Goal: Transaction & Acquisition: Purchase product/service

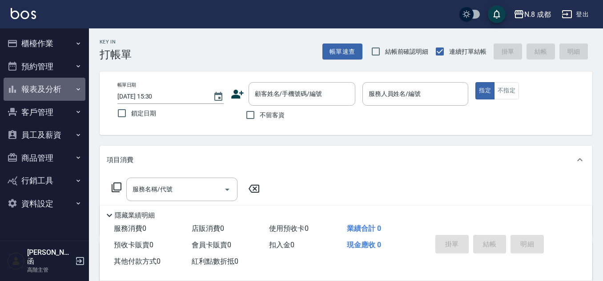
click at [53, 91] on button "報表及分析" at bounding box center [45, 89] width 82 height 23
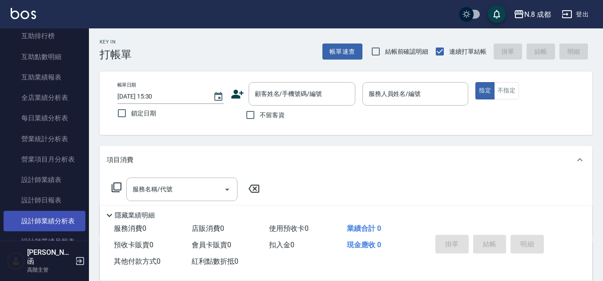
scroll to position [267, 0]
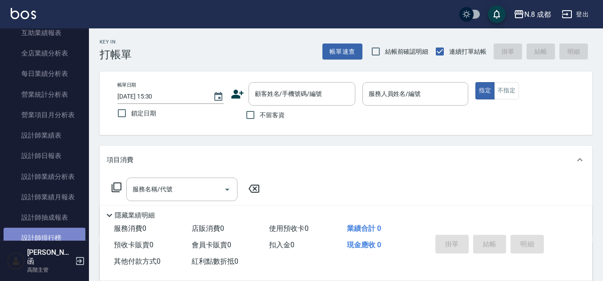
click at [63, 236] on link "設計師排行榜" at bounding box center [45, 238] width 82 height 20
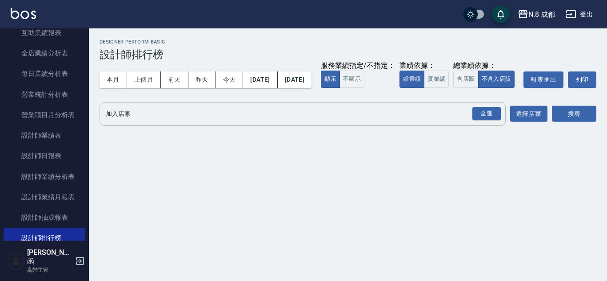
click at [113, 123] on div "全選 加入店家" at bounding box center [303, 114] width 406 height 24
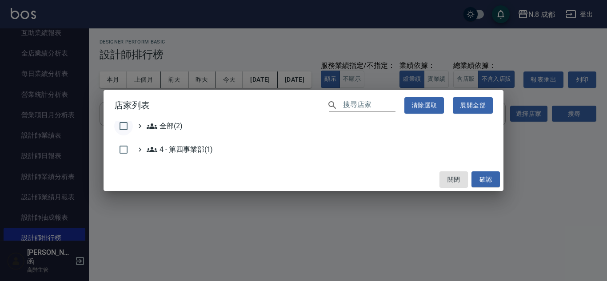
click at [116, 127] on input "checkbox" at bounding box center [123, 126] width 19 height 19
checkbox input "true"
click at [497, 181] on button "確認" at bounding box center [486, 180] width 28 height 16
checkbox input "false"
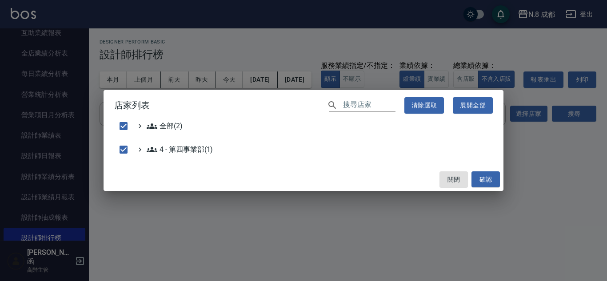
checkbox input "false"
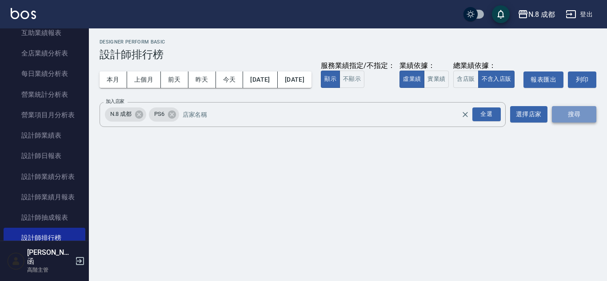
click at [581, 123] on button "搜尋" at bounding box center [574, 114] width 44 height 16
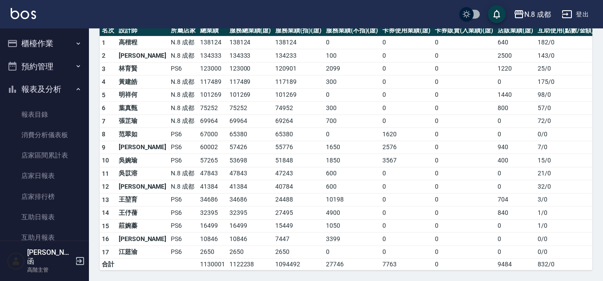
click at [56, 87] on button "報表及分析" at bounding box center [45, 89] width 82 height 23
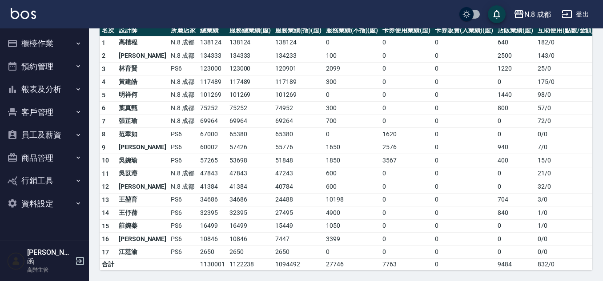
click at [54, 28] on ul "櫃檯作業 打帳單 帳單列表 掛單列表 座位開單 營業儀表板 現金收支登錄 高階收支登錄 材料自購登錄 每日結帳 排班表 現場電腦打卡 掃碼打卡 預約管理 預約…" at bounding box center [45, 123] width 82 height 190
click at [56, 42] on button "櫃檯作業" at bounding box center [45, 43] width 82 height 23
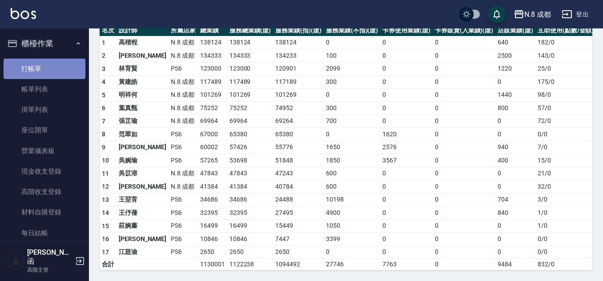
click at [54, 69] on link "打帳單" at bounding box center [45, 69] width 82 height 20
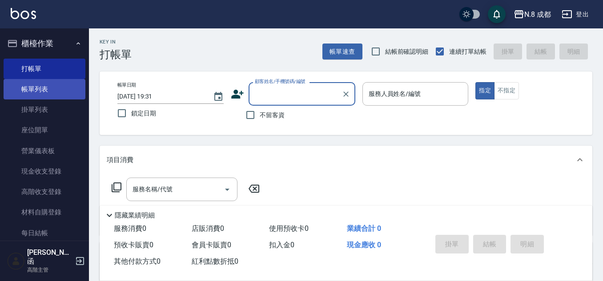
click at [50, 93] on link "帳單列表" at bounding box center [45, 89] width 82 height 20
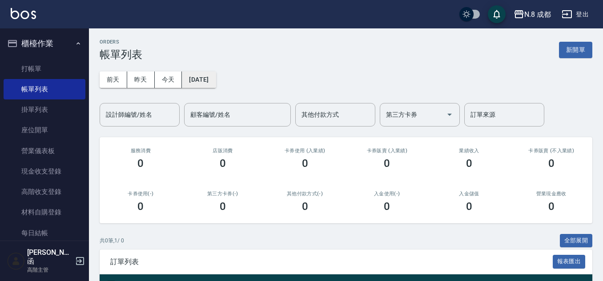
click at [207, 82] on button "[DATE]" at bounding box center [199, 80] width 34 height 16
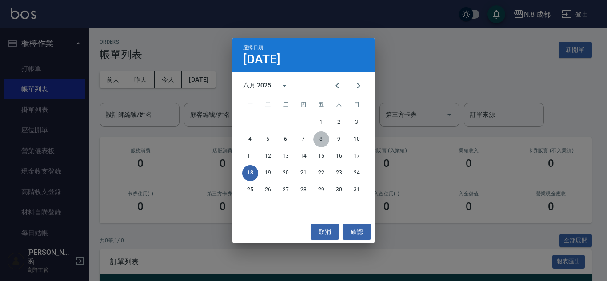
click at [322, 140] on button "8" at bounding box center [321, 140] width 16 height 16
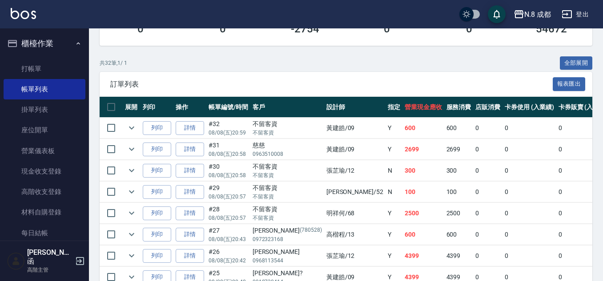
scroll to position [222, 0]
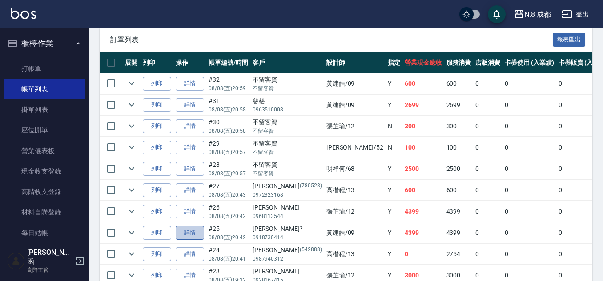
click at [184, 234] on link "詳情" at bounding box center [190, 233] width 28 height 14
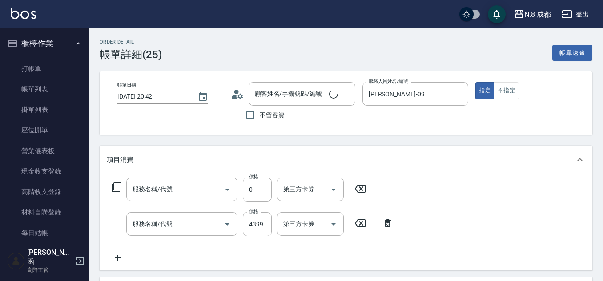
type input "[DATE] 20:42"
type input "[PERSON_NAME]-09"
type input "[PERSON_NAME]?/0918730414/"
type input "互助5點(5)"
type input "熱塑燙(L)(032)"
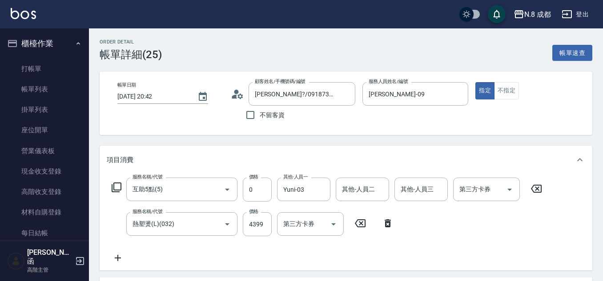
scroll to position [44, 0]
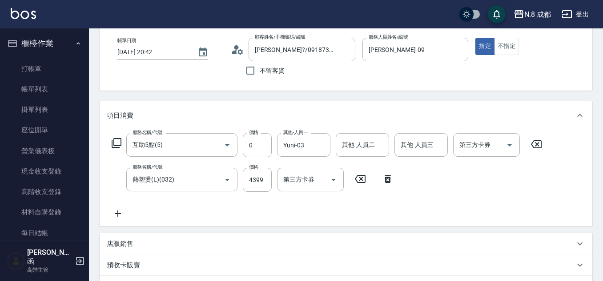
click at [121, 215] on icon at bounding box center [118, 213] width 22 height 11
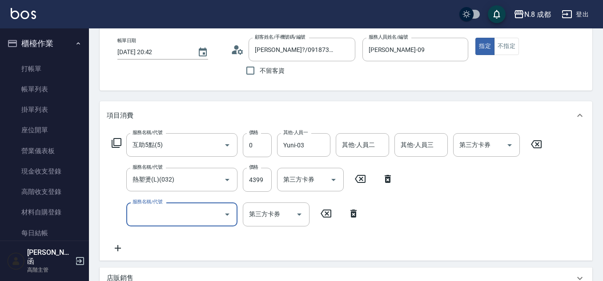
click at [154, 220] on input "服務名稱/代號" at bounding box center [175, 215] width 90 height 16
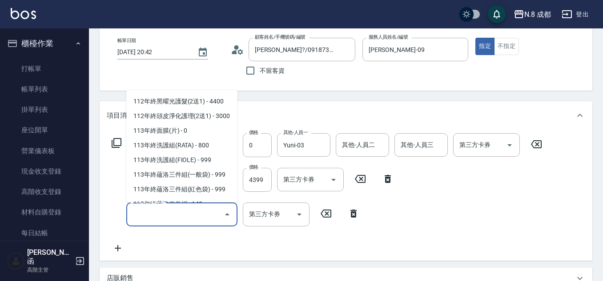
scroll to position [1199, 0]
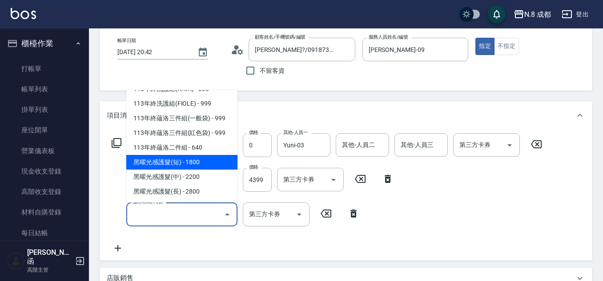
click at [187, 159] on span "黑曜光感護髮(短) - 1800" at bounding box center [181, 162] width 111 height 15
type input "黑曜光感護髮(短)(黑1)"
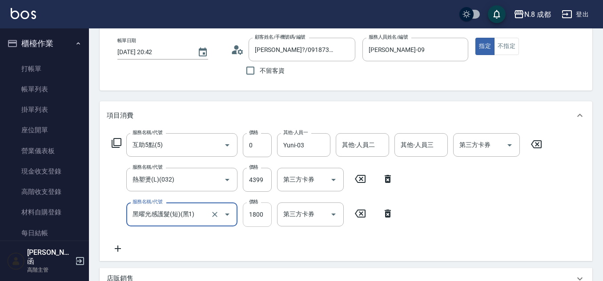
click at [255, 218] on input "1800" at bounding box center [257, 215] width 29 height 24
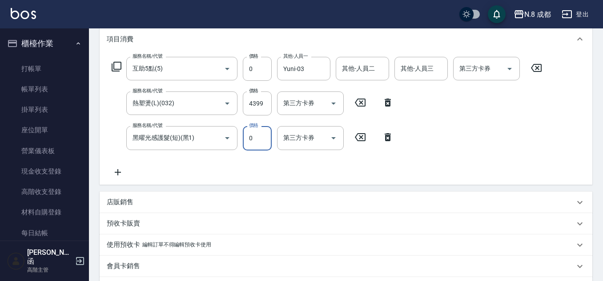
scroll to position [222, 0]
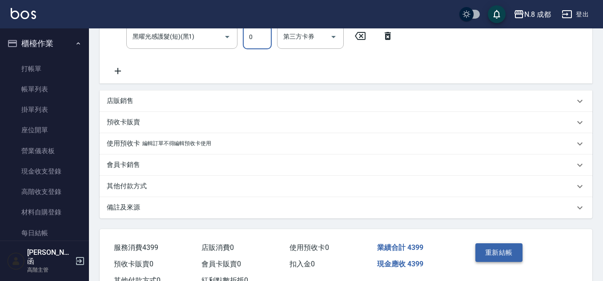
type input "0"
click at [509, 251] on button "重新結帳" at bounding box center [498, 253] width 47 height 19
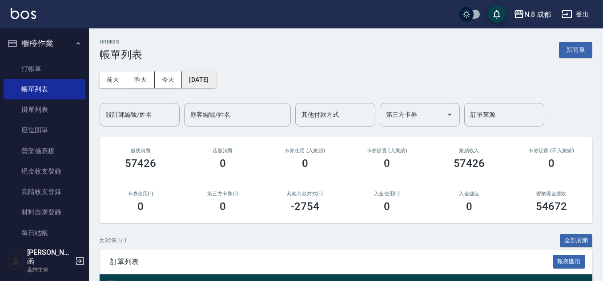
click at [216, 81] on button "[DATE]" at bounding box center [199, 80] width 34 height 16
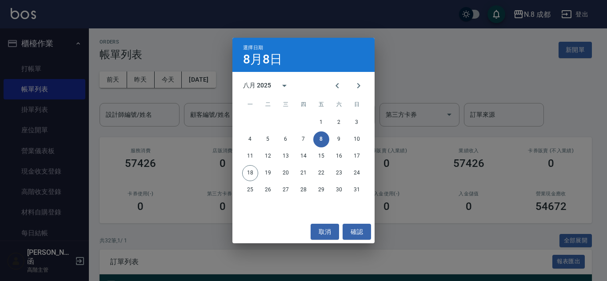
click at [37, 62] on div "選擇日期 [DATE] 八月 2025 一 二 三 四 五 六 日 1 2 3 4 5 6 7 8 9 10 11 12 13 14 15 16 17 18 …" at bounding box center [303, 140] width 607 height 281
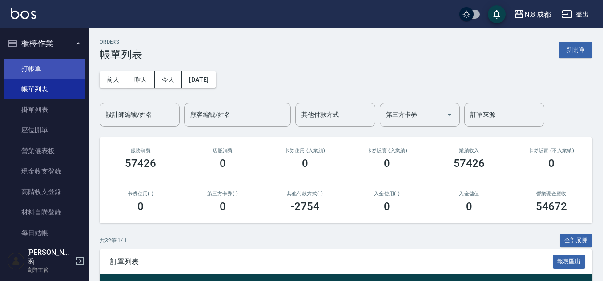
click at [39, 72] on link "打帳單" at bounding box center [45, 69] width 82 height 20
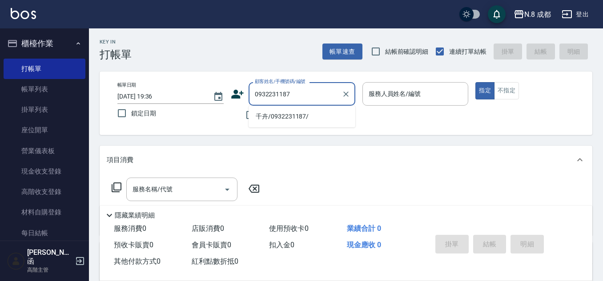
click at [286, 109] on ul "千卉/0932231187/" at bounding box center [301, 117] width 107 height 22
click at [284, 114] on li "千卉/0932231187/" at bounding box center [301, 116] width 107 height 15
type input "千卉/0932231187/"
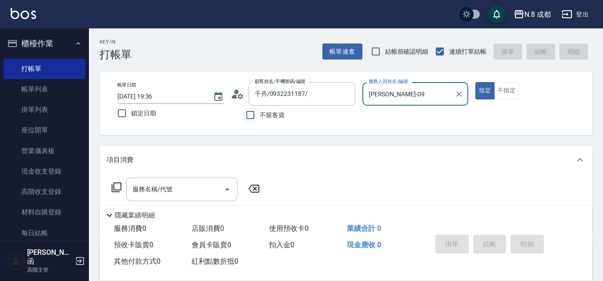
type input "[PERSON_NAME]-09"
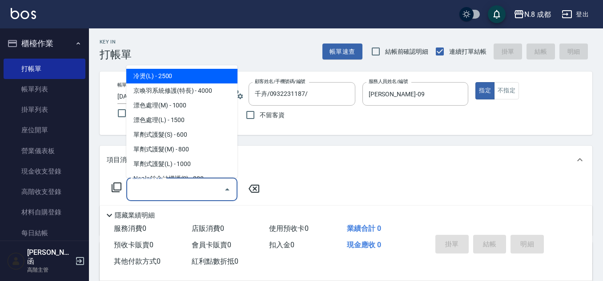
click at [180, 194] on input "服務名稱/代號" at bounding box center [175, 190] width 90 height 16
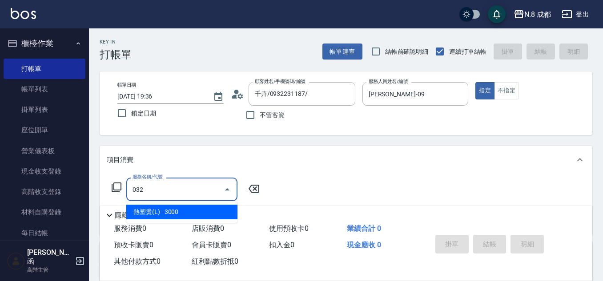
click at [196, 214] on span "熱塑燙(L) - 3000" at bounding box center [181, 212] width 111 height 15
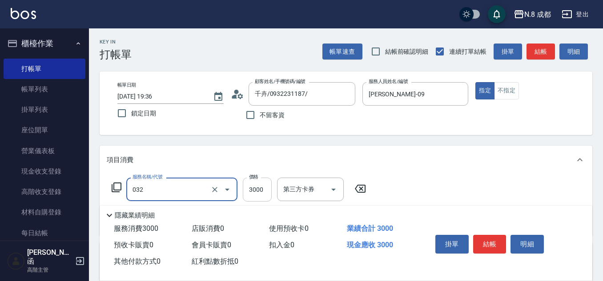
type input "熱塑燙(L)(032)"
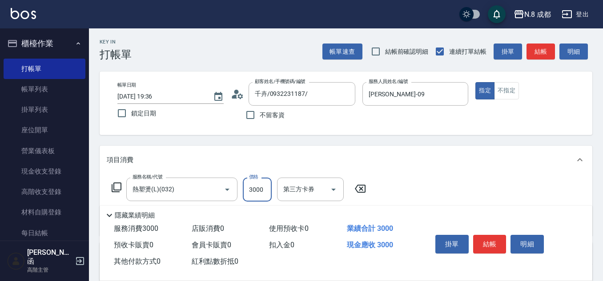
click at [254, 188] on input "3000" at bounding box center [257, 190] width 29 height 24
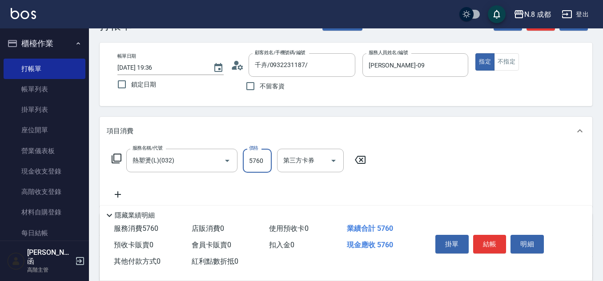
scroll to position [44, 0]
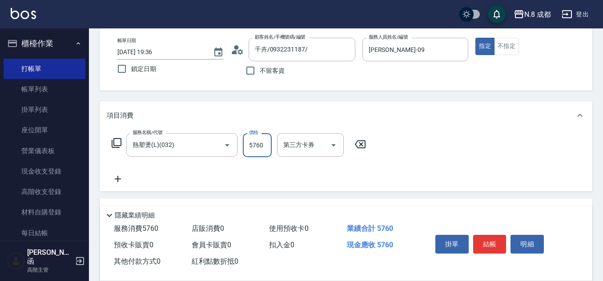
type input "5760"
click at [120, 177] on icon at bounding box center [118, 179] width 22 height 11
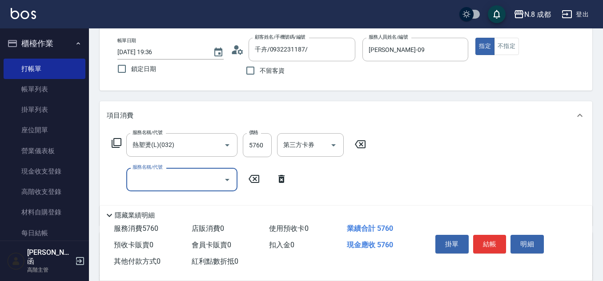
click at [155, 177] on input "服務名稱/代號" at bounding box center [175, 180] width 90 height 16
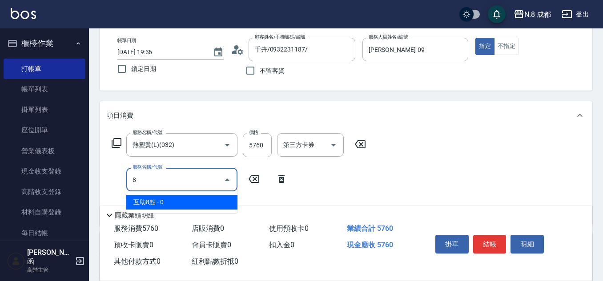
click at [163, 199] on span "互助8點 - 0" at bounding box center [181, 202] width 111 height 15
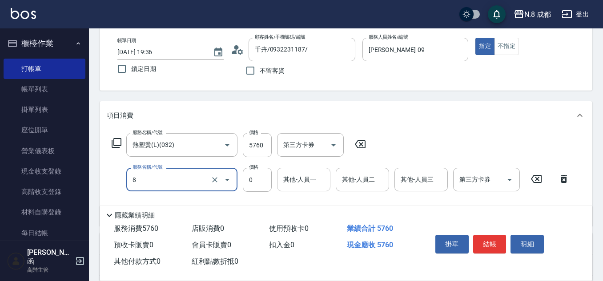
type input "互助8點(8)"
click at [302, 176] on input "其他-人員一" at bounding box center [303, 180] width 45 height 16
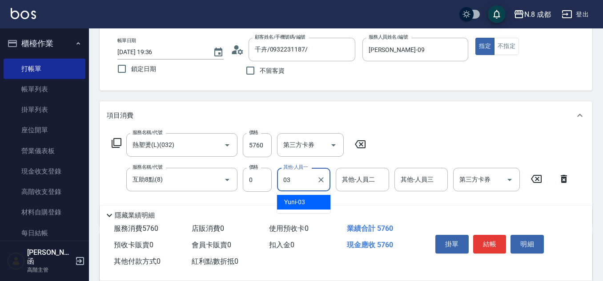
click at [299, 200] on span "Yuni -03" at bounding box center [294, 202] width 21 height 9
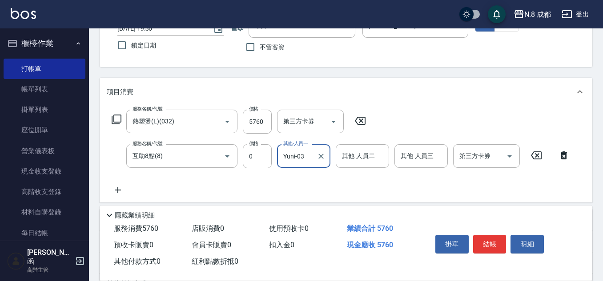
scroll to position [89, 0]
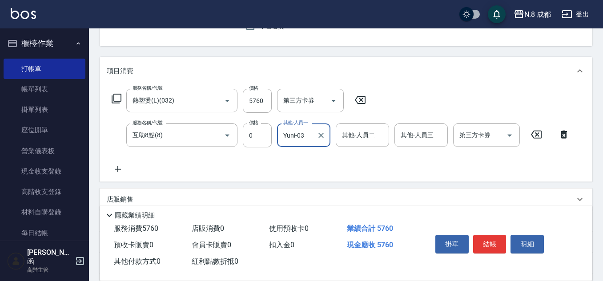
type input "Yuni-03"
click at [125, 162] on div "服務名稱/代號 熱塑燙(L)(032) 服務名稱/代號 價格 5760 價格 第三方卡券 第三方卡券 服務名稱/代號 互助8點(8) 服務名稱/代號 價格 0…" at bounding box center [341, 132] width 468 height 86
click at [124, 164] on icon at bounding box center [118, 169] width 22 height 11
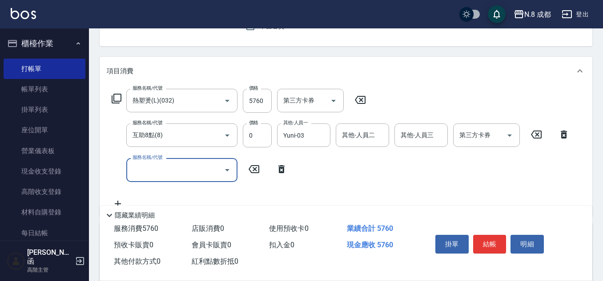
click at [150, 167] on input "服務名稱/代號" at bounding box center [175, 170] width 90 height 16
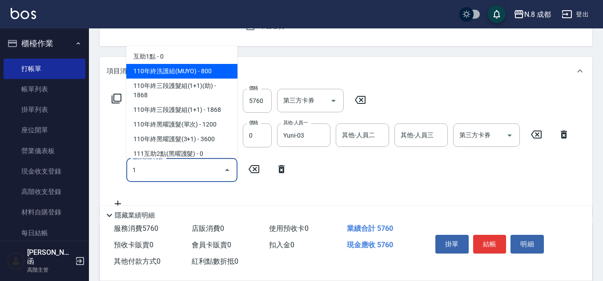
click at [173, 60] on span "互助1點 - 0" at bounding box center [181, 56] width 111 height 15
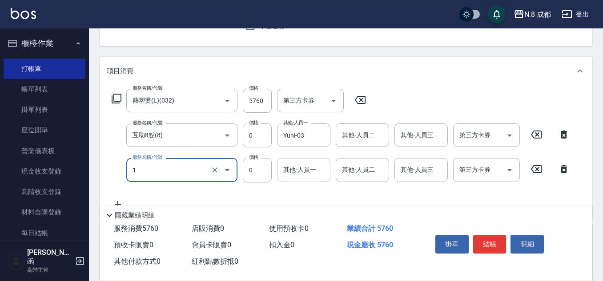
type input "互助1點(1)"
click at [312, 174] on input "其他-人員一" at bounding box center [303, 170] width 45 height 16
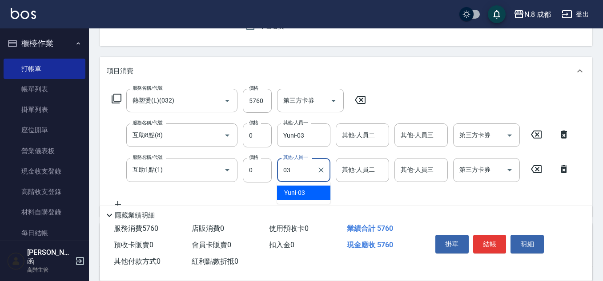
click at [308, 192] on div "Yuni -03" at bounding box center [303, 193] width 53 height 15
type input "Yuni-03"
click at [484, 241] on button "結帳" at bounding box center [489, 244] width 33 height 19
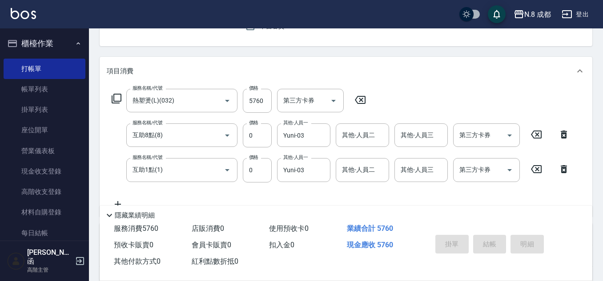
type input "[DATE] 19:37"
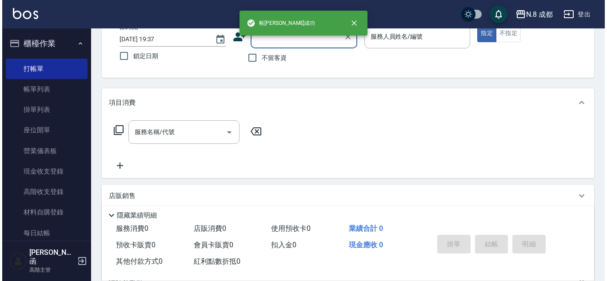
scroll to position [42, 0]
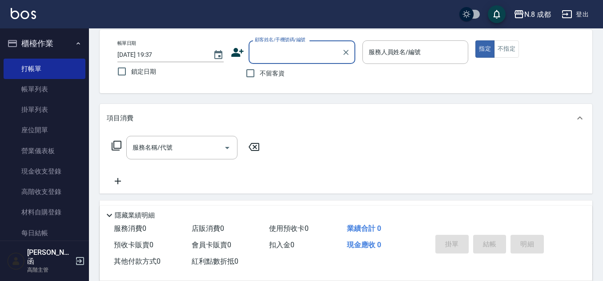
type input "0"
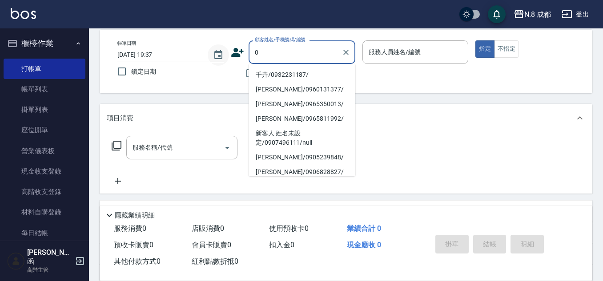
drag, startPoint x: 270, startPoint y: 54, endPoint x: 228, endPoint y: 50, distance: 42.5
click at [228, 50] on div "帳單日期 [DATE] 19:37 鎖定日期 顧客姓名/手機號碼/編號 0 顧客姓名/手機號碼/編號 不留客資 服務人員姓名/編號 服務人員姓名/編號 指定 …" at bounding box center [345, 61] width 471 height 42
click at [300, 54] on input "顧客姓名/手機號碼/編號" at bounding box center [294, 52] width 85 height 16
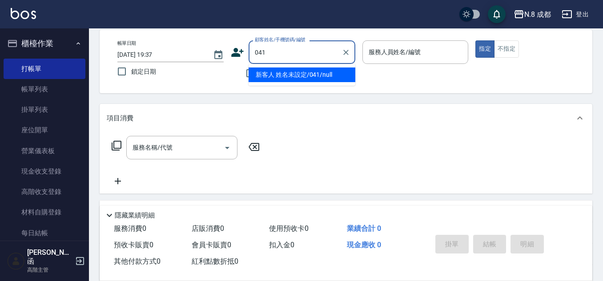
click at [300, 74] on li "新客人 姓名未設定/041/null" at bounding box center [301, 75] width 107 height 15
type input "新客人 姓名未設定/041/null"
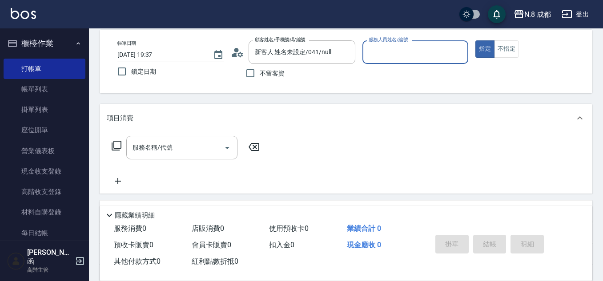
click at [407, 54] on input "服務人員姓名/編號" at bounding box center [415, 52] width 98 height 16
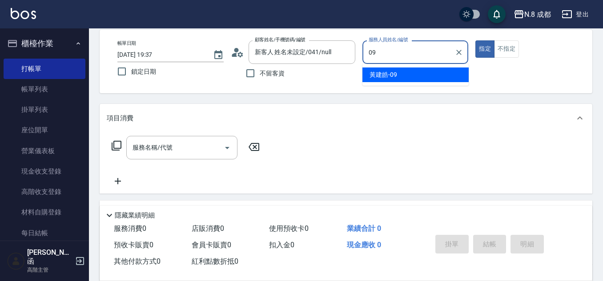
click at [400, 71] on div "[PERSON_NAME]-09" at bounding box center [415, 75] width 106 height 15
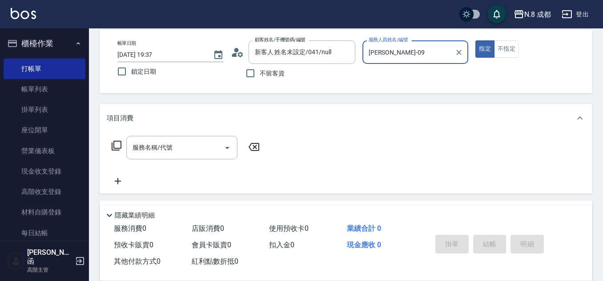
type input "[PERSON_NAME]-09"
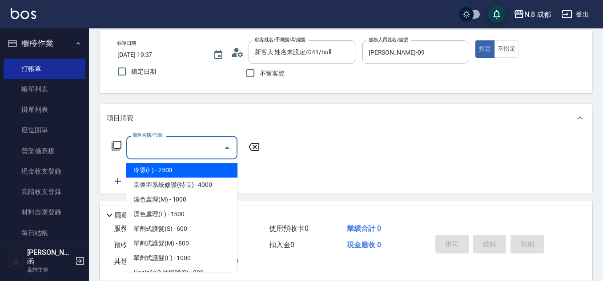
click at [157, 143] on div "服務名稱/代號 服務名稱/代號" at bounding box center [181, 148] width 111 height 24
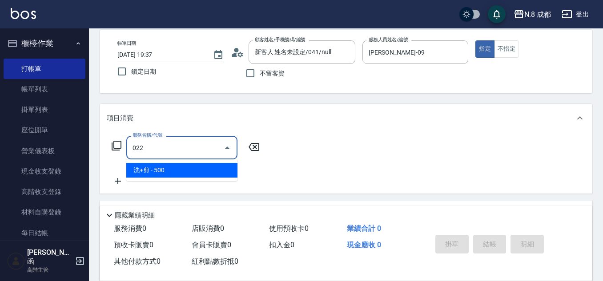
click at [157, 168] on span "洗+剪 - 500" at bounding box center [181, 170] width 111 height 15
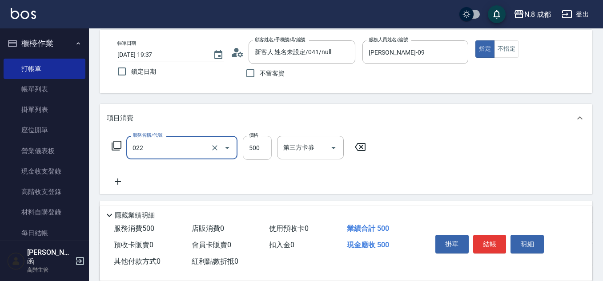
type input "洗+剪(022)"
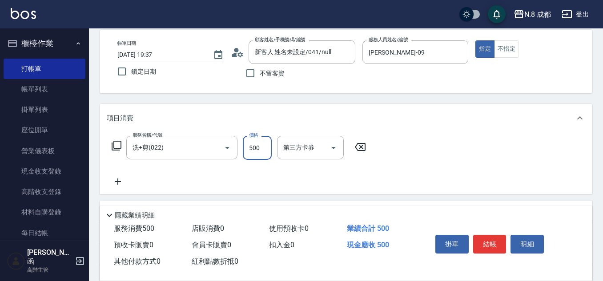
click at [245, 154] on input "500" at bounding box center [257, 148] width 29 height 24
type input "600"
click at [123, 181] on icon at bounding box center [118, 181] width 22 height 11
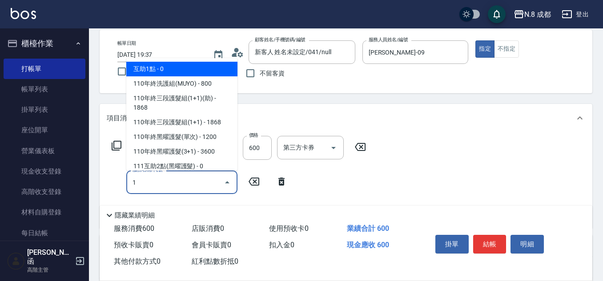
click at [184, 63] on span "互助1點 - 0" at bounding box center [181, 69] width 111 height 15
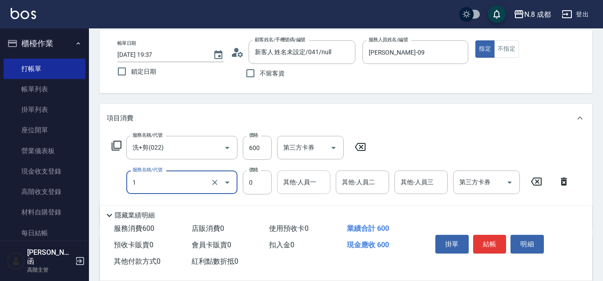
type input "互助1點(1)"
click at [309, 183] on input "其他-人員一" at bounding box center [303, 183] width 45 height 16
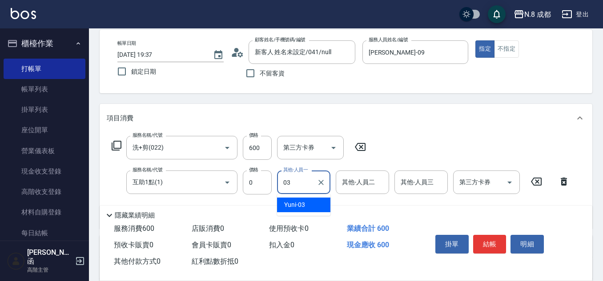
click at [315, 202] on div "Yuni -03" at bounding box center [303, 205] width 53 height 15
type input "Yuni-03"
click at [499, 238] on button "結帳" at bounding box center [489, 244] width 33 height 19
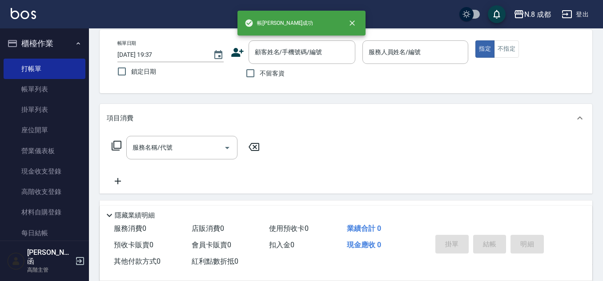
click at [262, 72] on span "不留客資" at bounding box center [272, 73] width 25 height 9
click at [260, 72] on input "不留客資" at bounding box center [250, 73] width 19 height 19
checkbox input "true"
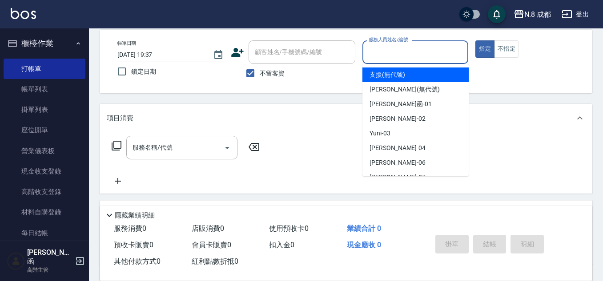
click at [422, 55] on input "服務人員姓名/編號" at bounding box center [415, 52] width 98 height 16
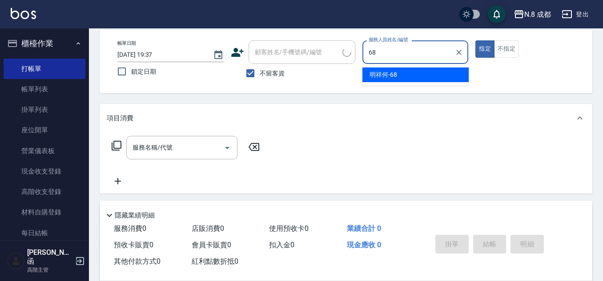
click at [394, 72] on span "明祥何 -68" at bounding box center [383, 74] width 28 height 9
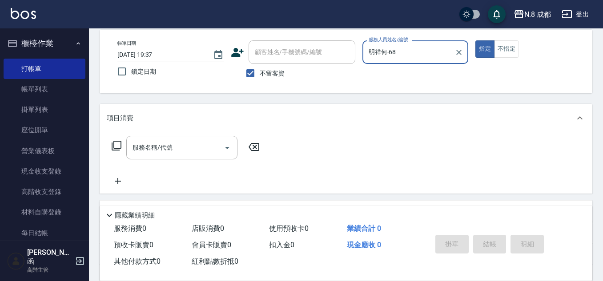
type input "明祥何-68"
click at [168, 151] on input "服務名稱/代號" at bounding box center [175, 148] width 90 height 16
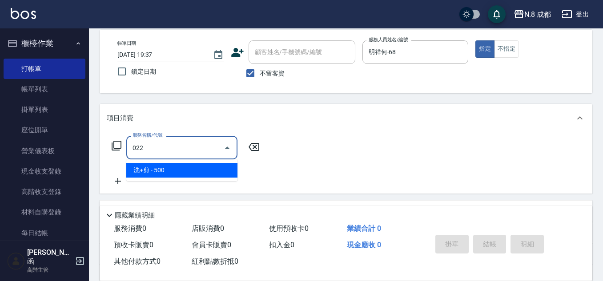
click at [164, 171] on span "洗+剪 - 500" at bounding box center [181, 170] width 111 height 15
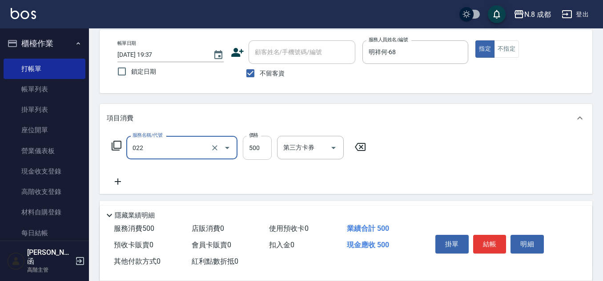
type input "洗+剪(022)"
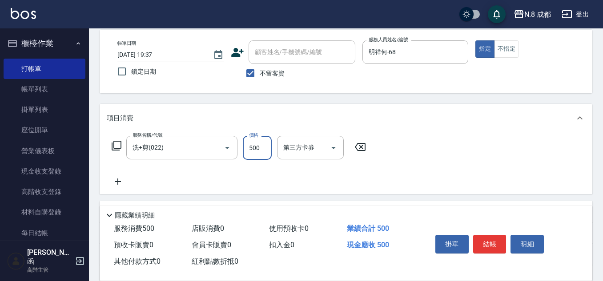
click at [252, 146] on input "500" at bounding box center [257, 148] width 29 height 24
type input "600"
click at [120, 186] on icon at bounding box center [118, 181] width 22 height 11
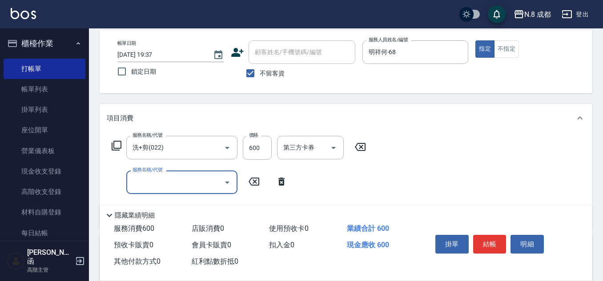
click at [172, 185] on input "服務名稱/代號" at bounding box center [175, 183] width 90 height 16
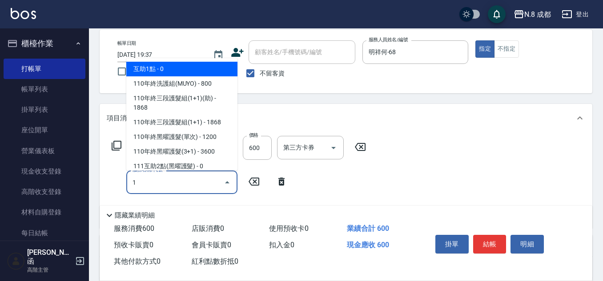
click at [155, 69] on span "互助1點 - 0" at bounding box center [181, 69] width 111 height 15
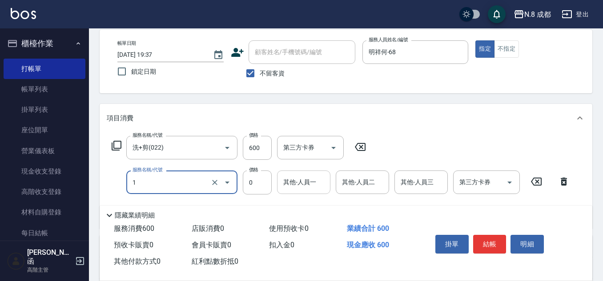
type input "互助1點(1)"
click at [300, 181] on input "0" at bounding box center [303, 183] width 45 height 16
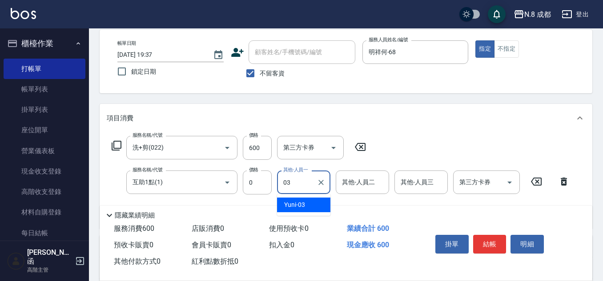
click at [297, 201] on span "Yuni -03" at bounding box center [294, 204] width 21 height 9
type input "Yuni-03"
click at [493, 240] on button "結帳" at bounding box center [489, 244] width 33 height 19
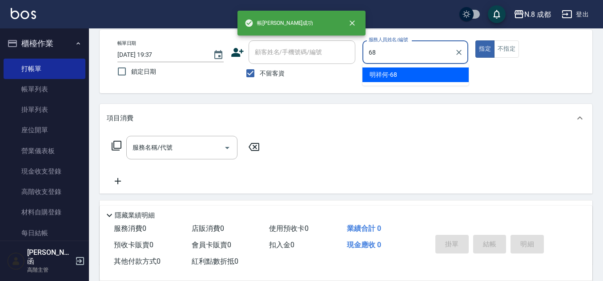
click at [408, 75] on div "明祥何 -68" at bounding box center [415, 75] width 106 height 15
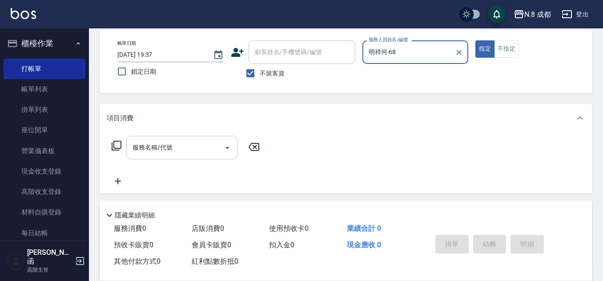
type input "明祥何-68"
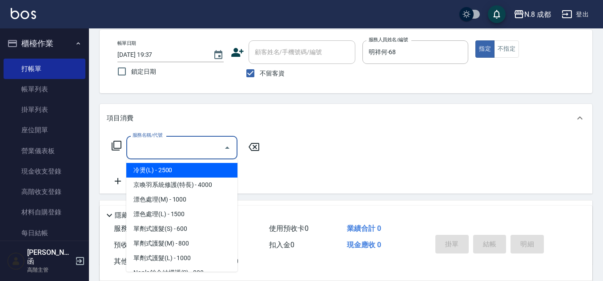
click at [163, 149] on input "服務名稱/代號" at bounding box center [175, 148] width 90 height 16
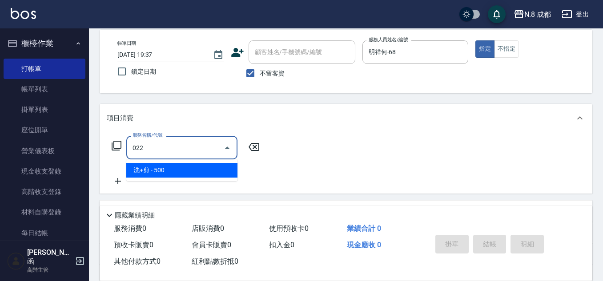
click at [163, 165] on span "洗+剪 - 500" at bounding box center [181, 170] width 111 height 15
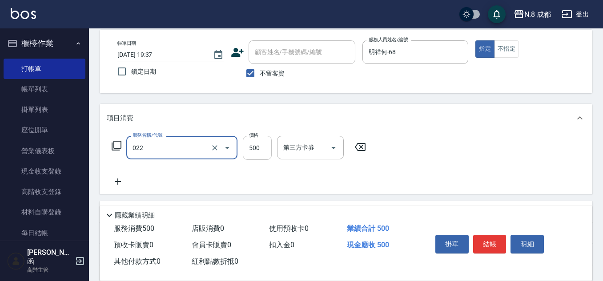
type input "洗+剪(022)"
drag, startPoint x: 260, startPoint y: 144, endPoint x: 250, endPoint y: 147, distance: 9.8
click at [260, 144] on input "500" at bounding box center [257, 148] width 29 height 24
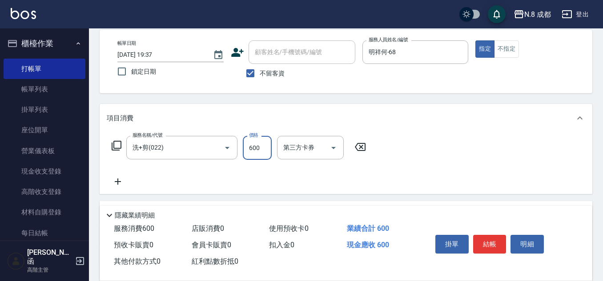
type input "600"
click at [123, 184] on icon at bounding box center [118, 181] width 22 height 11
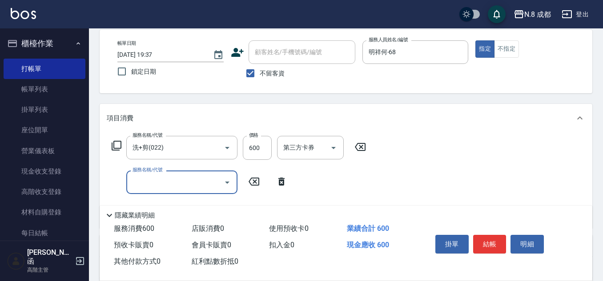
click at [152, 184] on input "服務名稱/代號" at bounding box center [175, 183] width 90 height 16
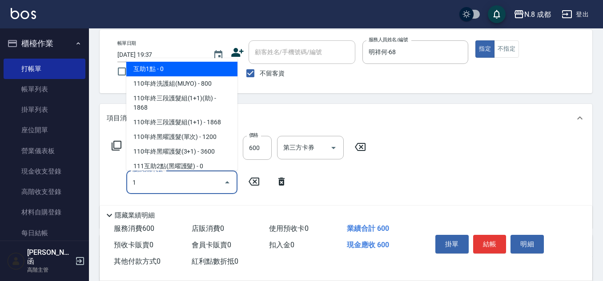
click at [175, 69] on span "互助1點 - 0" at bounding box center [181, 69] width 111 height 15
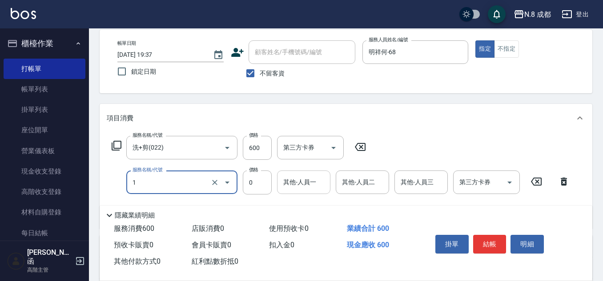
type input "互助1點(1)"
click at [308, 179] on input "其他-人員一" at bounding box center [303, 183] width 45 height 16
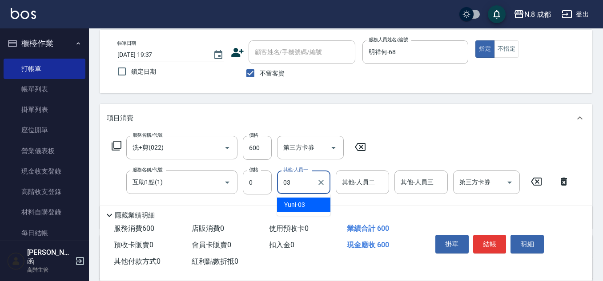
click at [308, 202] on div "Yuni -03" at bounding box center [303, 205] width 53 height 15
type input "Yuni-03"
click at [494, 240] on button "結帳" at bounding box center [489, 244] width 33 height 19
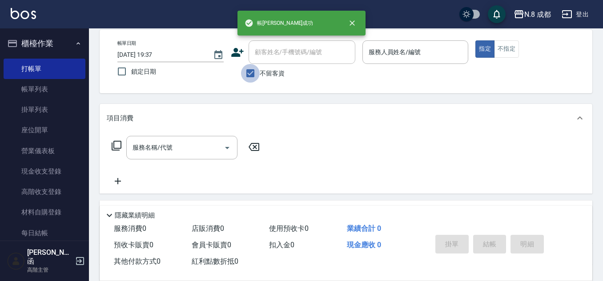
click at [249, 75] on input "不留客資" at bounding box center [250, 73] width 19 height 19
checkbox input "false"
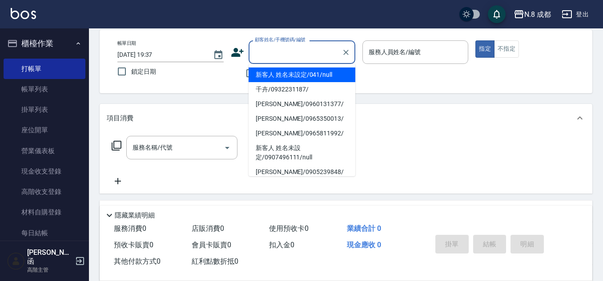
click at [266, 55] on input "顧客姓名/手機號碼/編號" at bounding box center [294, 52] width 85 height 16
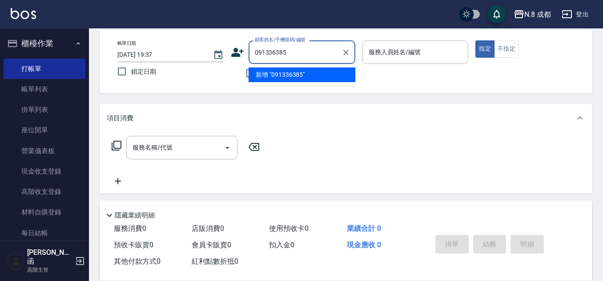
type input "0913363852"
drag, startPoint x: 305, startPoint y: 51, endPoint x: 224, endPoint y: 49, distance: 80.5
click at [224, 49] on div "帳單日期 [DATE] 19:37 鎖定日期 顧客姓名/手機號碼/編號 0913363852 顧客姓名/手機號碼/編號 不留客資 服務人員姓名/編號 服務人員…" at bounding box center [345, 61] width 471 height 42
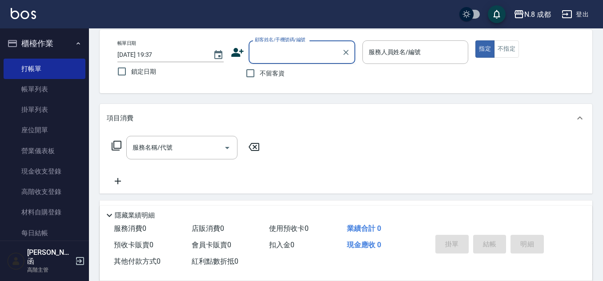
click at [240, 56] on icon at bounding box center [237, 52] width 12 height 9
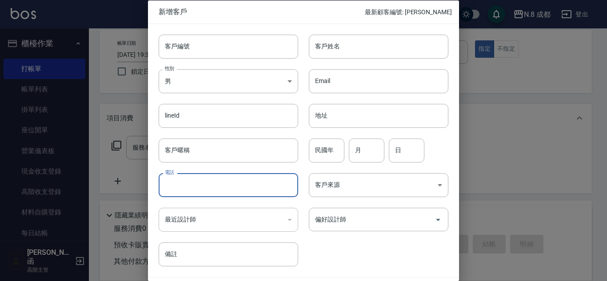
drag, startPoint x: 204, startPoint y: 183, endPoint x: 220, endPoint y: 173, distance: 19.1
click at [204, 183] on input "電話" at bounding box center [229, 185] width 140 height 24
paste input "0913363852"
type input "0913363852"
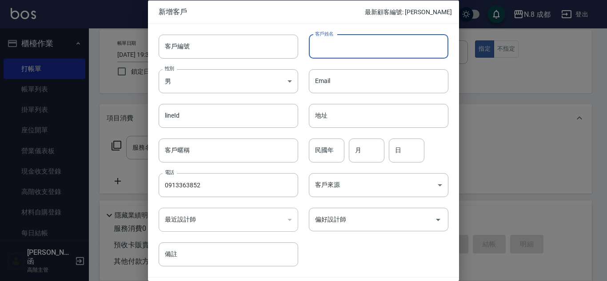
click at [335, 50] on input "客戶姓名" at bounding box center [379, 46] width 140 height 24
type input "[PERSON_NAME]"
drag, startPoint x: 332, startPoint y: 153, endPoint x: 332, endPoint y: 162, distance: 9.3
click at [332, 153] on input "民國年" at bounding box center [327, 150] width 36 height 24
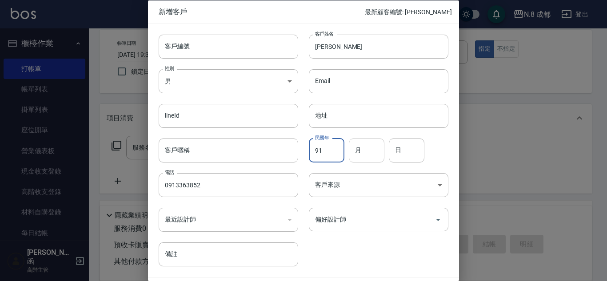
type input "91"
click at [363, 149] on input "月" at bounding box center [367, 150] width 36 height 24
type input "03"
click at [412, 146] on input "日" at bounding box center [407, 150] width 36 height 24
type input "27"
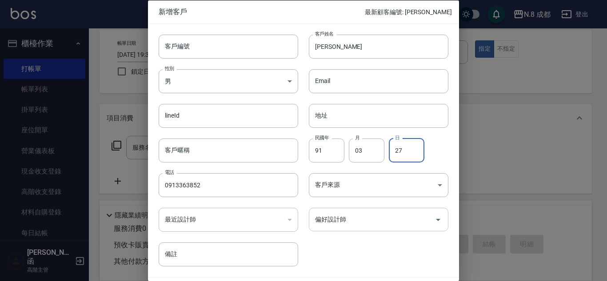
click at [355, 222] on input "偏好設計師" at bounding box center [372, 220] width 118 height 16
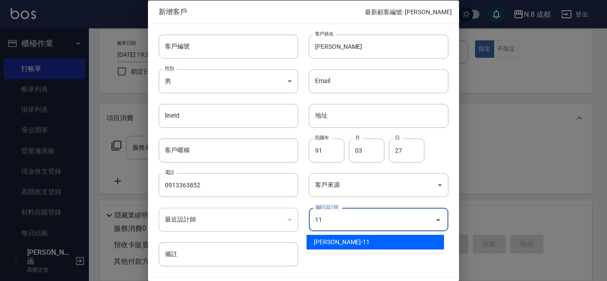
click at [350, 239] on li "[PERSON_NAME]-11" at bounding box center [375, 242] width 137 height 15
type input "葉真甄"
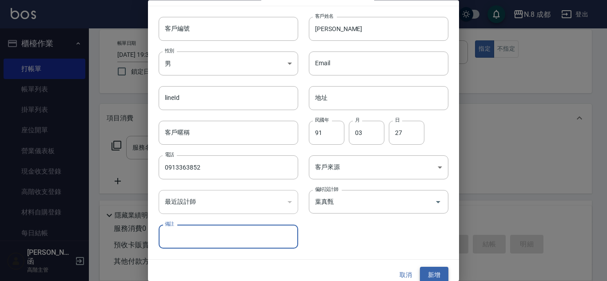
scroll to position [27, 0]
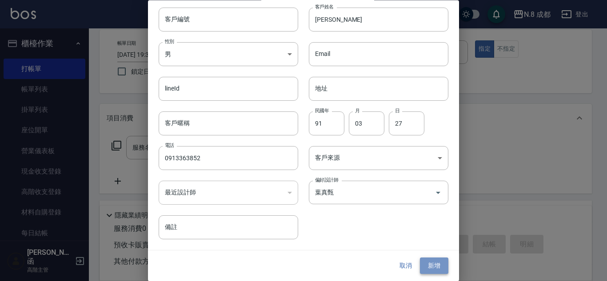
click at [420, 265] on button "新增" at bounding box center [434, 266] width 28 height 16
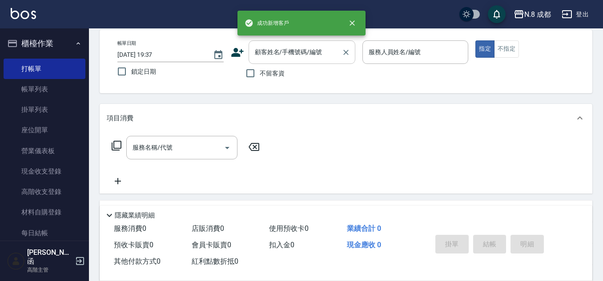
click at [310, 56] on input "顧客姓名/手機號碼/編號" at bounding box center [294, 52] width 85 height 16
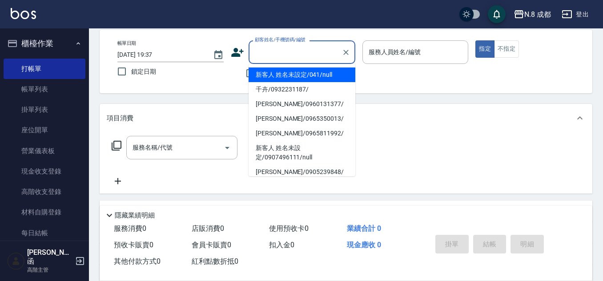
paste input "0913363852"
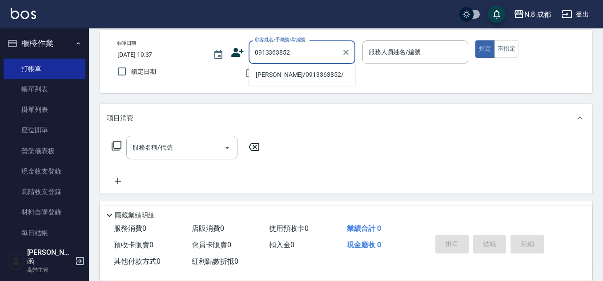
click at [283, 78] on li "[PERSON_NAME]/0913363852/" at bounding box center [301, 75] width 107 height 15
type input "[PERSON_NAME]/0913363852/"
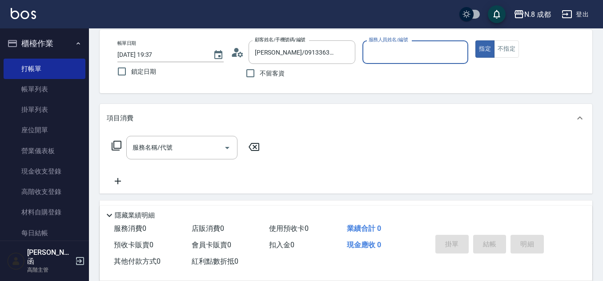
type input "[PERSON_NAME]-11"
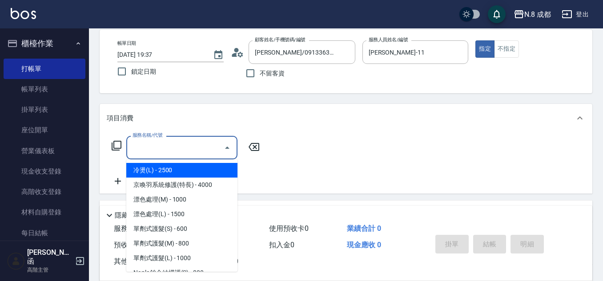
click at [180, 145] on input "服務名稱/代號" at bounding box center [175, 148] width 90 height 16
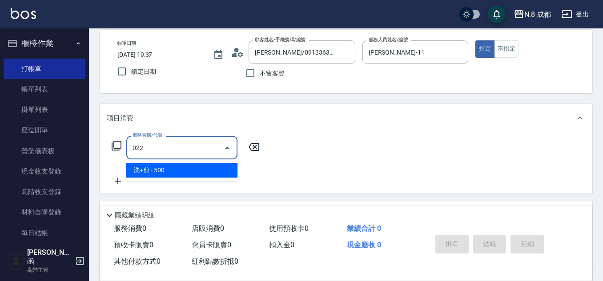
click at [180, 165] on span "洗+剪 - 500" at bounding box center [181, 170] width 111 height 15
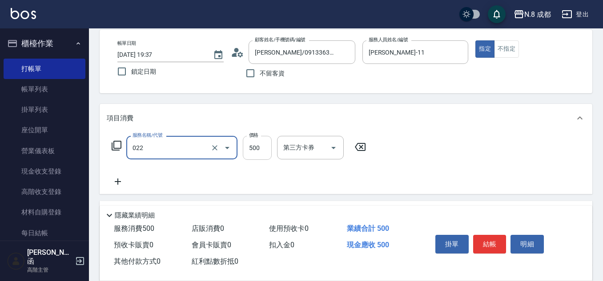
type input "洗+剪(022)"
drag, startPoint x: 254, startPoint y: 148, endPoint x: 242, endPoint y: 152, distance: 12.0
click at [254, 148] on input "500" at bounding box center [257, 148] width 29 height 24
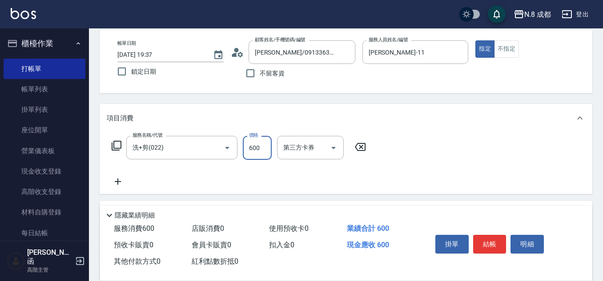
type input "600"
click at [116, 182] on icon at bounding box center [118, 181] width 22 height 11
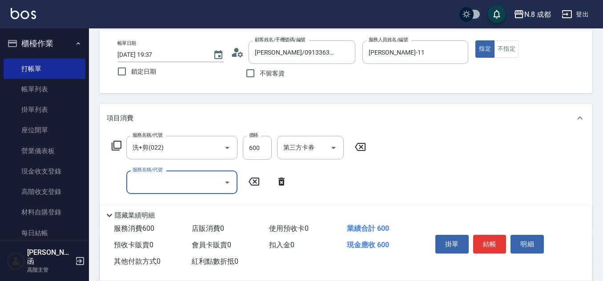
drag, startPoint x: 126, startPoint y: 183, endPoint x: 154, endPoint y: 163, distance: 34.3
click at [131, 183] on div "服務名稱/代號 服務名稱/代號" at bounding box center [200, 183] width 186 height 24
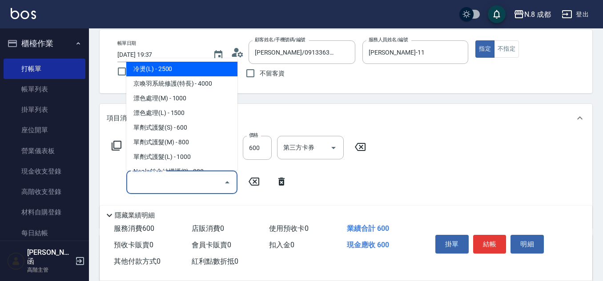
click at [160, 180] on input "服務名稱/代號" at bounding box center [175, 183] width 90 height 16
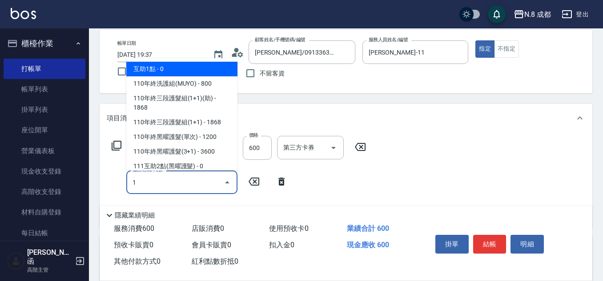
click at [185, 68] on span "互助1點 - 0" at bounding box center [181, 69] width 111 height 15
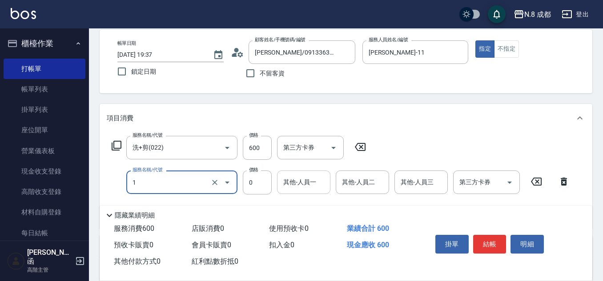
type input "互助1點(1)"
click at [314, 179] on input "其他-人員一" at bounding box center [303, 183] width 45 height 16
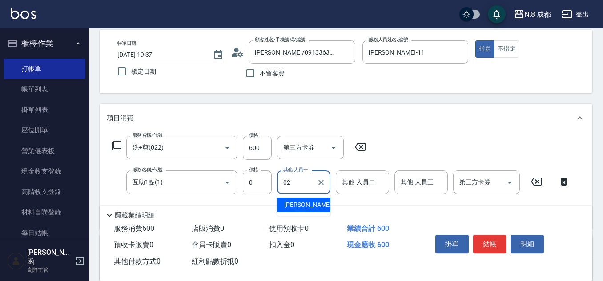
click at [300, 204] on span "[PERSON_NAME]-02" at bounding box center [312, 204] width 56 height 9
type input "[PERSON_NAME]-02"
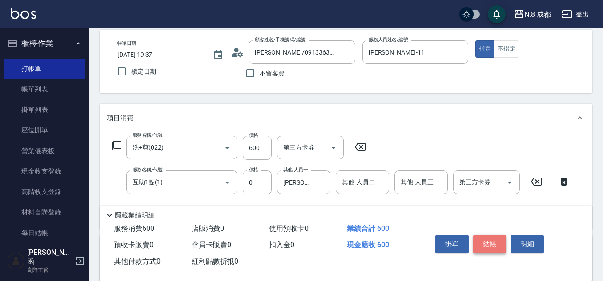
click at [490, 239] on button "結帳" at bounding box center [489, 244] width 33 height 19
type input "[DATE] 19:38"
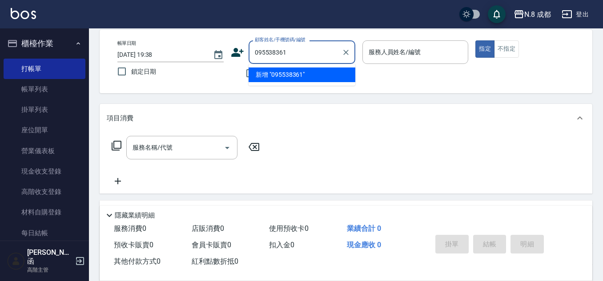
type input "0955383617"
drag, startPoint x: 303, startPoint y: 57, endPoint x: 187, endPoint y: 57, distance: 116.0
click at [187, 57] on div "帳單日期 [DATE] 19:38 鎖定日期 顧客姓名/手機號碼/編號 0955383617 顧客姓名/手機號碼/編號 不留客資 服務人員姓名/編號 服務人員…" at bounding box center [345, 61] width 471 height 42
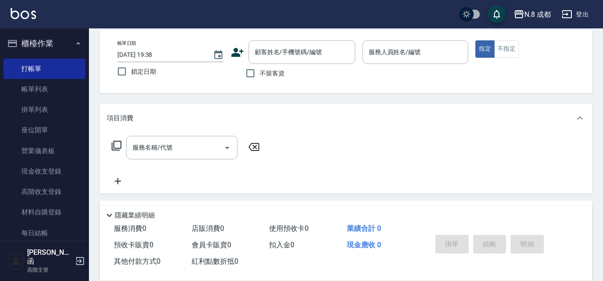
click at [238, 59] on div "顧客姓名/手機號碼/編號 顧客姓名/手機號碼/編號" at bounding box center [293, 52] width 124 height 24
click at [237, 47] on icon at bounding box center [237, 52] width 13 height 13
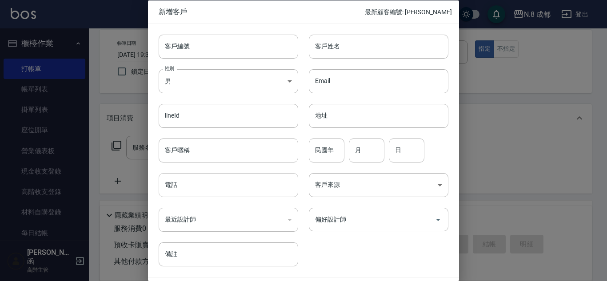
click at [212, 196] on input "電話" at bounding box center [229, 185] width 140 height 24
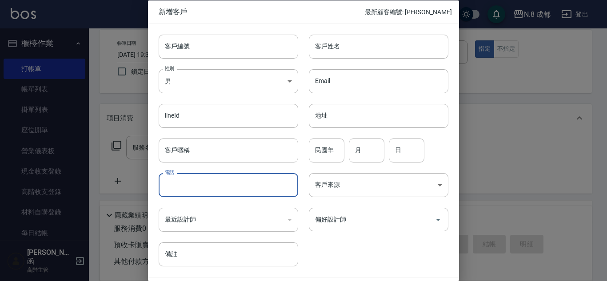
paste input "0955383617"
type input "0955383617"
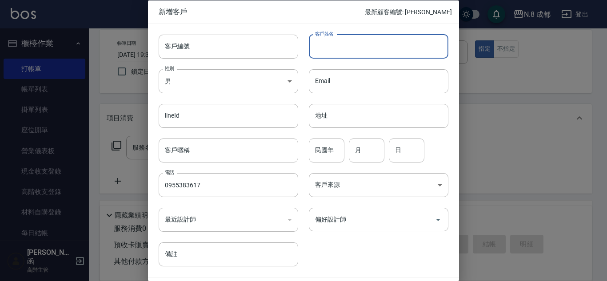
click at [341, 47] on input "客戶姓名" at bounding box center [379, 46] width 140 height 24
type input "[PERSON_NAME]"
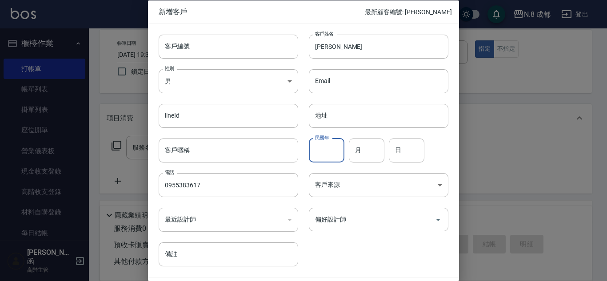
click at [335, 147] on input "民國年" at bounding box center [327, 150] width 36 height 24
type input "78"
click at [366, 148] on input "月" at bounding box center [367, 150] width 36 height 24
type input "08"
click at [415, 151] on input "日" at bounding box center [407, 150] width 36 height 24
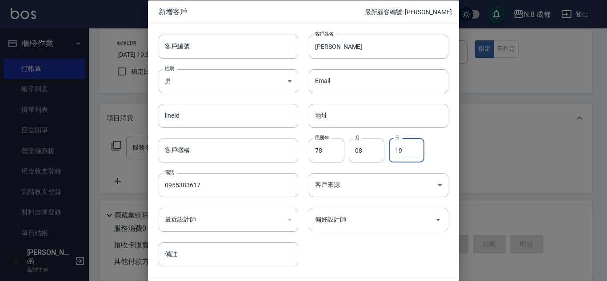
type input "19"
click at [369, 218] on input "偏好設計師" at bounding box center [372, 220] width 118 height 16
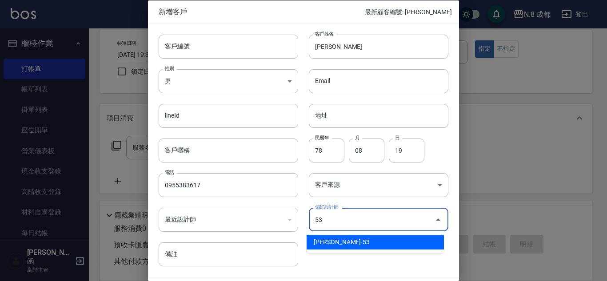
click at [365, 238] on li "[PERSON_NAME]-53" at bounding box center [375, 242] width 137 height 15
type input "吳苡溶"
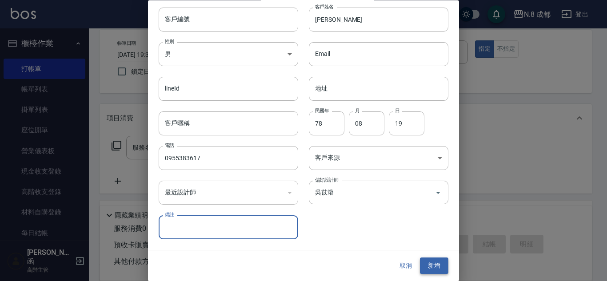
click at [420, 265] on button "新增" at bounding box center [434, 266] width 28 height 16
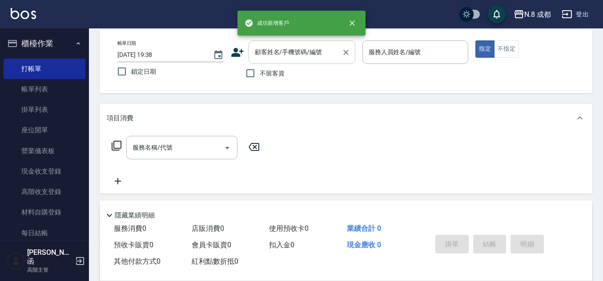
click at [284, 54] on input "顧客姓名/手機號碼/編號" at bounding box center [294, 52] width 85 height 16
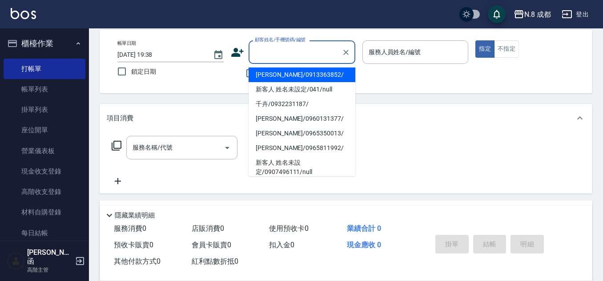
paste input "0955383617"
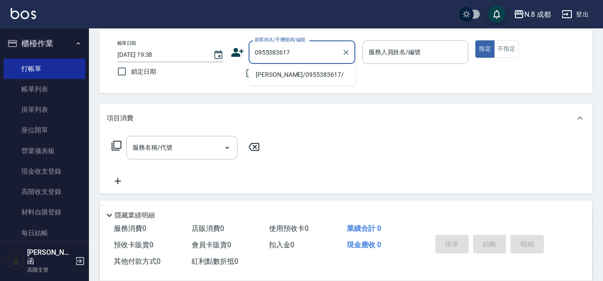
click at [284, 78] on li "[PERSON_NAME]/0955383617/" at bounding box center [301, 75] width 107 height 15
type input "[PERSON_NAME]/0955383617/"
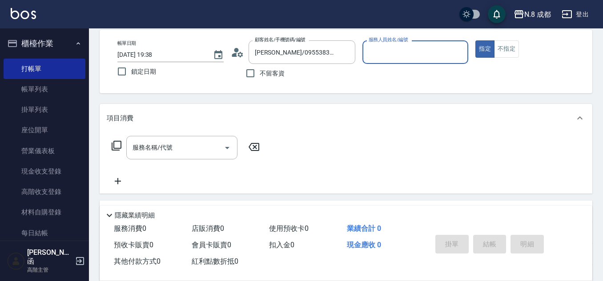
type input "[PERSON_NAME]-53"
click at [175, 142] on input "服務名稱/代號" at bounding box center [175, 148] width 90 height 16
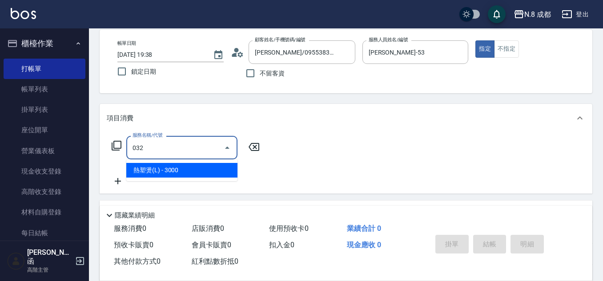
click at [177, 166] on span "熱塑燙(L) - 3000" at bounding box center [181, 170] width 111 height 15
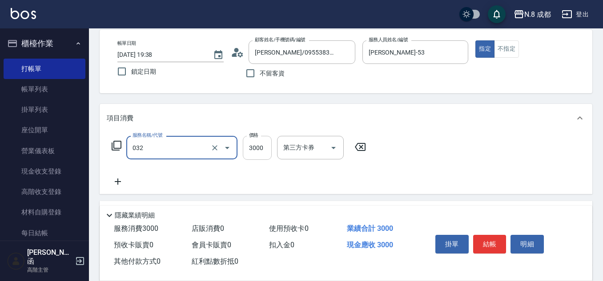
type input "熱塑燙(L)(032)"
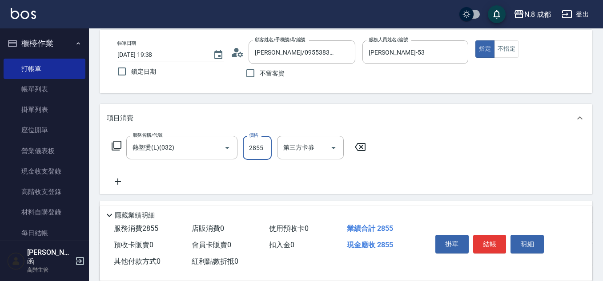
type input "2855"
drag, startPoint x: 116, startPoint y: 183, endPoint x: 122, endPoint y: 183, distance: 5.3
click at [122, 183] on icon at bounding box center [118, 181] width 22 height 11
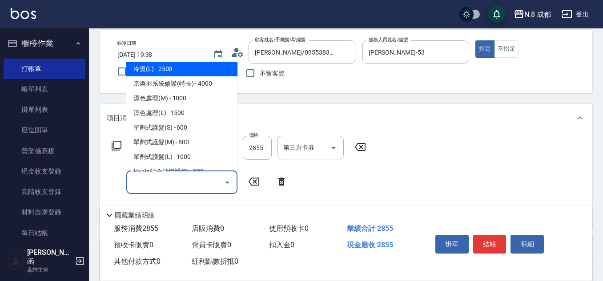
click at [160, 184] on input "服務名稱/代號" at bounding box center [175, 183] width 90 height 16
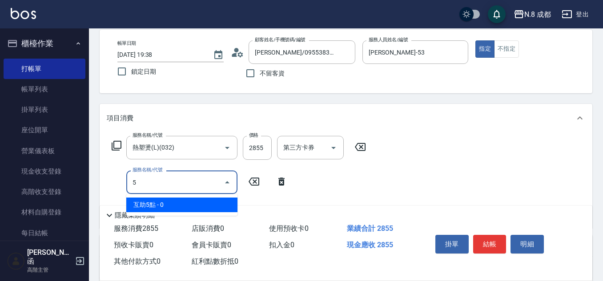
click at [165, 206] on span "互助5點 - 0" at bounding box center [181, 205] width 111 height 15
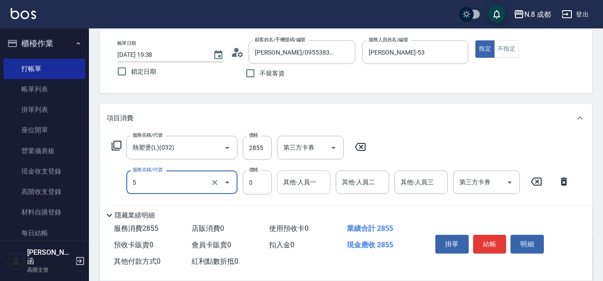
type input "互助5點(5)"
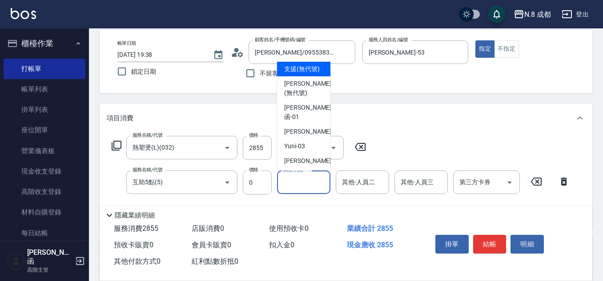
click at [311, 185] on input "其他-人員一" at bounding box center [303, 183] width 45 height 16
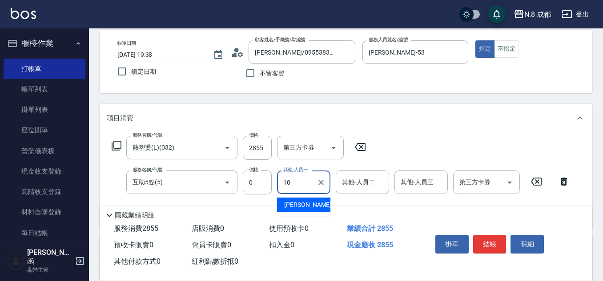
click at [297, 204] on span "[PERSON_NAME]-10" at bounding box center [312, 204] width 56 height 9
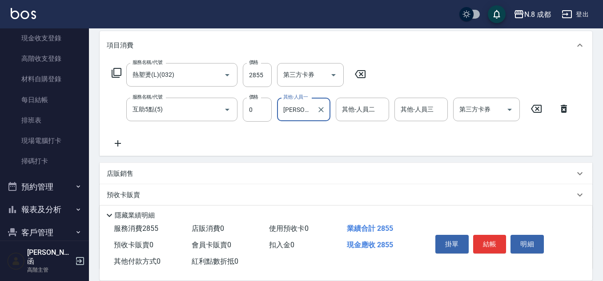
scroll to position [175, 0]
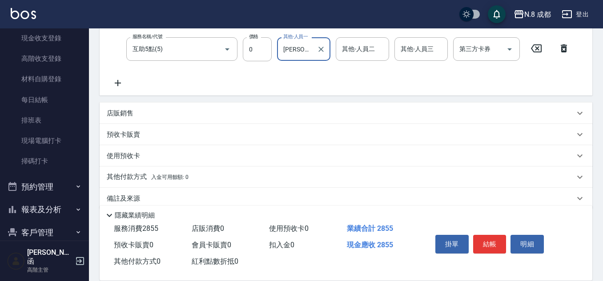
type input "[PERSON_NAME]-10"
drag, startPoint x: 128, startPoint y: 178, endPoint x: 142, endPoint y: 160, distance: 23.1
click at [128, 178] on p "其他付款方式 入金可用餘額: 0" at bounding box center [148, 177] width 82 height 10
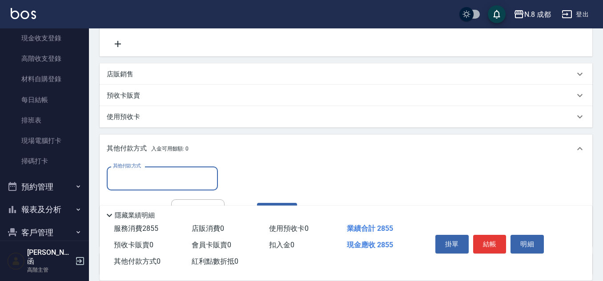
scroll to position [264, 0]
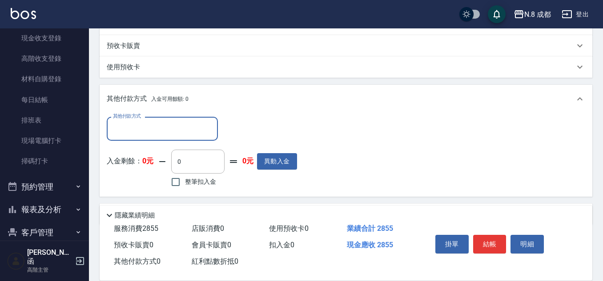
click at [140, 153] on div "入金剩餘： 0元 0 ​ 整筆扣入金 0元 異動入金" at bounding box center [202, 170] width 190 height 40
click at [139, 136] on input "其他付款方式" at bounding box center [162, 129] width 103 height 16
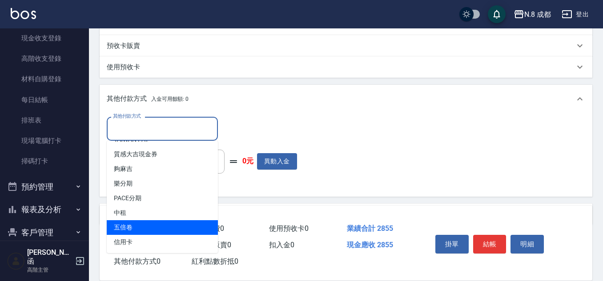
scroll to position [293, 0]
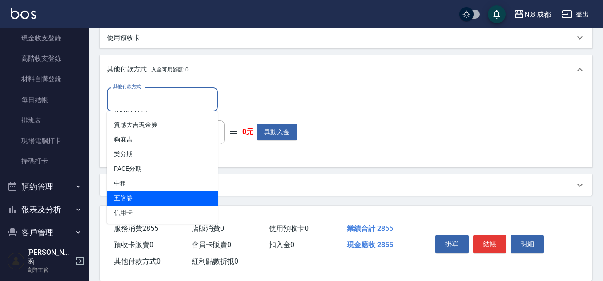
click at [172, 205] on span "五倍卷" at bounding box center [162, 198] width 111 height 15
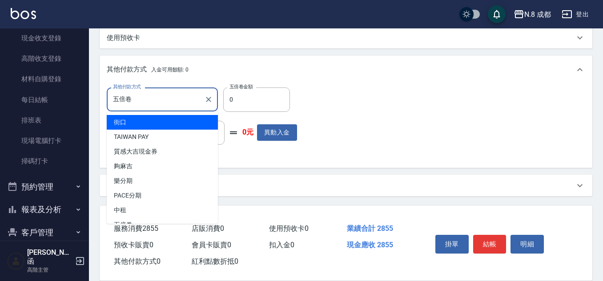
click at [173, 94] on input "五倍卷" at bounding box center [156, 100] width 90 height 16
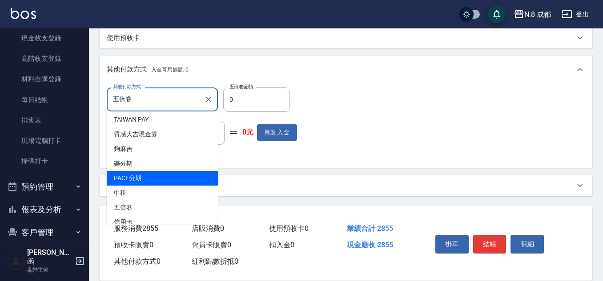
scroll to position [27, 0]
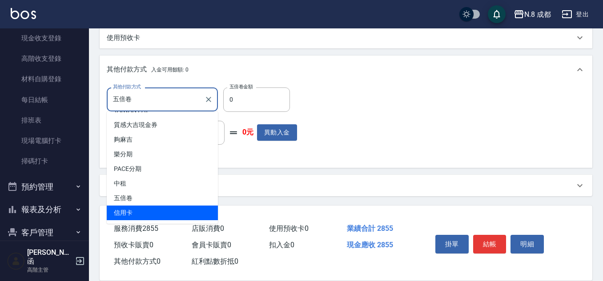
click at [148, 208] on span "信用卡" at bounding box center [162, 213] width 111 height 15
type input "信用卡"
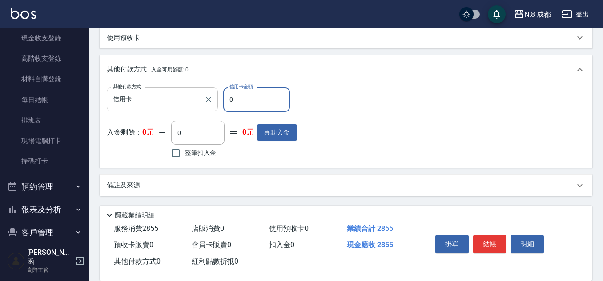
drag, startPoint x: 255, startPoint y: 99, endPoint x: 202, endPoint y: 96, distance: 53.5
click at [202, 96] on div "其他付款方式 信用卡 其他付款方式 信用卡金額 0 信用卡金額" at bounding box center [202, 100] width 190 height 24
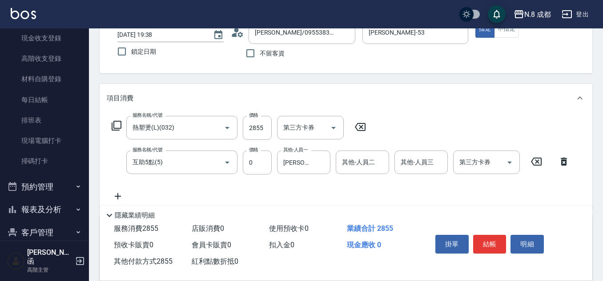
scroll to position [0, 0]
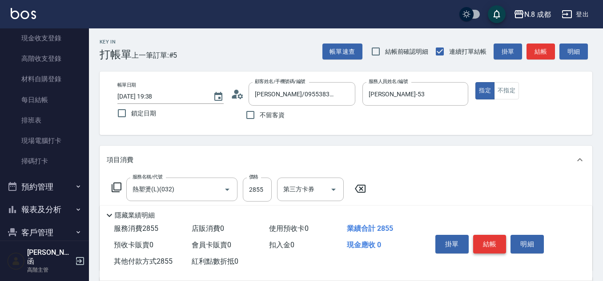
type input "2855"
click at [487, 238] on button "結帳" at bounding box center [489, 244] width 33 height 19
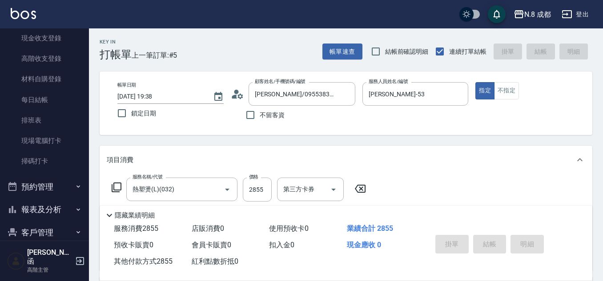
type input "[DATE] 19:39"
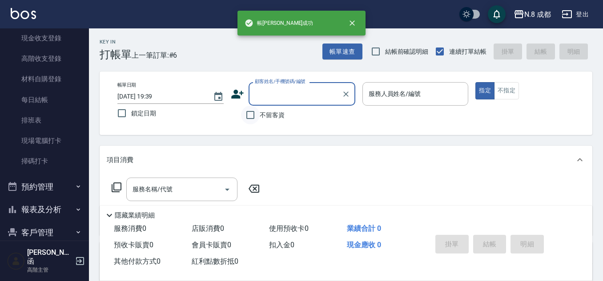
click at [257, 113] on input "不留客資" at bounding box center [250, 115] width 19 height 19
checkbox input "true"
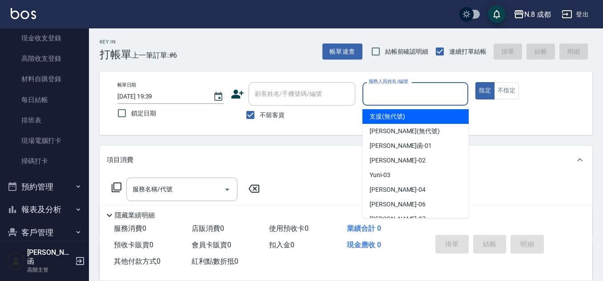
click at [372, 100] on input "服務人員姓名/編號" at bounding box center [415, 94] width 98 height 16
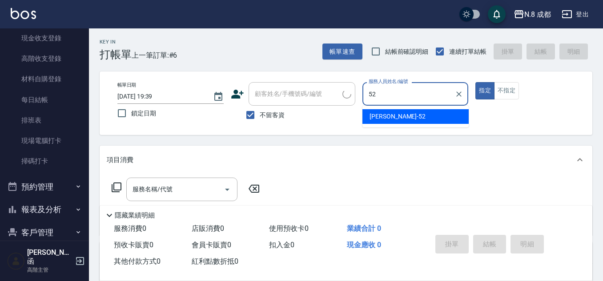
click at [396, 124] on ul "[PERSON_NAME]-52" at bounding box center [415, 117] width 106 height 22
click at [391, 113] on span "[PERSON_NAME]-52" at bounding box center [397, 116] width 56 height 9
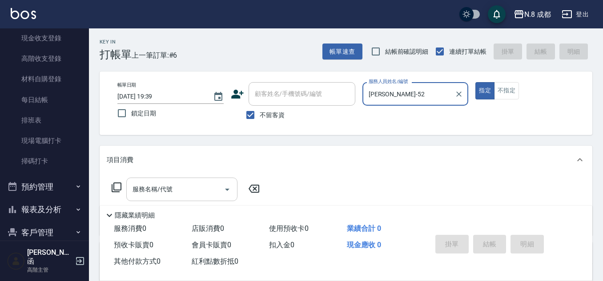
type input "[PERSON_NAME]-52"
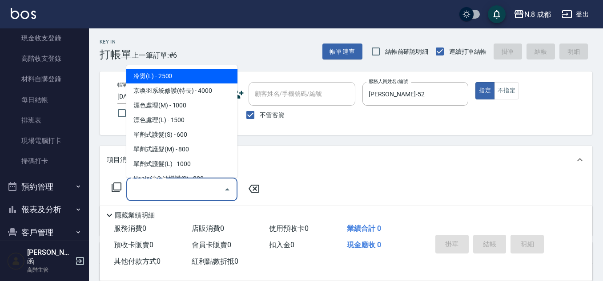
click at [185, 188] on input "服務名稱/代號" at bounding box center [175, 190] width 90 height 16
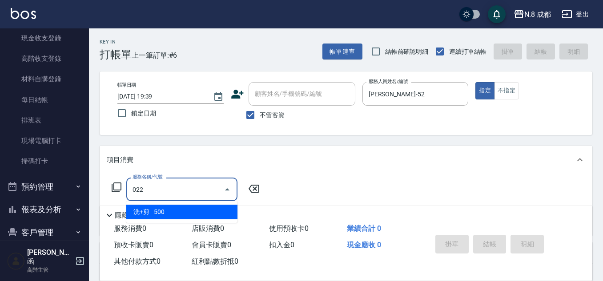
drag, startPoint x: 181, startPoint y: 206, endPoint x: 226, endPoint y: 201, distance: 45.5
click at [182, 206] on span "洗+剪 - 500" at bounding box center [181, 212] width 111 height 15
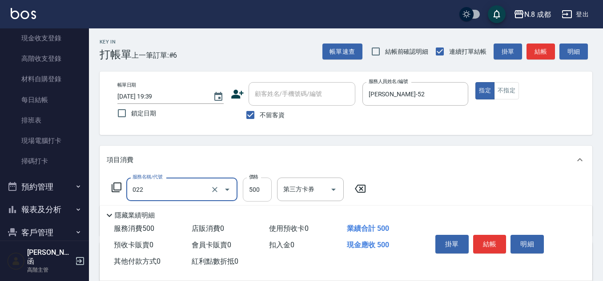
type input "洗+剪(022)"
click at [264, 191] on input "500" at bounding box center [257, 190] width 29 height 24
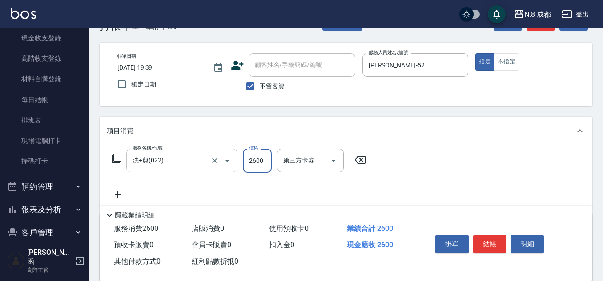
scroll to position [44, 0]
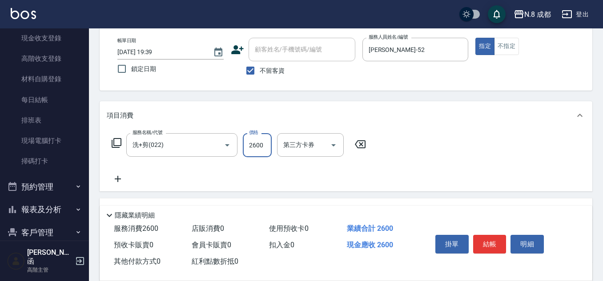
type input "2600"
click at [122, 177] on icon at bounding box center [118, 179] width 22 height 11
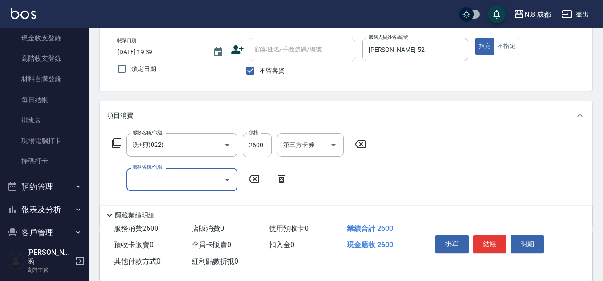
click at [148, 178] on input "服務名稱/代號" at bounding box center [175, 180] width 90 height 16
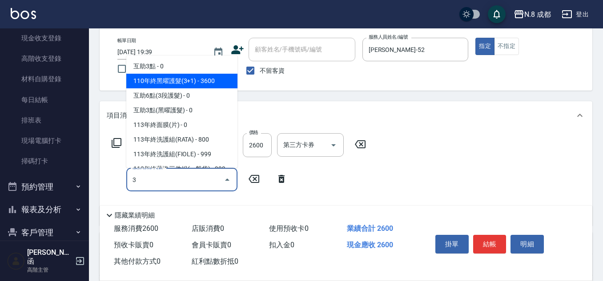
click at [179, 76] on span "110年終黑曜護髮(3+1) - 3600" at bounding box center [181, 81] width 111 height 15
type input "110年終黑曜護髮(3+1)(096)"
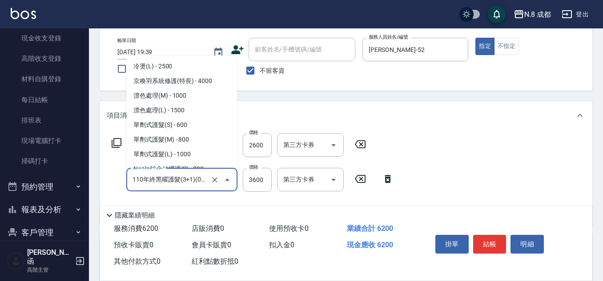
click at [162, 175] on input "110年終黑曜護髮(3+1)(096)" at bounding box center [169, 180] width 78 height 16
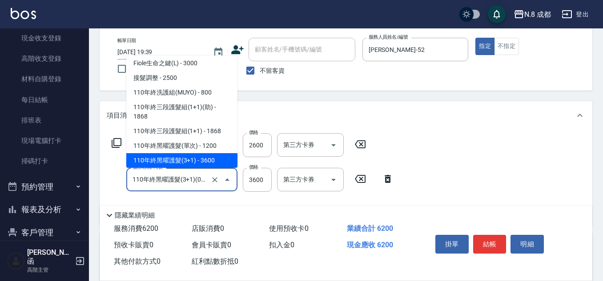
click at [227, 179] on icon "Close" at bounding box center [227, 180] width 4 height 2
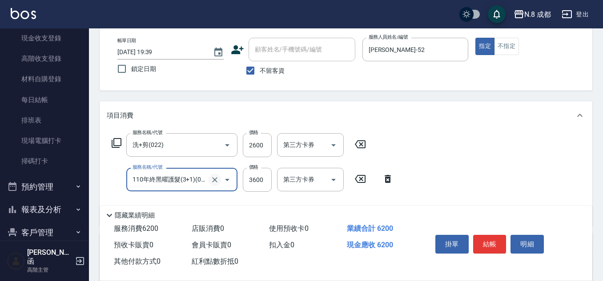
click at [217, 180] on icon "Clear" at bounding box center [214, 180] width 9 height 9
click at [190, 180] on input "服務名稱/代號" at bounding box center [169, 180] width 78 height 16
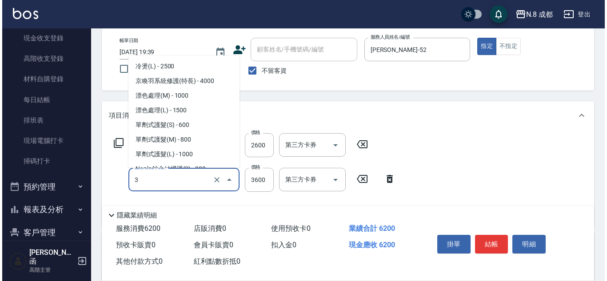
scroll to position [0, 0]
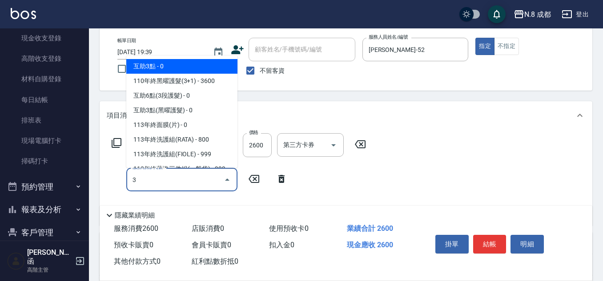
click at [184, 65] on span "互助3點 - 0" at bounding box center [181, 66] width 111 height 15
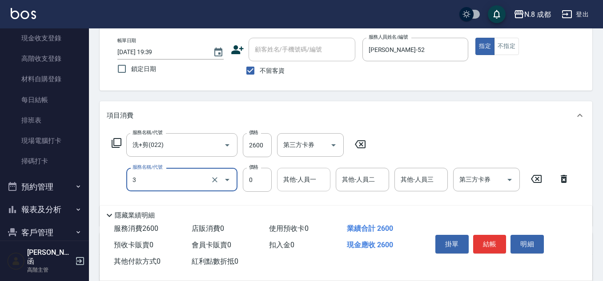
type input "互助3點(3)"
click at [299, 182] on input "其他-人員一" at bounding box center [303, 180] width 45 height 16
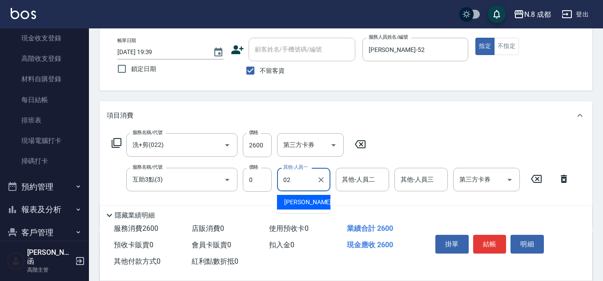
click at [304, 204] on span "[PERSON_NAME]-02" at bounding box center [312, 202] width 56 height 9
type input "[PERSON_NAME]-02"
click at [500, 244] on button "結帳" at bounding box center [489, 244] width 33 height 19
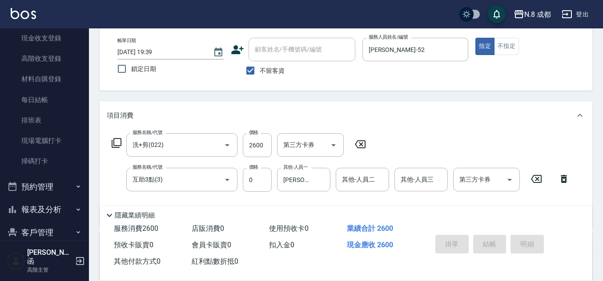
type input "[DATE] 19:40"
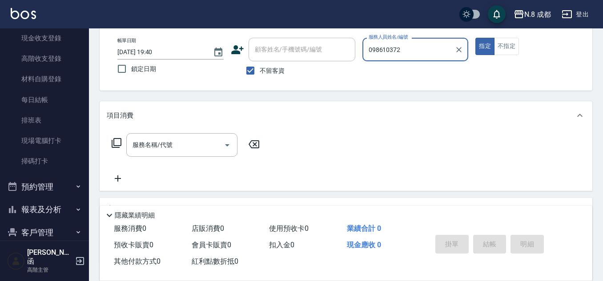
type input "0986103726"
drag, startPoint x: 416, startPoint y: 50, endPoint x: 224, endPoint y: 51, distance: 192.4
click at [225, 51] on div "帳單日期 [DATE] 19:40 鎖定日期 顧客姓名/手機號碼/編號 顧客姓名/手機號碼/編號 不留客資 服務人員姓名/編號 0986103726 服務人員…" at bounding box center [345, 59] width 471 height 42
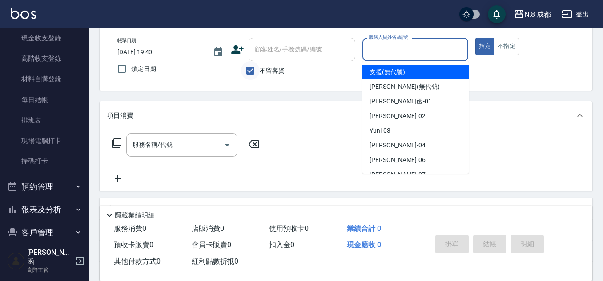
click at [253, 66] on input "不留客資" at bounding box center [250, 70] width 19 height 19
checkbox input "false"
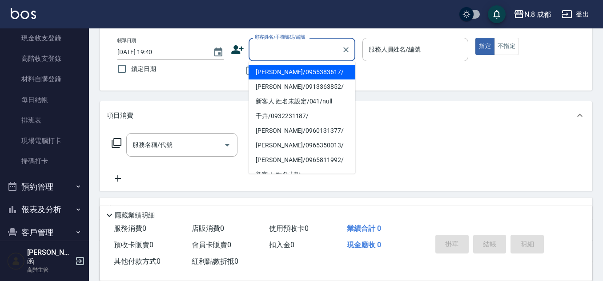
click at [266, 50] on input "顧客姓名/手機號碼/編號" at bounding box center [294, 50] width 85 height 16
paste input "0986103726"
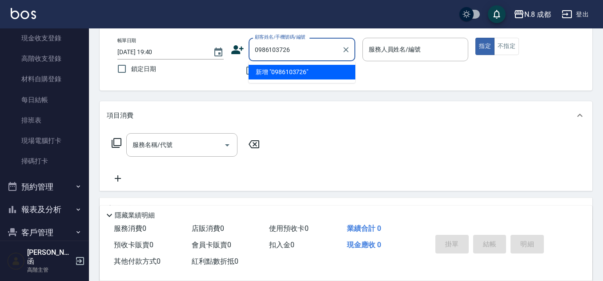
type input "0986103726"
click at [234, 48] on icon at bounding box center [237, 49] width 12 height 9
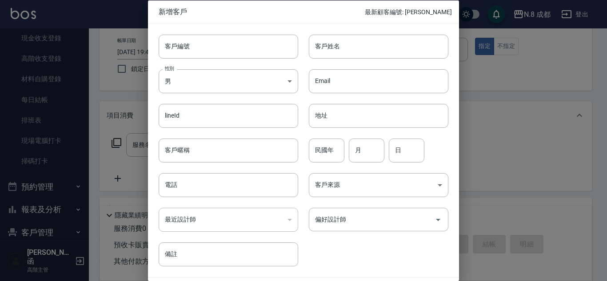
click at [218, 204] on div "最近設計師 ​ 最近設計師" at bounding box center [223, 214] width 150 height 35
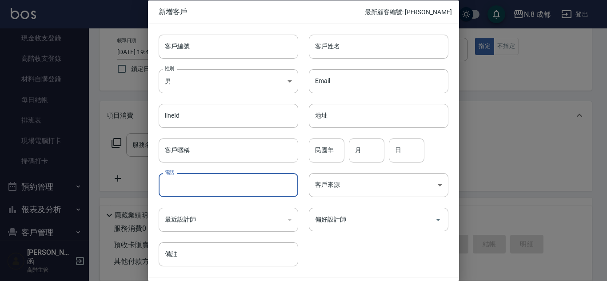
click at [220, 189] on input "電話" at bounding box center [229, 185] width 140 height 24
paste input "0986103726"
type input "0986103726"
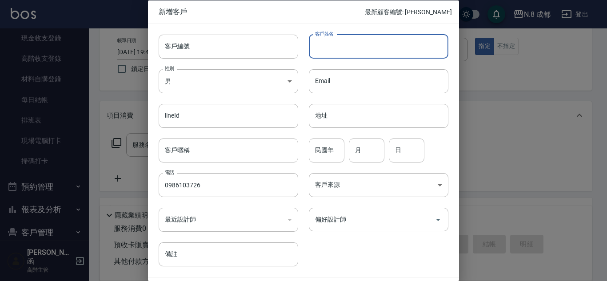
click at [368, 46] on input "客戶姓名" at bounding box center [379, 46] width 140 height 24
type input "[PERSON_NAME]"
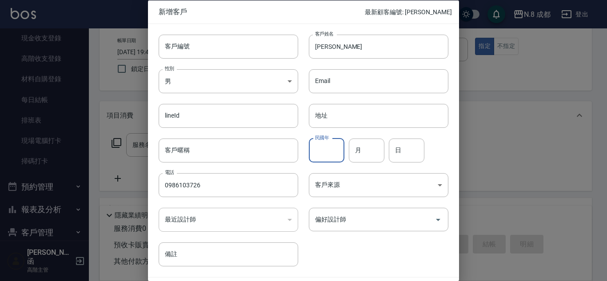
click at [324, 152] on input "民國年" at bounding box center [327, 150] width 36 height 24
type input "91"
click at [363, 152] on input "月" at bounding box center [367, 150] width 36 height 24
type input "11"
click at [403, 152] on input "日" at bounding box center [407, 150] width 36 height 24
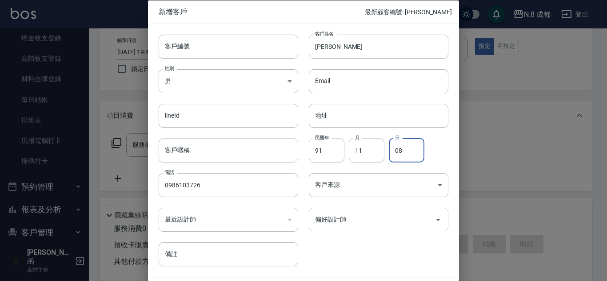
type input "08"
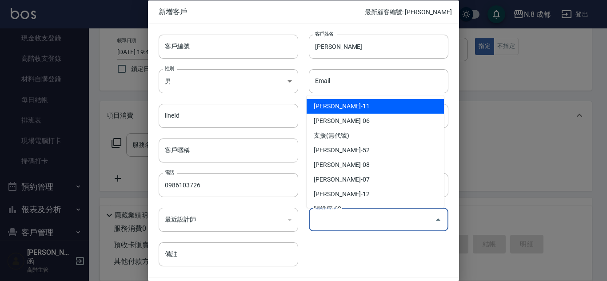
click at [359, 216] on input "偏好設計師" at bounding box center [372, 220] width 118 height 16
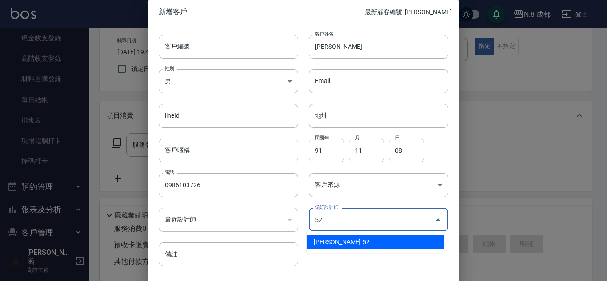
click at [351, 243] on li "[PERSON_NAME]-52" at bounding box center [375, 242] width 137 height 15
type input "[PERSON_NAME]"
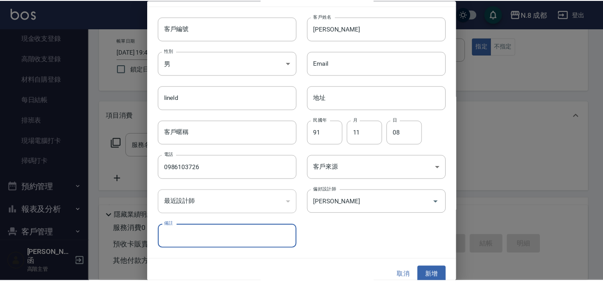
scroll to position [27, 0]
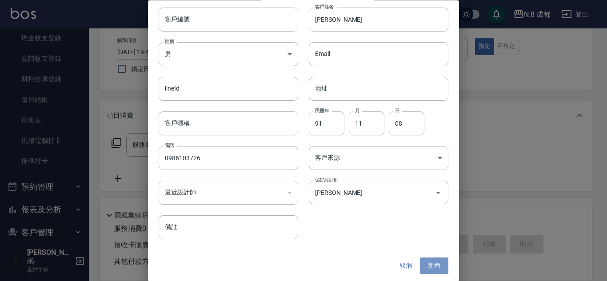
click at [420, 268] on button "新增" at bounding box center [434, 266] width 28 height 16
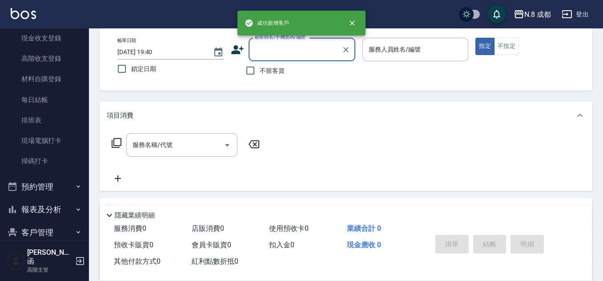
click at [285, 51] on input "顧客姓名/手機號碼/編號" at bounding box center [294, 50] width 85 height 16
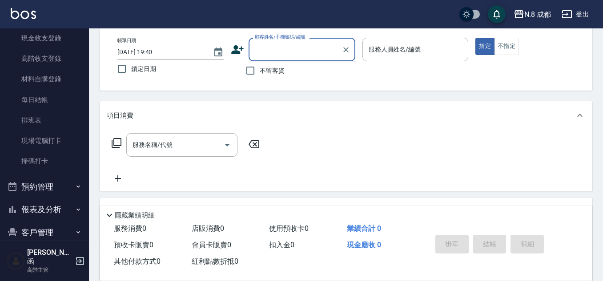
paste input "0986103726"
type input "0986103726"
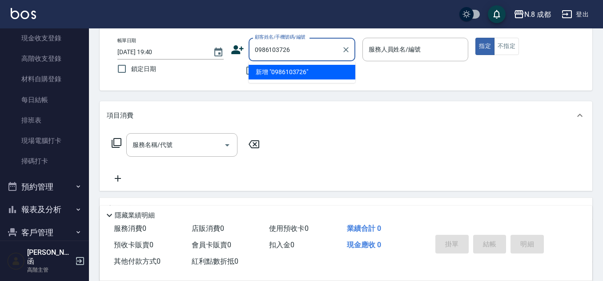
drag, startPoint x: 318, startPoint y: 50, endPoint x: 236, endPoint y: 50, distance: 81.8
click at [236, 50] on div "顧客姓名/手機號碼/編號 0986103726 顧客姓名/手機號碼/編號" at bounding box center [293, 50] width 124 height 24
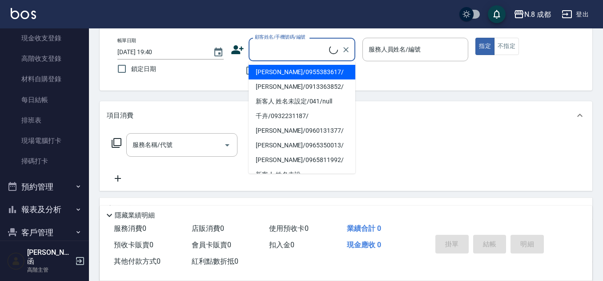
paste input "0986103726"
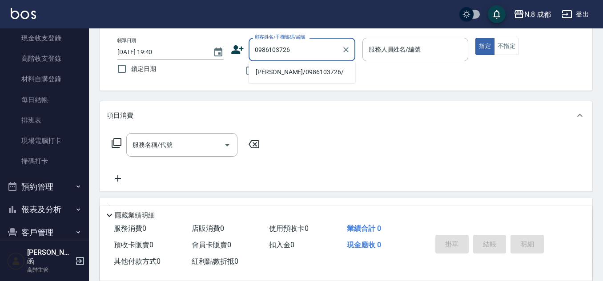
click at [284, 71] on li "[PERSON_NAME]/0986103726/" at bounding box center [301, 72] width 107 height 15
type input "[PERSON_NAME]/0986103726/"
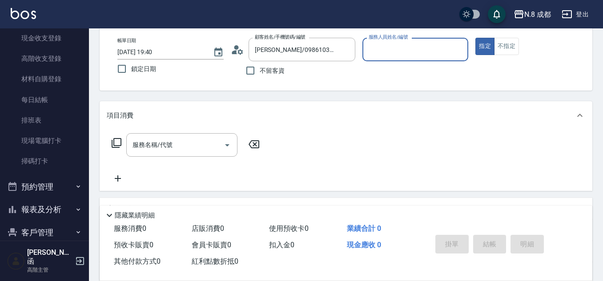
type input "[PERSON_NAME]-52"
click at [176, 145] on input "服務名稱/代號" at bounding box center [175, 145] width 90 height 16
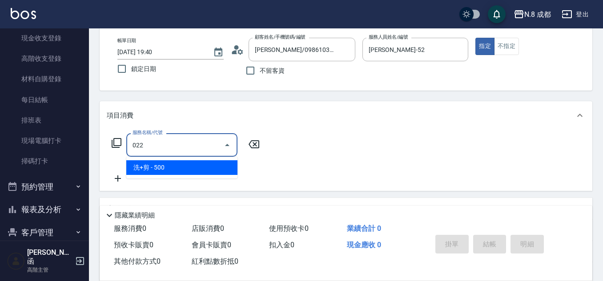
click at [179, 168] on span "洗+剪 - 500" at bounding box center [181, 167] width 111 height 15
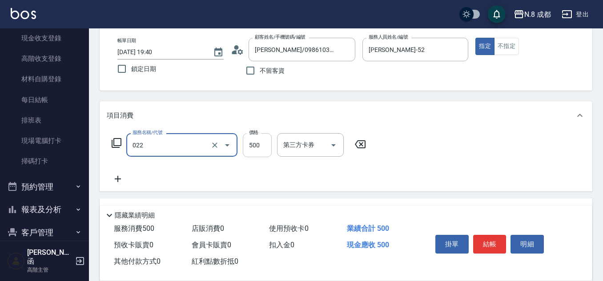
type input "洗+剪(022)"
drag, startPoint x: 262, startPoint y: 147, endPoint x: 249, endPoint y: 149, distance: 13.2
click at [262, 147] on input "500" at bounding box center [257, 145] width 29 height 24
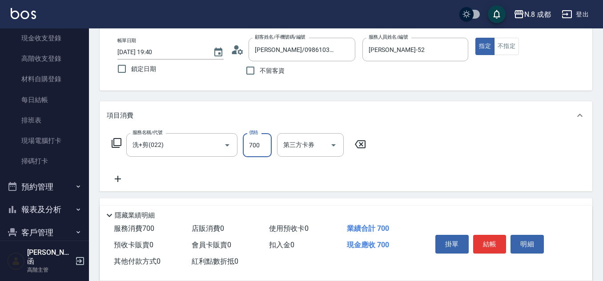
type input "700"
click at [118, 179] on icon at bounding box center [118, 179] width 6 height 6
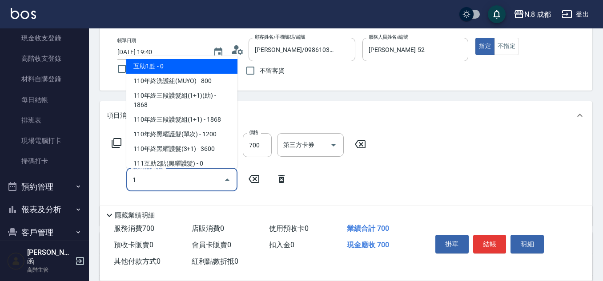
click at [192, 63] on span "互助1點 - 0" at bounding box center [181, 66] width 111 height 15
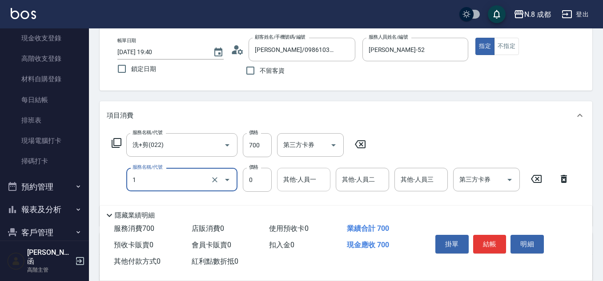
type input "互助1點(1)"
click at [297, 179] on input "其他-人員一" at bounding box center [303, 180] width 45 height 16
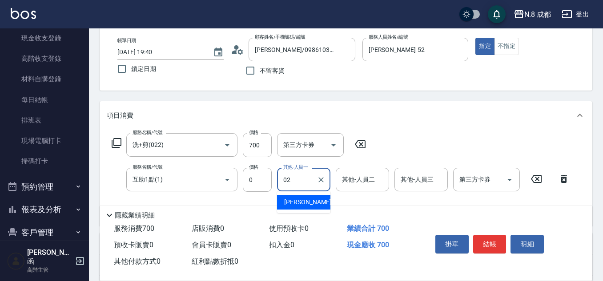
click at [303, 200] on span "[PERSON_NAME]-02" at bounding box center [312, 202] width 56 height 9
type input "[PERSON_NAME]-02"
click at [492, 238] on button "結帳" at bounding box center [489, 244] width 33 height 19
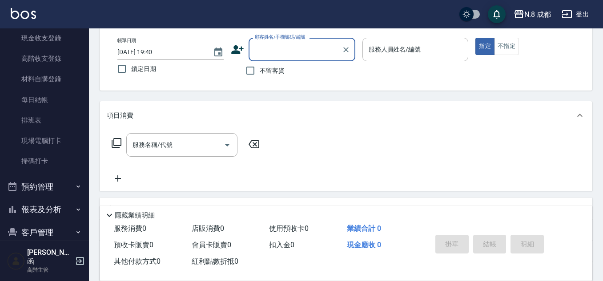
drag, startPoint x: 248, startPoint y: 72, endPoint x: 288, endPoint y: 71, distance: 40.5
click at [248, 72] on input "不留客資" at bounding box center [250, 70] width 19 height 19
checkbox input "true"
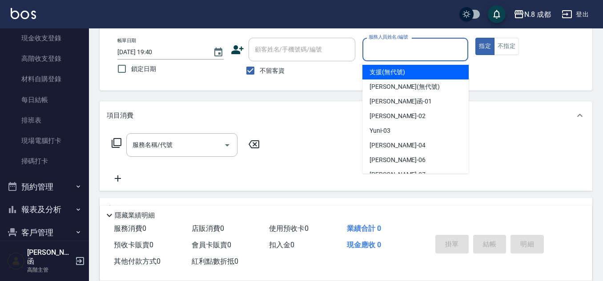
click at [384, 46] on input "服務人員姓名/編號" at bounding box center [415, 50] width 98 height 16
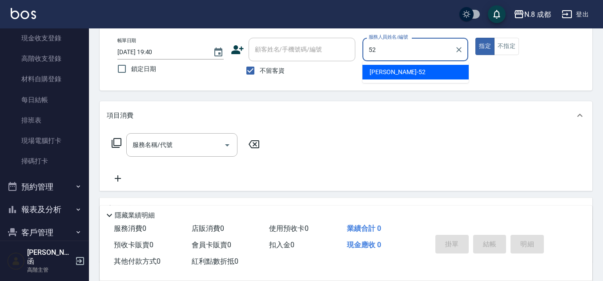
click at [386, 73] on span "[PERSON_NAME]-52" at bounding box center [397, 72] width 56 height 9
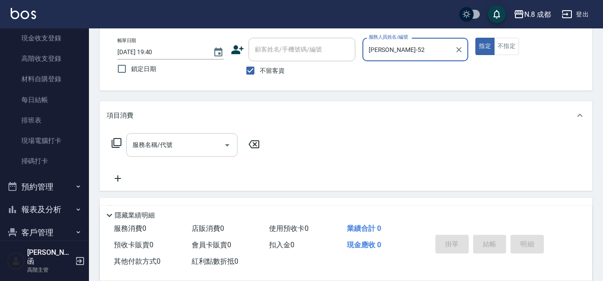
type input "[PERSON_NAME]-52"
click at [164, 149] on input "服務名稱/代號" at bounding box center [175, 145] width 90 height 16
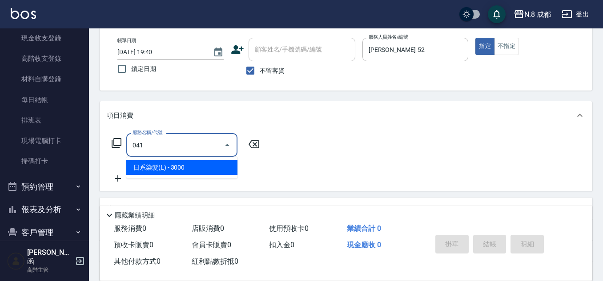
click at [176, 168] on span "日系染髮(L) - 3000" at bounding box center [181, 167] width 111 height 15
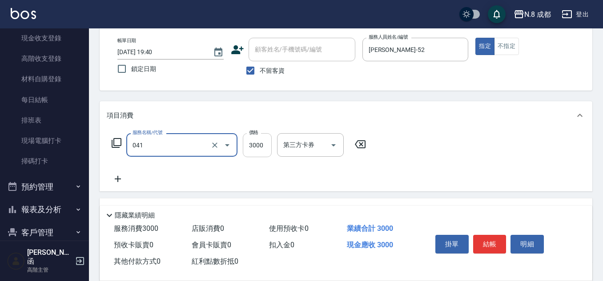
type input "日系染髮(L)(041)"
click at [256, 145] on input "3000" at bounding box center [257, 145] width 29 height 24
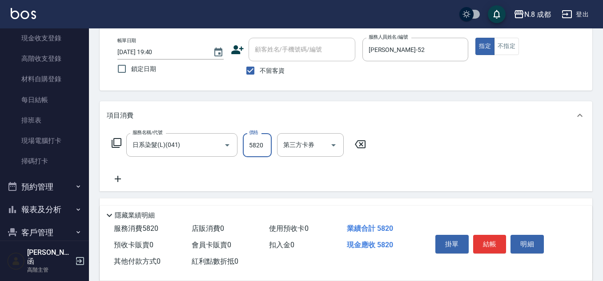
type input "5820"
click at [122, 180] on icon at bounding box center [118, 179] width 22 height 11
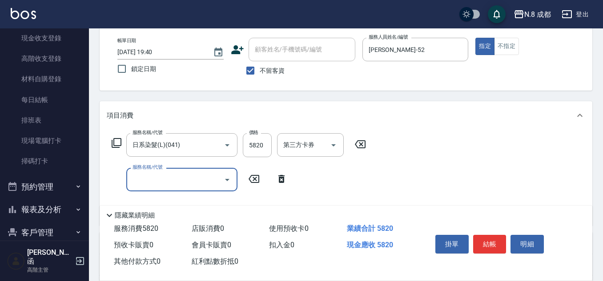
click at [155, 182] on input "服務名稱/代號" at bounding box center [175, 180] width 90 height 16
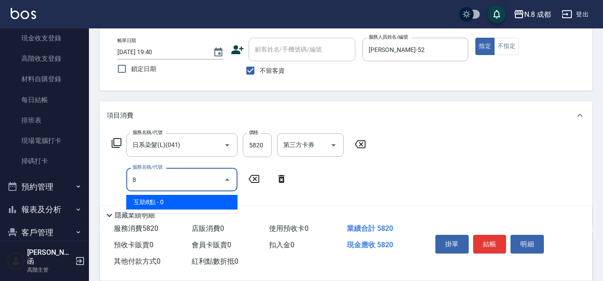
click at [161, 196] on span "互助8點 - 0" at bounding box center [181, 202] width 111 height 15
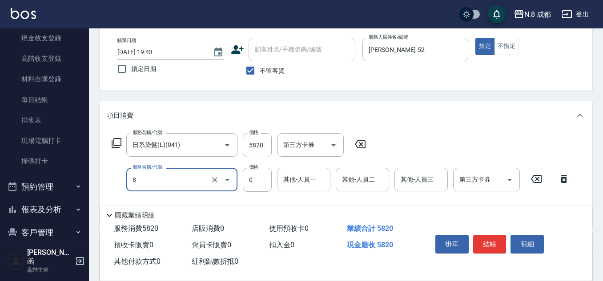
type input "互助8點(8)"
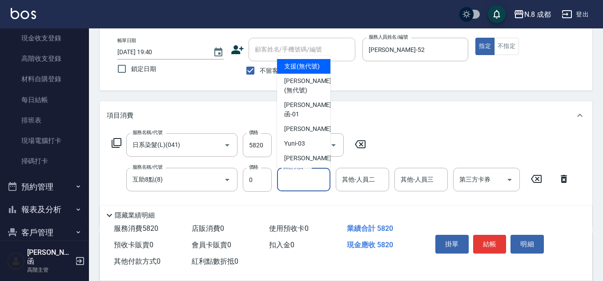
click at [311, 174] on div "其他-人員一 其他-人員一" at bounding box center [303, 180] width 53 height 24
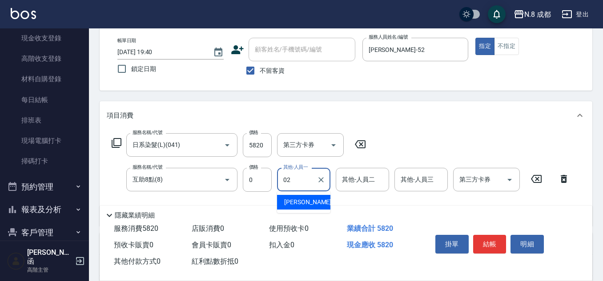
click at [302, 205] on span "[PERSON_NAME]-02" at bounding box center [312, 202] width 56 height 9
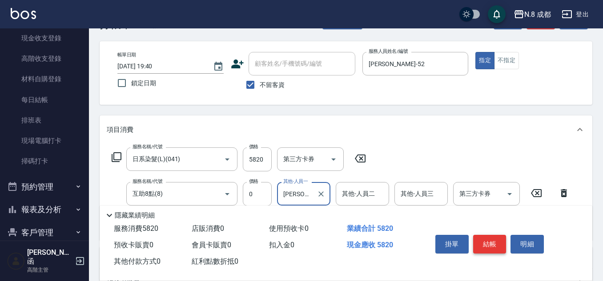
scroll to position [0, 0]
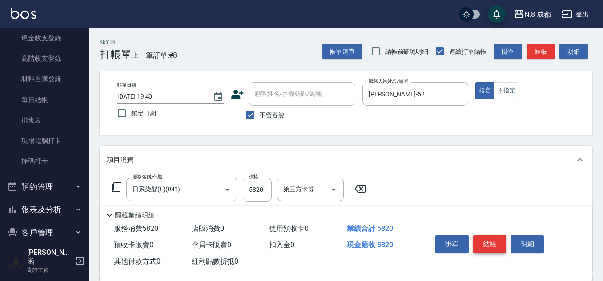
type input "[PERSON_NAME]-02"
click at [496, 237] on button "結帳" at bounding box center [489, 244] width 33 height 19
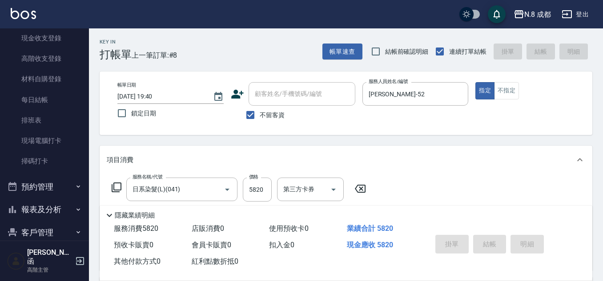
type input "[DATE] 19:41"
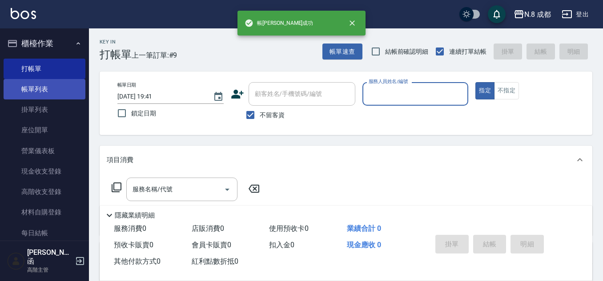
click at [39, 86] on link "帳單列表" at bounding box center [45, 89] width 82 height 20
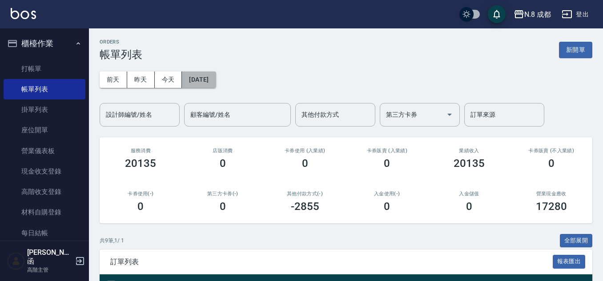
click at [183, 80] on button "[DATE]" at bounding box center [199, 80] width 34 height 16
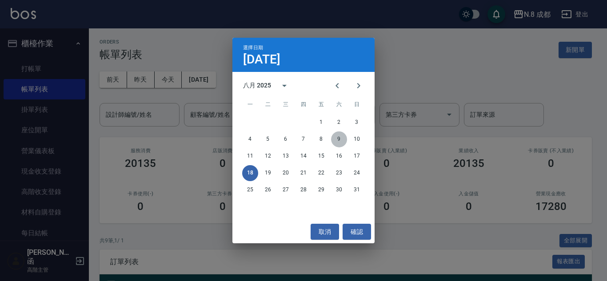
click at [337, 142] on button "9" at bounding box center [339, 140] width 16 height 16
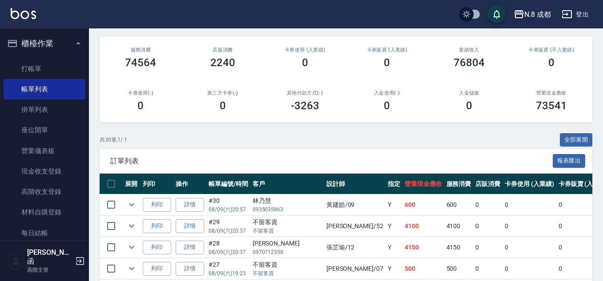
scroll to position [178, 0]
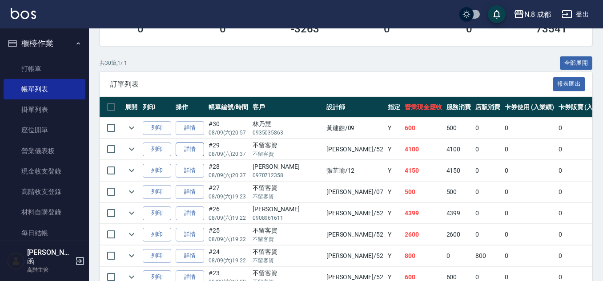
click at [199, 149] on link "詳情" at bounding box center [190, 150] width 28 height 14
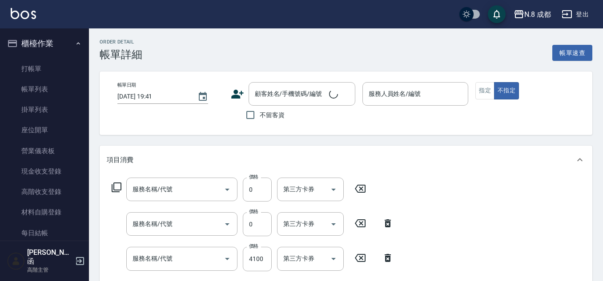
type input "[DATE] 20:37"
checkbox input "true"
type input "[PERSON_NAME]-52"
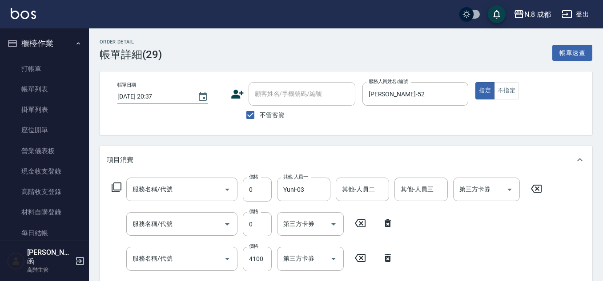
type input "互助1點(1)"
type input "互助4點(4)"
type input "洗+剪(022)"
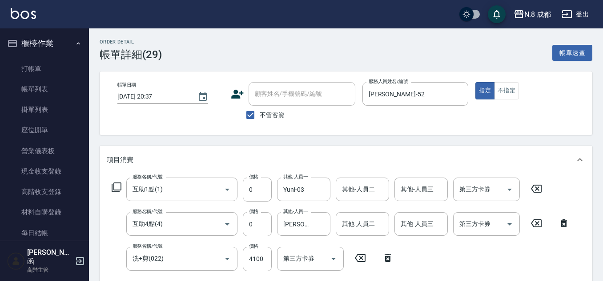
scroll to position [89, 0]
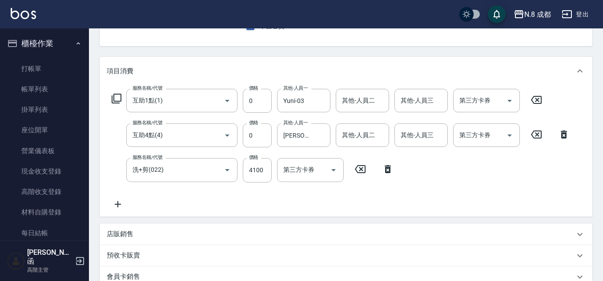
click at [119, 203] on icon at bounding box center [118, 204] width 22 height 11
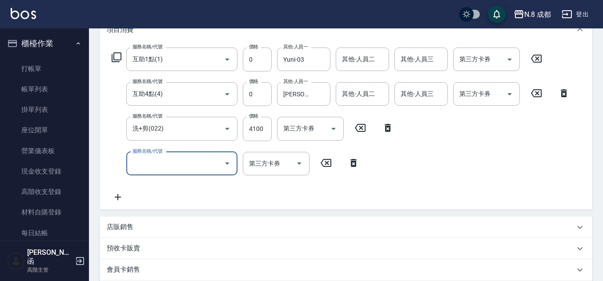
scroll to position [222, 0]
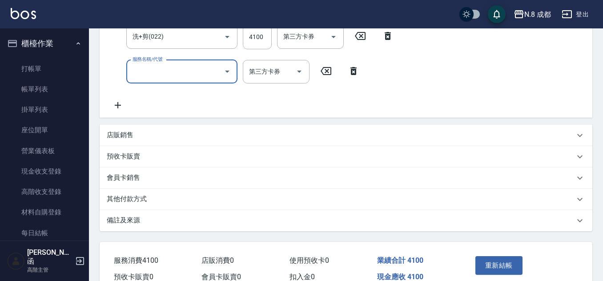
click at [162, 68] on input "服務名稱/代號" at bounding box center [175, 72] width 90 height 16
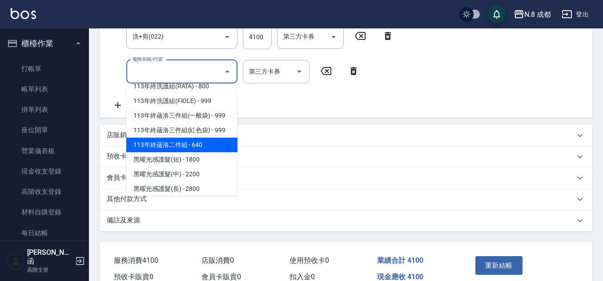
scroll to position [1199, 0]
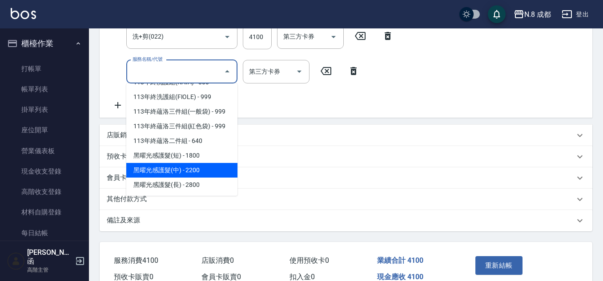
click at [182, 164] on span "黑曜光感護髮(中) - 2200" at bounding box center [181, 170] width 111 height 15
type input "黑曜光感護髮(中)(黑2)"
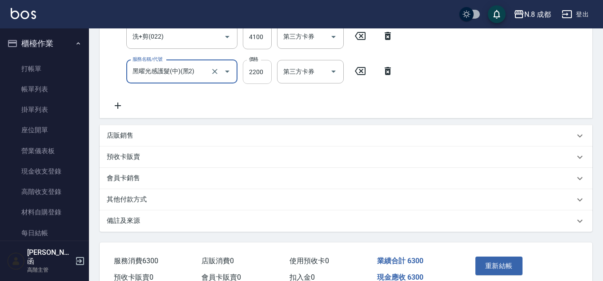
click at [257, 72] on input "2200" at bounding box center [257, 72] width 29 height 24
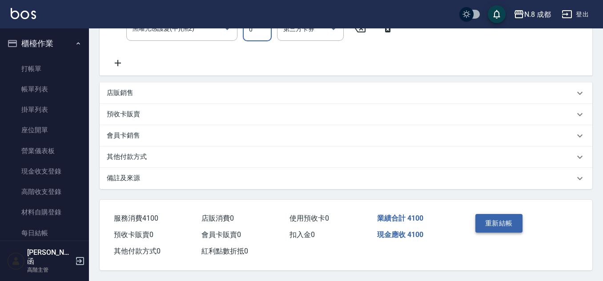
scroll to position [269, 0]
type input "0"
click at [505, 224] on button "重新結帳" at bounding box center [498, 223] width 47 height 19
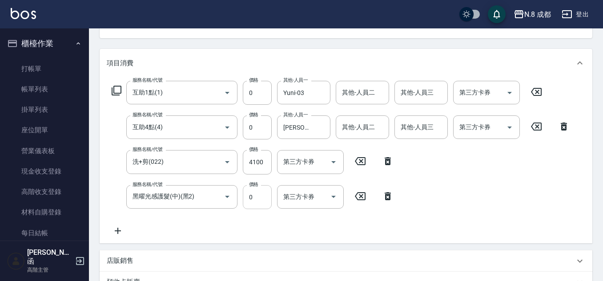
scroll to position [91, 0]
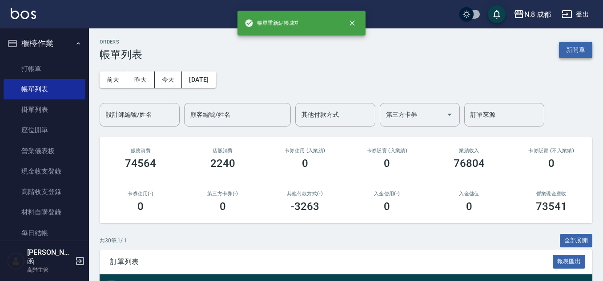
click at [586, 47] on button "新開單" at bounding box center [575, 50] width 33 height 16
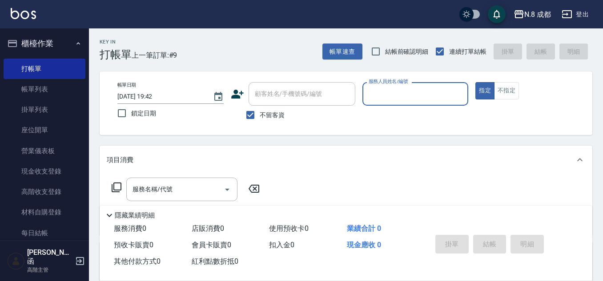
click at [393, 95] on input "服務人員姓名/編號" at bounding box center [415, 94] width 98 height 16
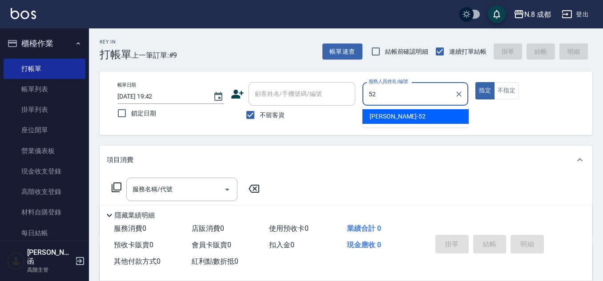
click at [384, 120] on span "[PERSON_NAME]-52" at bounding box center [397, 116] width 56 height 9
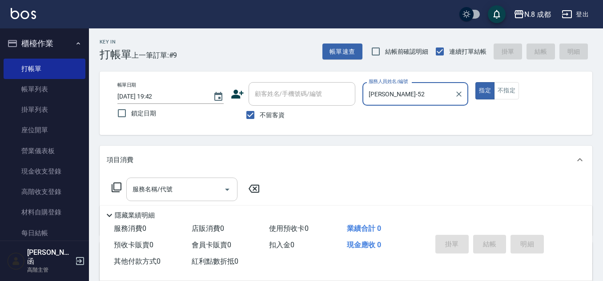
type input "[PERSON_NAME]-52"
click at [160, 194] on input "服務名稱/代號" at bounding box center [175, 190] width 90 height 16
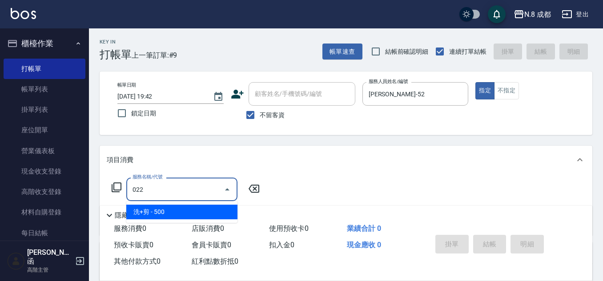
drag, startPoint x: 171, startPoint y: 213, endPoint x: 215, endPoint y: 200, distance: 45.8
click at [172, 213] on span "洗+剪 - 500" at bounding box center [181, 212] width 111 height 15
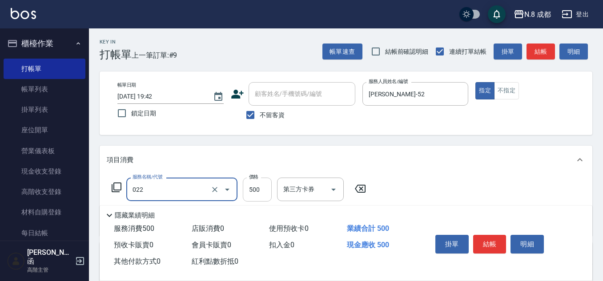
type input "洗+剪(022)"
click at [252, 184] on input "500" at bounding box center [257, 190] width 29 height 24
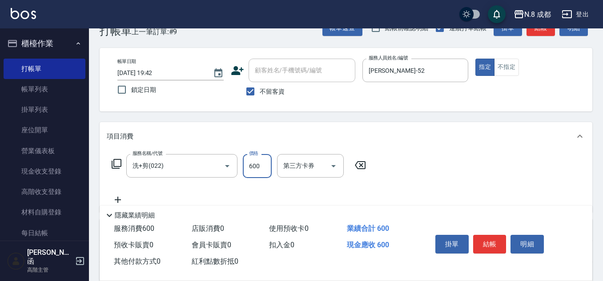
scroll to position [44, 0]
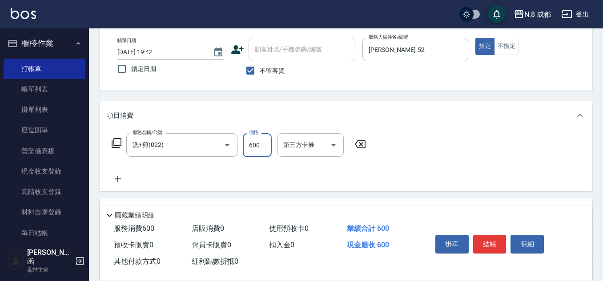
type input "600"
click at [116, 181] on icon at bounding box center [118, 179] width 22 height 11
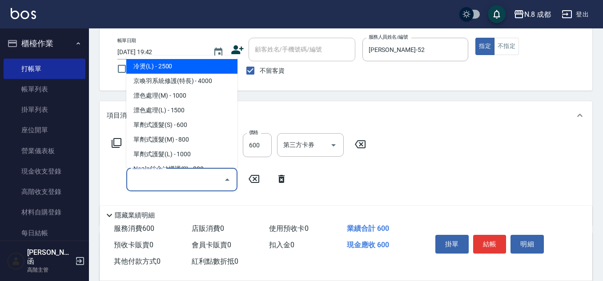
click at [149, 179] on input "服務名稱/代號" at bounding box center [175, 180] width 90 height 16
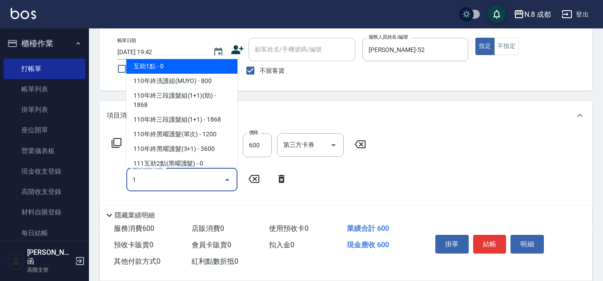
click at [168, 63] on span "互助1點 - 0" at bounding box center [181, 66] width 111 height 15
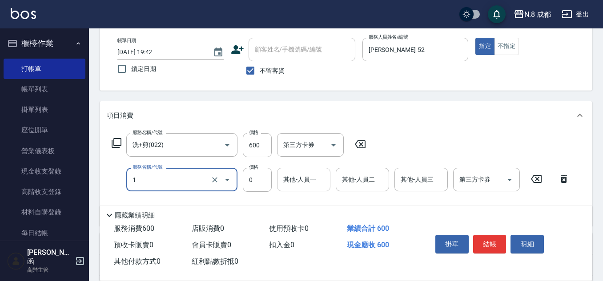
type input "互助1點(1)"
click at [302, 181] on input "其他-人員一" at bounding box center [303, 180] width 45 height 16
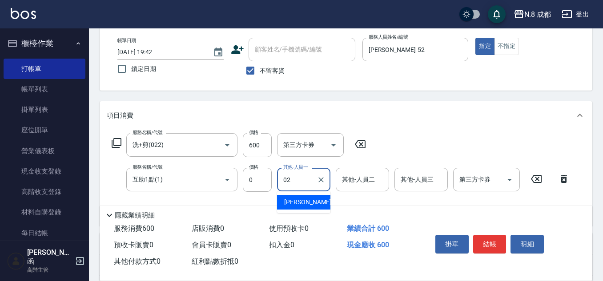
click at [311, 202] on span "[PERSON_NAME]-02" at bounding box center [312, 202] width 56 height 9
type input "[PERSON_NAME]-02"
click at [476, 235] on button "結帳" at bounding box center [489, 244] width 33 height 19
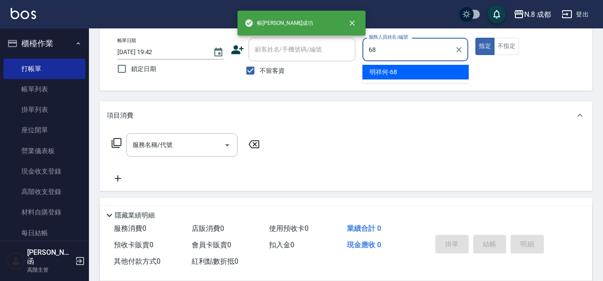
click at [403, 78] on div "明祥何 -68" at bounding box center [415, 72] width 106 height 15
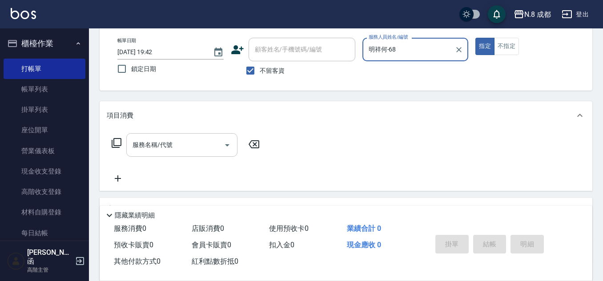
type input "明祥何-68"
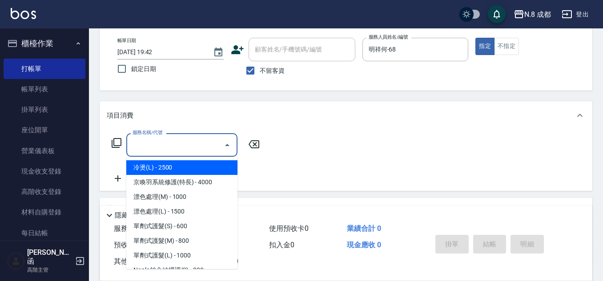
click at [172, 150] on input "服務名稱/代號" at bounding box center [175, 145] width 90 height 16
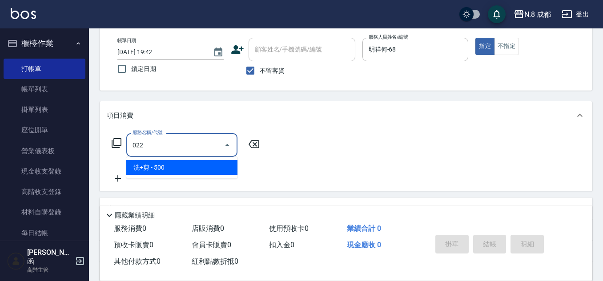
click at [164, 162] on span "洗+剪 - 500" at bounding box center [181, 167] width 111 height 15
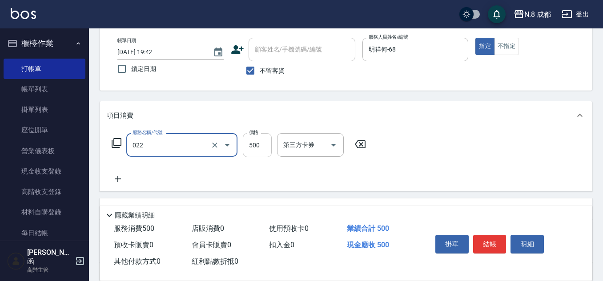
type input "洗+剪(022)"
click at [258, 151] on input "500" at bounding box center [257, 145] width 29 height 24
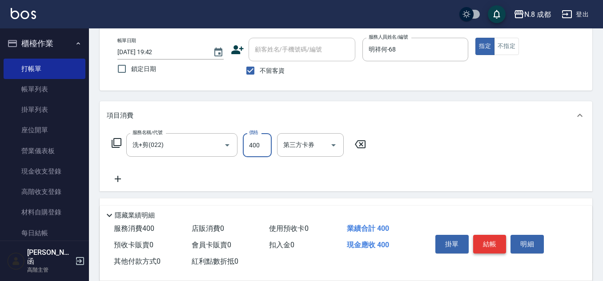
type input "400"
click at [494, 240] on button "結帳" at bounding box center [489, 244] width 33 height 19
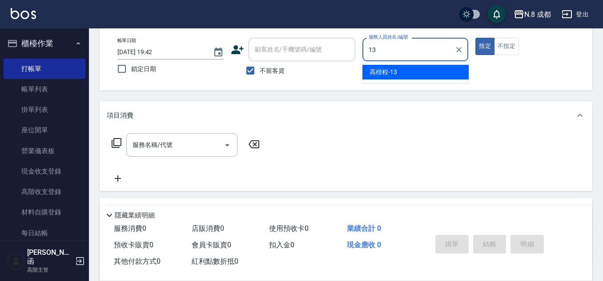
click at [395, 68] on span "[PERSON_NAME]程 -13" at bounding box center [383, 72] width 28 height 9
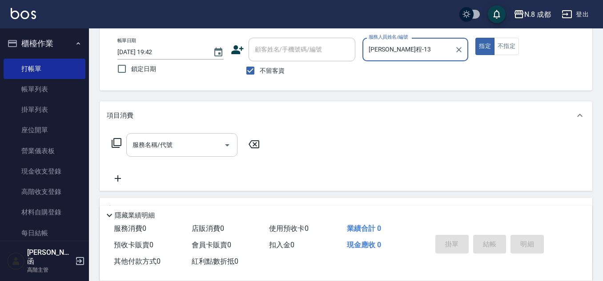
type input "[PERSON_NAME]程-13"
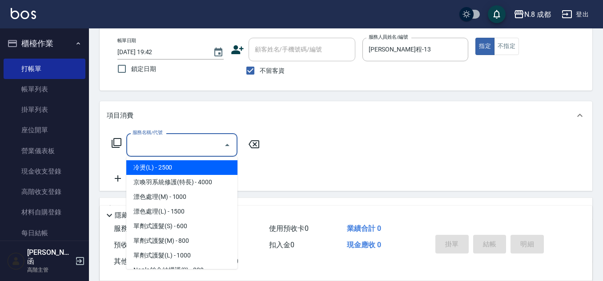
click at [183, 151] on input "服務名稱/代號" at bounding box center [175, 145] width 90 height 16
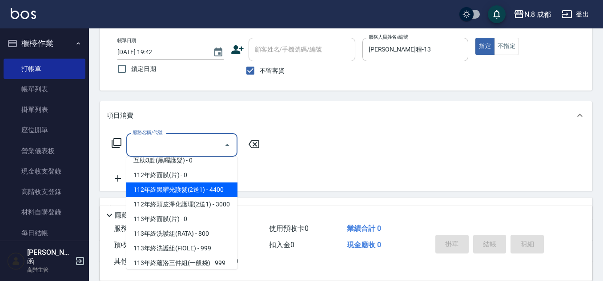
scroll to position [1199, 0]
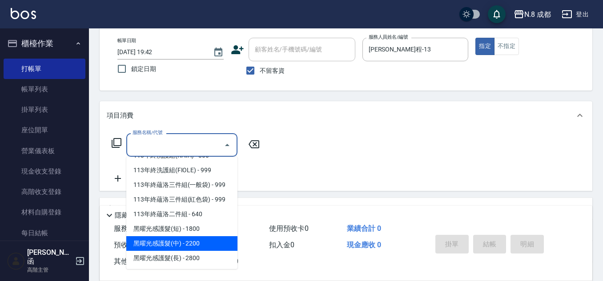
click at [199, 240] on span "黑曜光感護髮(中) - 2200" at bounding box center [181, 243] width 111 height 15
type input "黑曜光感護髮(中)(黑2)"
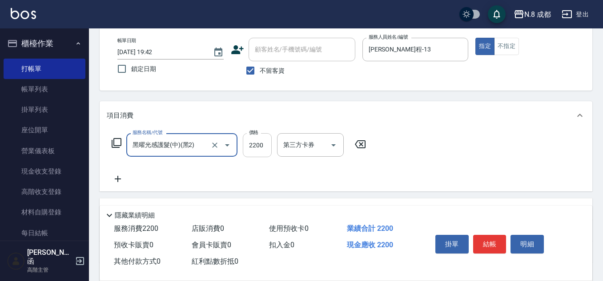
click at [261, 144] on input "2200" at bounding box center [257, 145] width 29 height 24
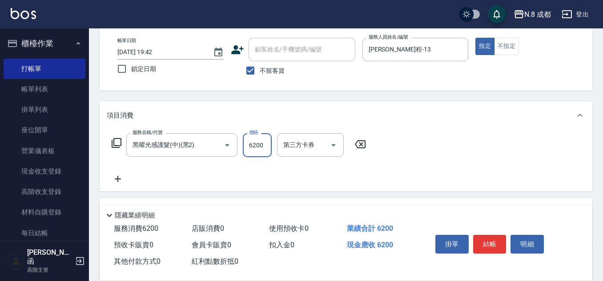
type input "6200"
click at [122, 177] on icon at bounding box center [118, 179] width 22 height 11
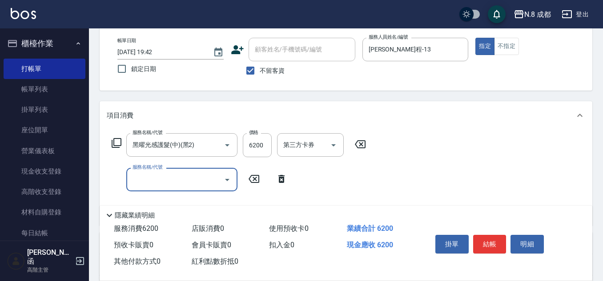
click at [158, 181] on input "服務名稱/代號" at bounding box center [175, 180] width 90 height 16
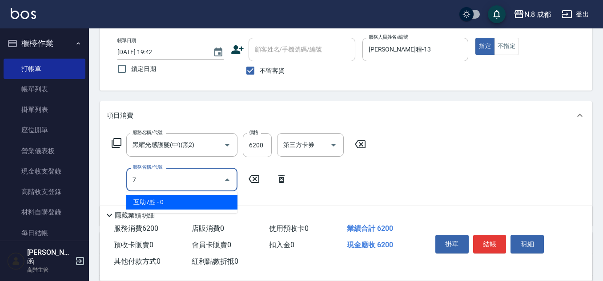
click at [162, 205] on span "互助7點 - 0" at bounding box center [181, 202] width 111 height 15
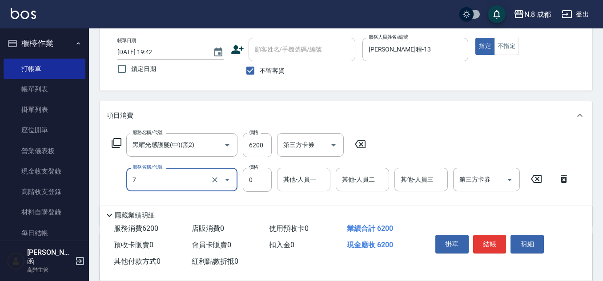
type input "互助7點(7)"
click at [299, 175] on div "其他-人員一 其他-人員一" at bounding box center [303, 180] width 53 height 24
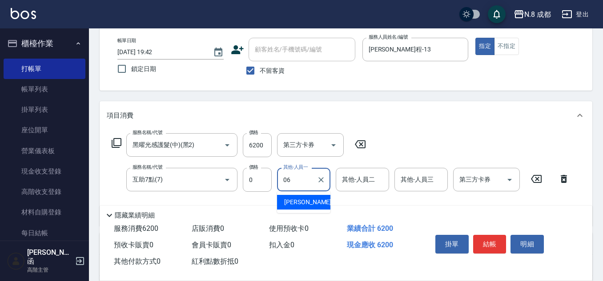
click at [306, 200] on span "[PERSON_NAME] -06" at bounding box center [312, 202] width 56 height 9
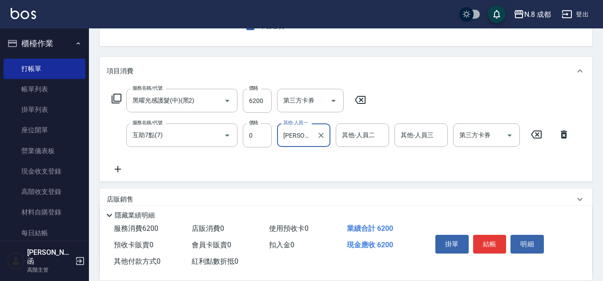
scroll to position [0, 0]
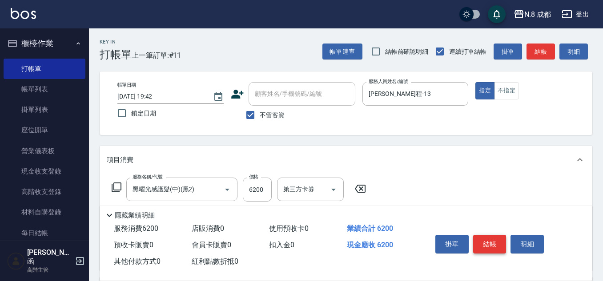
type input "[PERSON_NAME]-06"
click at [496, 240] on button "結帳" at bounding box center [489, 244] width 33 height 19
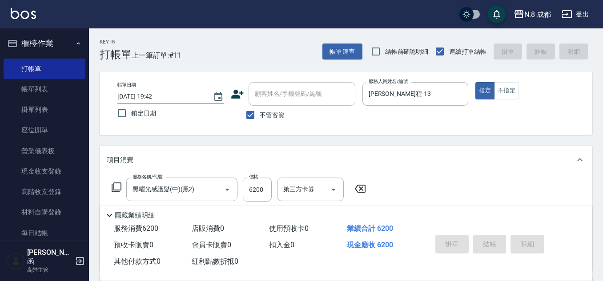
type input "[DATE] 19:43"
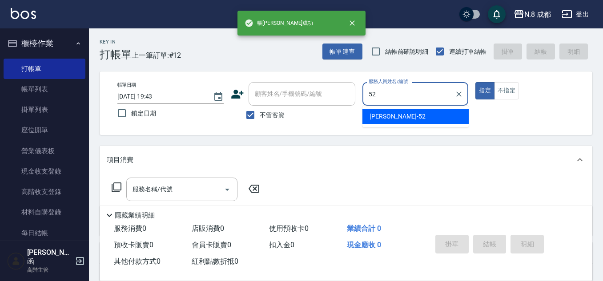
click at [402, 119] on div "[PERSON_NAME]-52" at bounding box center [415, 116] width 106 height 15
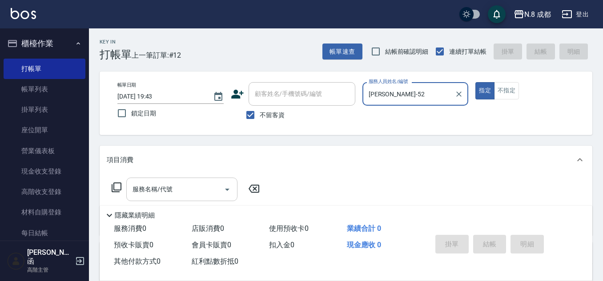
type input "[PERSON_NAME]-52"
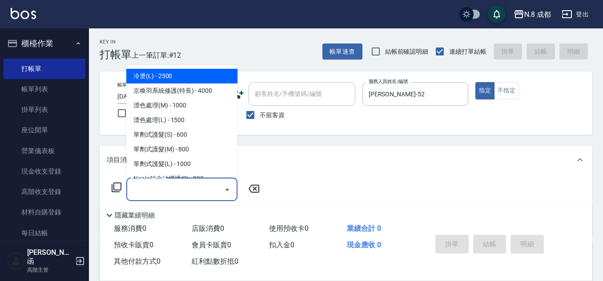
click at [179, 183] on input "服務名稱/代號" at bounding box center [175, 190] width 90 height 16
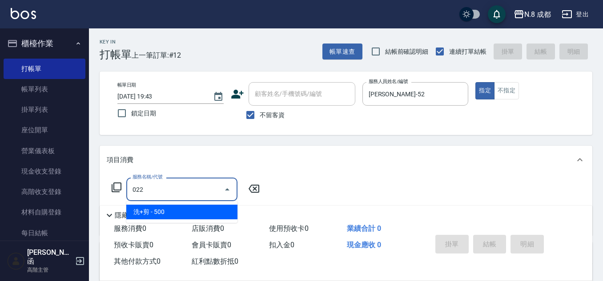
drag, startPoint x: 169, startPoint y: 208, endPoint x: 233, endPoint y: 200, distance: 64.4
click at [172, 208] on span "洗+剪 - 500" at bounding box center [181, 212] width 111 height 15
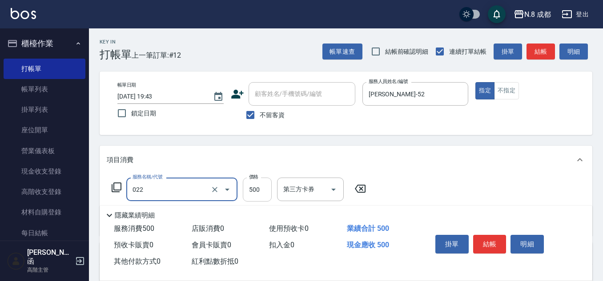
type input "洗+剪(022)"
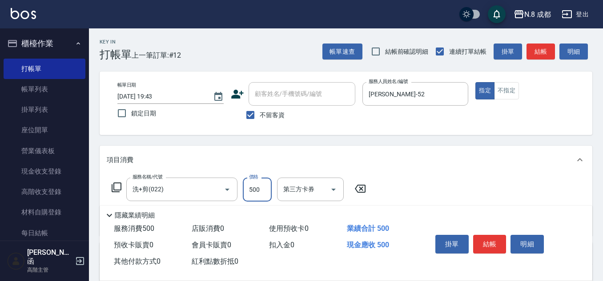
click at [257, 189] on input "500" at bounding box center [257, 190] width 29 height 24
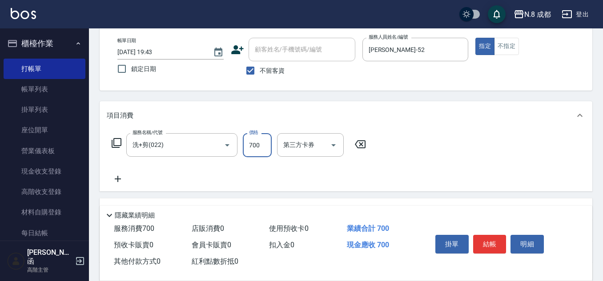
type input "700"
click at [117, 180] on icon at bounding box center [118, 179] width 6 height 6
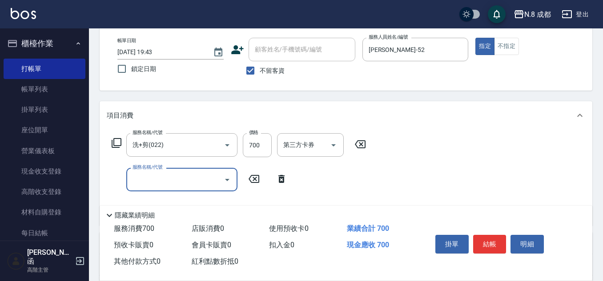
click at [144, 183] on input "服務名稱/代號" at bounding box center [175, 180] width 90 height 16
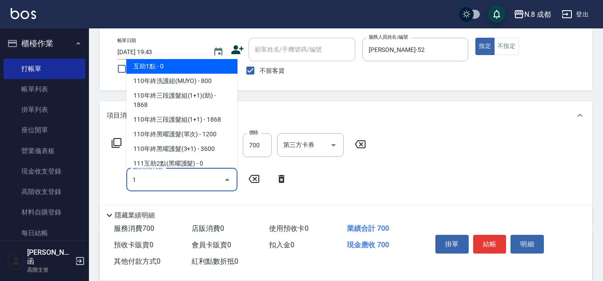
click at [151, 67] on span "互助1點 - 0" at bounding box center [181, 66] width 111 height 15
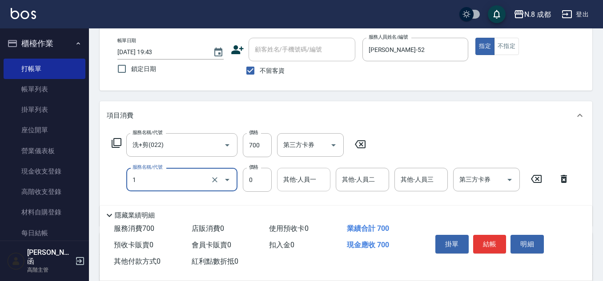
type input "互助1點(1)"
click at [308, 182] on input "其他-人員一" at bounding box center [303, 180] width 45 height 16
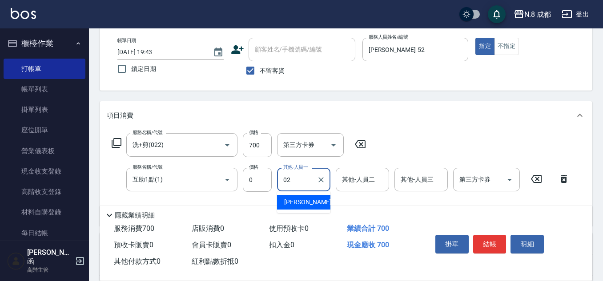
click at [304, 202] on span "[PERSON_NAME]-02" at bounding box center [312, 202] width 56 height 9
type input "[PERSON_NAME]-02"
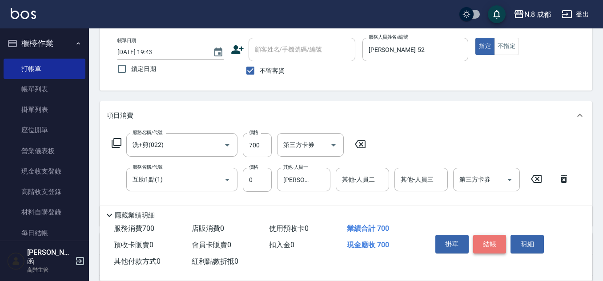
click at [490, 240] on button "結帳" at bounding box center [489, 244] width 33 height 19
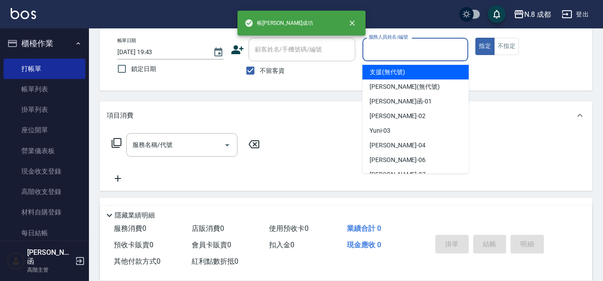
click at [391, 48] on input "服務人員姓名/編號" at bounding box center [415, 50] width 98 height 16
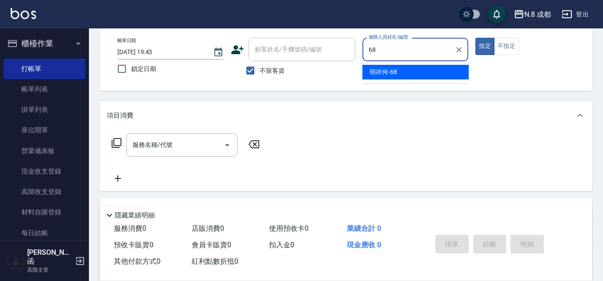
click at [392, 62] on ul "明祥何 -68" at bounding box center [415, 72] width 106 height 22
click at [392, 71] on span "明祥何 -68" at bounding box center [383, 72] width 28 height 9
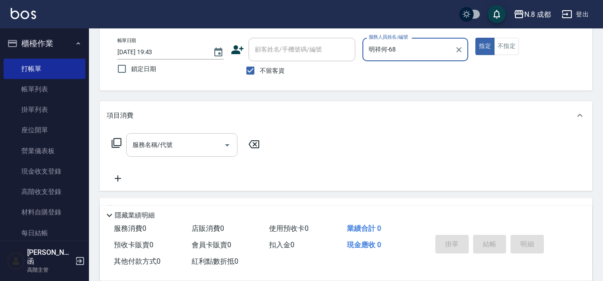
type input "明祥何-68"
click at [161, 145] on input "服務名稱/代號" at bounding box center [175, 145] width 90 height 16
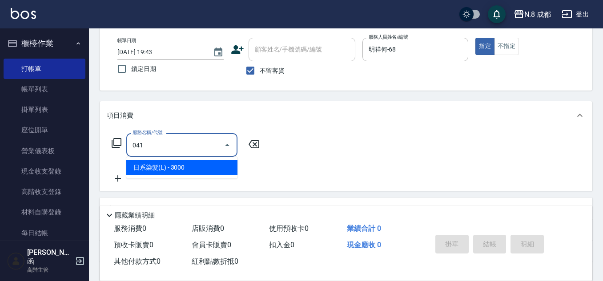
click at [185, 170] on span "日系染髮(L) - 3000" at bounding box center [181, 167] width 111 height 15
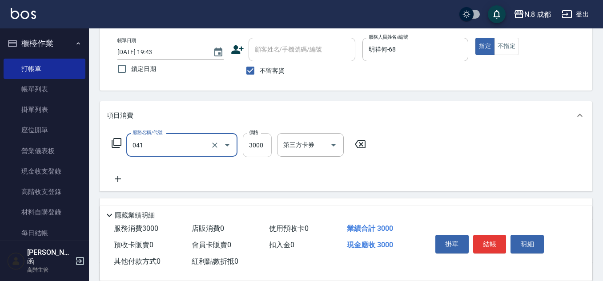
type input "日系染髮(L)(041)"
click at [248, 149] on input "3000" at bounding box center [257, 145] width 29 height 24
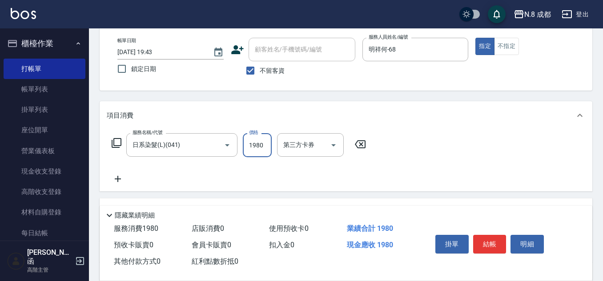
type input "1980"
click at [127, 178] on icon at bounding box center [118, 179] width 22 height 11
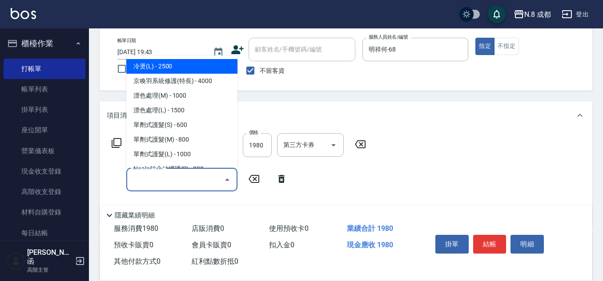
click at [157, 177] on input "服務名稱/代號" at bounding box center [175, 180] width 90 height 16
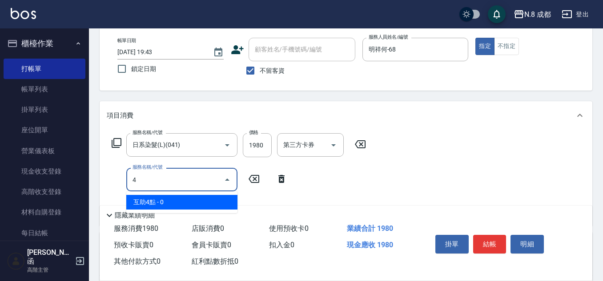
click at [182, 198] on span "互助4點 - 0" at bounding box center [181, 202] width 111 height 15
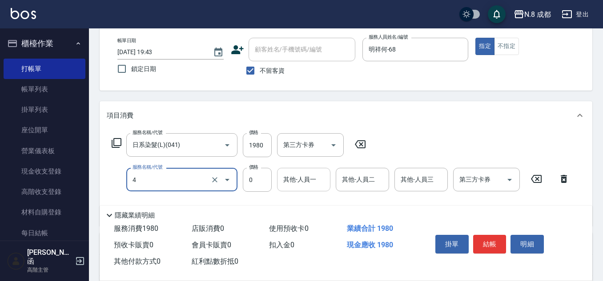
type input "互助4點(4)"
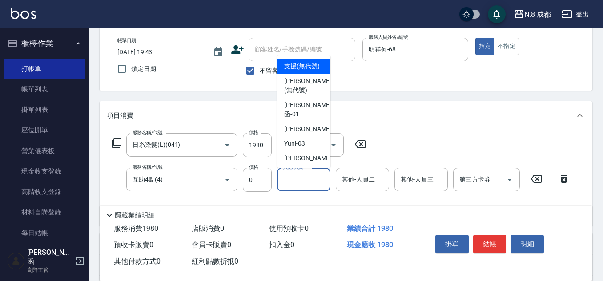
click at [313, 186] on div "其他-人員一" at bounding box center [303, 180] width 53 height 24
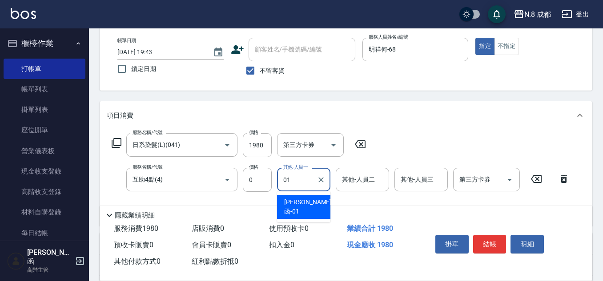
click at [315, 205] on div "[PERSON_NAME]函 -01" at bounding box center [303, 207] width 53 height 24
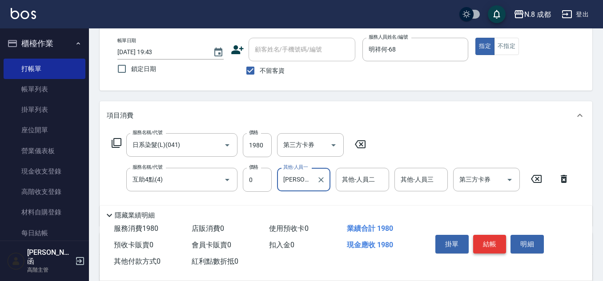
type input "[PERSON_NAME]函-01"
click at [487, 237] on button "結帳" at bounding box center [489, 244] width 33 height 19
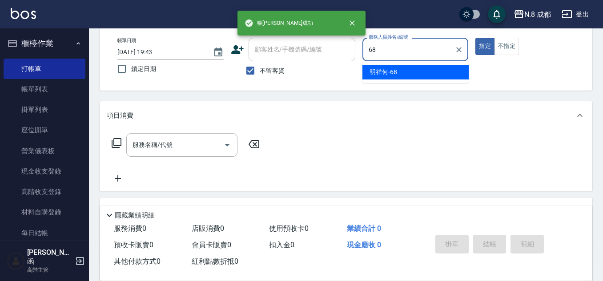
click at [407, 72] on div "明祥何 -68" at bounding box center [415, 72] width 106 height 15
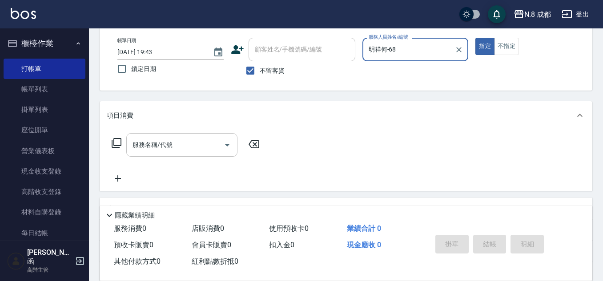
type input "明祥何-68"
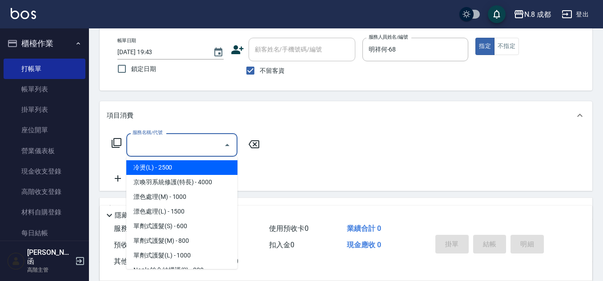
click at [141, 150] on input "服務名稱/代號" at bounding box center [175, 145] width 90 height 16
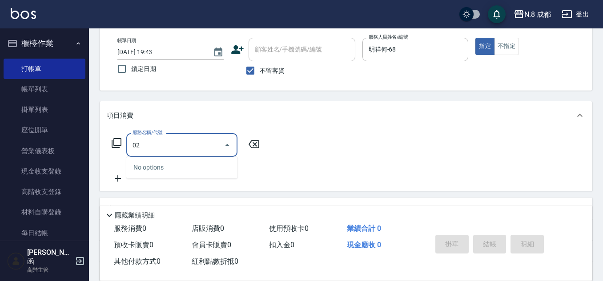
drag, startPoint x: 140, startPoint y: 148, endPoint x: 95, endPoint y: 150, distance: 45.8
click at [95, 150] on div "Key In 打帳單 上一筆訂單:#14 帳單速查 結帳前確認明細 連續打單結帳 掛單 結帳 明細 帳單日期 [DATE] 19:43 鎖定日期 顧客姓名/手…" at bounding box center [346, 176] width 514 height 385
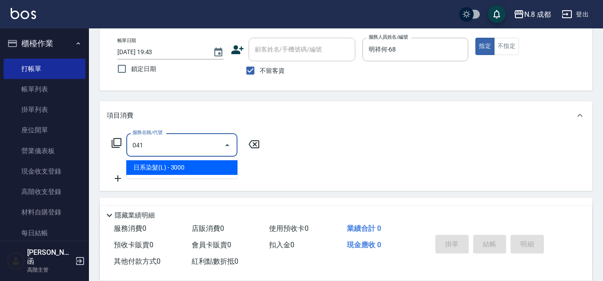
click at [175, 164] on span "日系染髮(L) - 3000" at bounding box center [181, 167] width 111 height 15
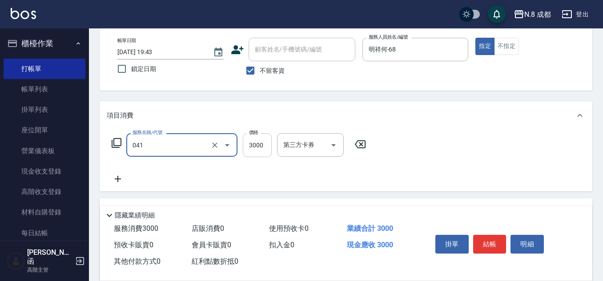
type input "日系染髮(L)(041)"
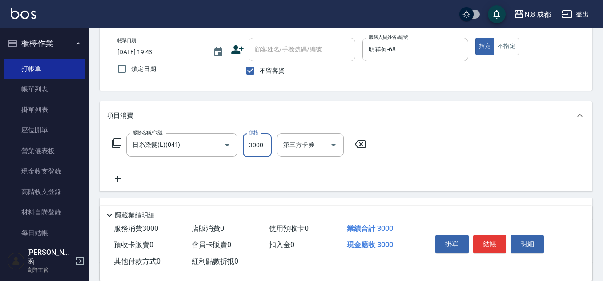
click at [257, 146] on input "3000" at bounding box center [257, 145] width 29 height 24
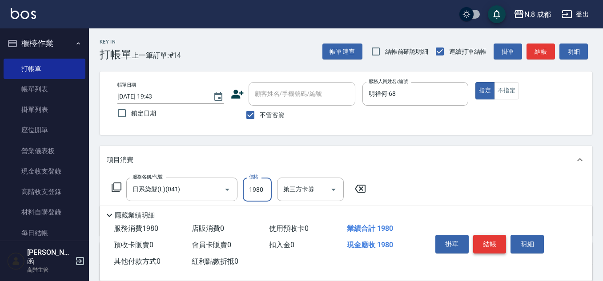
type input "1980"
click at [495, 239] on button "結帳" at bounding box center [489, 244] width 33 height 19
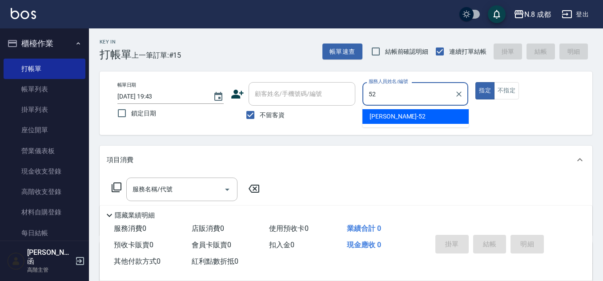
click at [396, 119] on span "[PERSON_NAME]-52" at bounding box center [397, 116] width 56 height 9
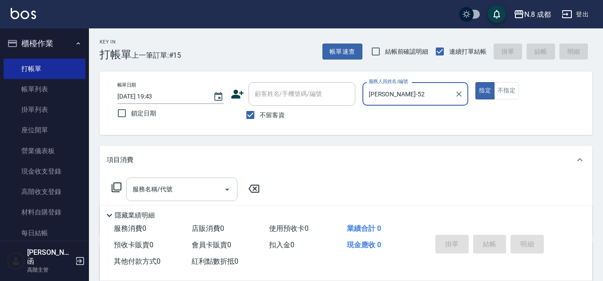
type input "[PERSON_NAME]-52"
click at [167, 196] on input "服務名稱/代號" at bounding box center [175, 190] width 90 height 16
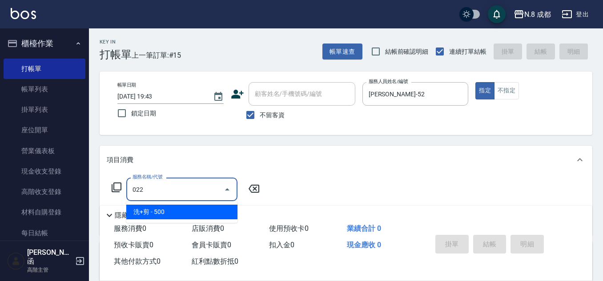
click at [172, 212] on span "洗+剪 - 500" at bounding box center [181, 212] width 111 height 15
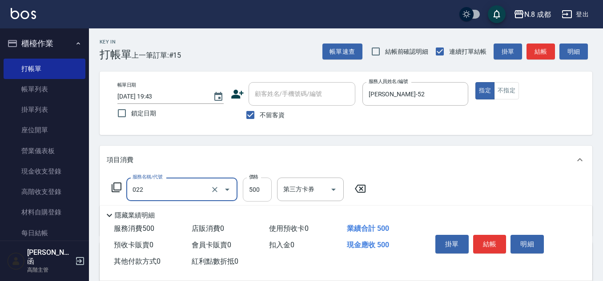
type input "洗+剪(022)"
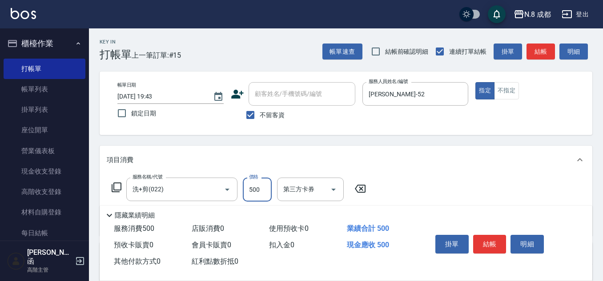
click at [266, 184] on input "500" at bounding box center [257, 190] width 29 height 24
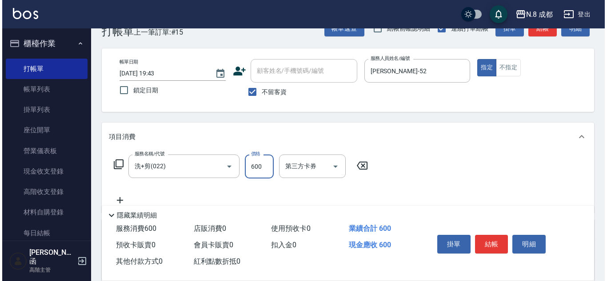
scroll to position [44, 0]
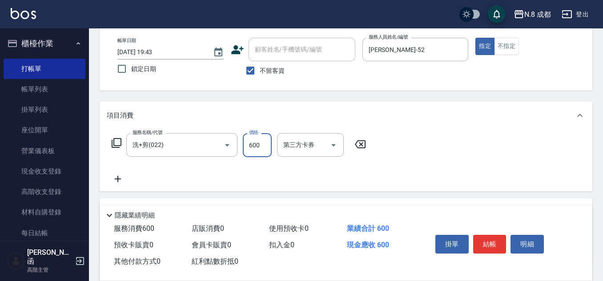
type input "600"
click at [120, 175] on icon at bounding box center [118, 179] width 22 height 11
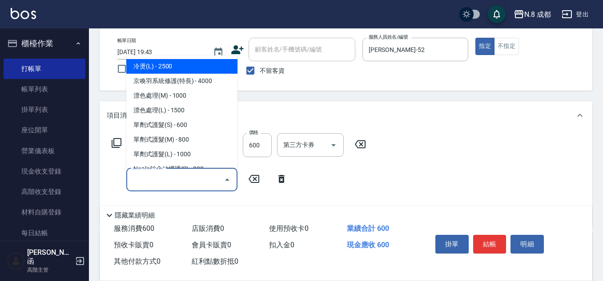
click at [146, 176] on input "服務名稱/代號" at bounding box center [175, 180] width 90 height 16
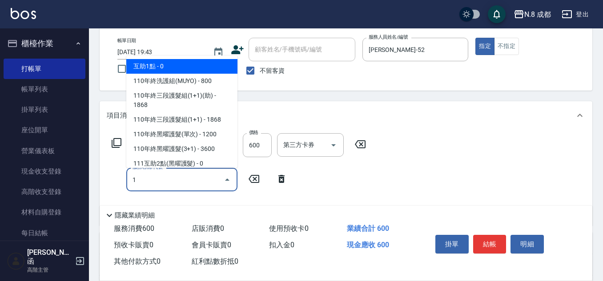
click at [180, 66] on span "互助1點 - 0" at bounding box center [181, 66] width 111 height 15
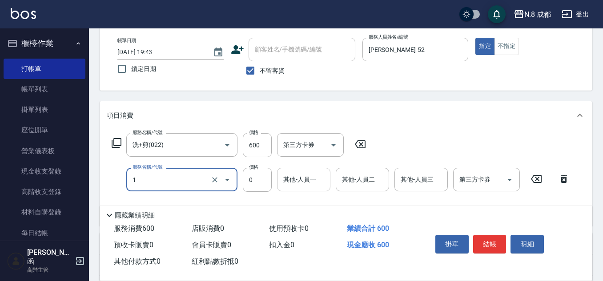
type input "互助1點(1)"
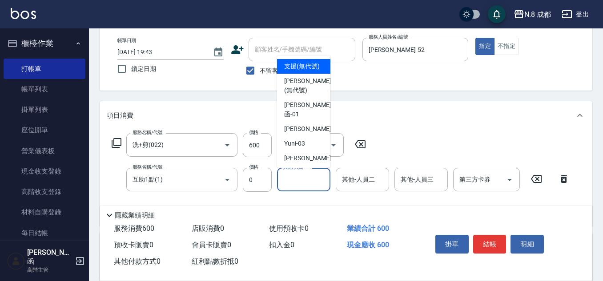
click at [304, 176] on input "其他-人員一" at bounding box center [303, 180] width 45 height 16
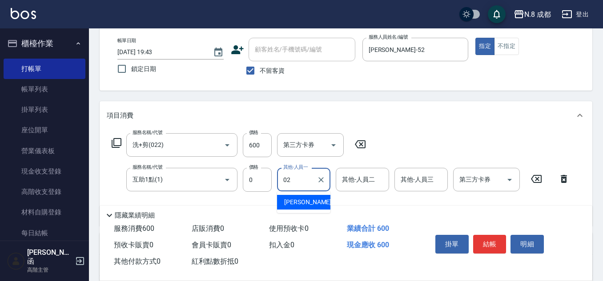
click at [311, 200] on span "[PERSON_NAME]-02" at bounding box center [312, 202] width 56 height 9
type input "[PERSON_NAME]-02"
click at [496, 238] on button "結帳" at bounding box center [489, 244] width 33 height 19
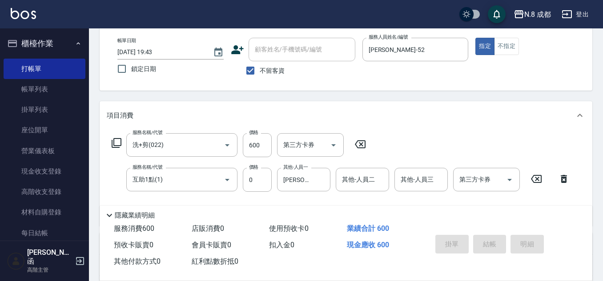
type input "[DATE] 19:44"
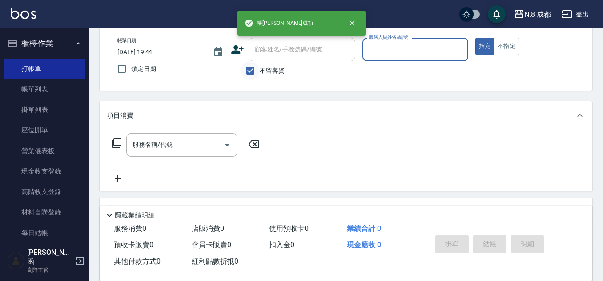
click at [256, 68] on input "不留客資" at bounding box center [250, 70] width 19 height 19
checkbox input "false"
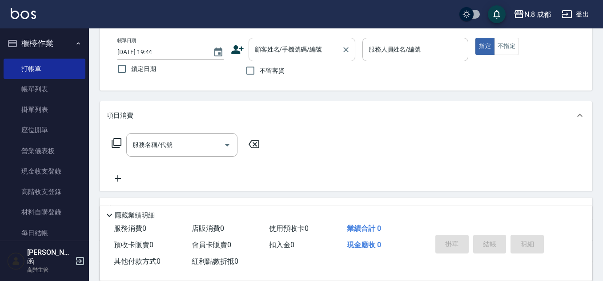
click at [274, 41] on div "顧客姓名/手機號碼/編號" at bounding box center [301, 50] width 107 height 24
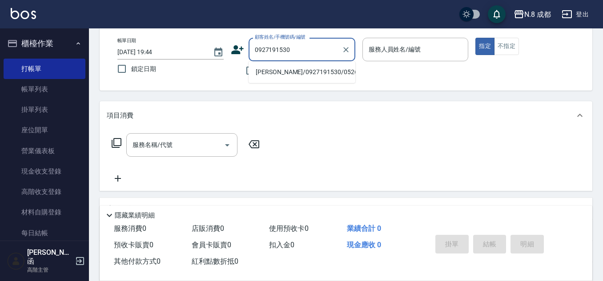
click at [283, 71] on li "[PERSON_NAME]/0927191530/052656" at bounding box center [301, 72] width 107 height 15
type input "[PERSON_NAME]/0927191530/052656"
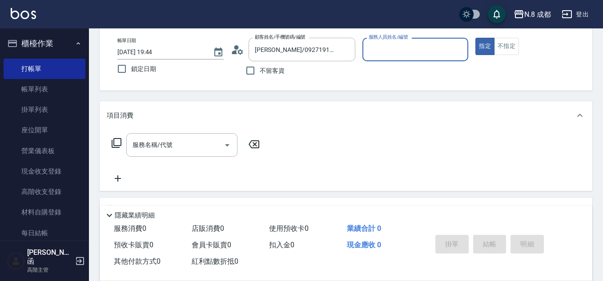
type input "[PERSON_NAME]程-13"
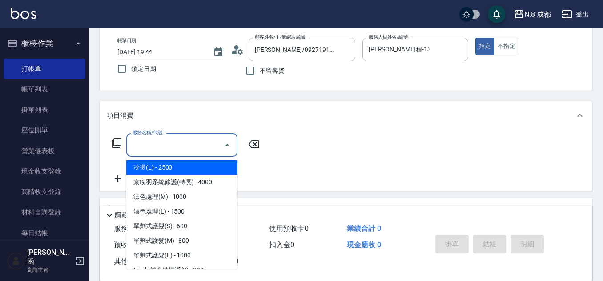
click at [169, 143] on input "服務名稱/代號" at bounding box center [175, 145] width 90 height 16
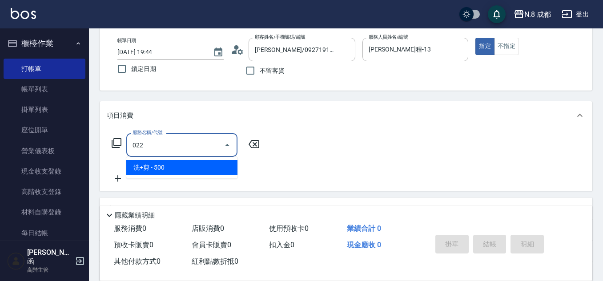
click at [172, 166] on span "洗+剪 - 500" at bounding box center [181, 167] width 111 height 15
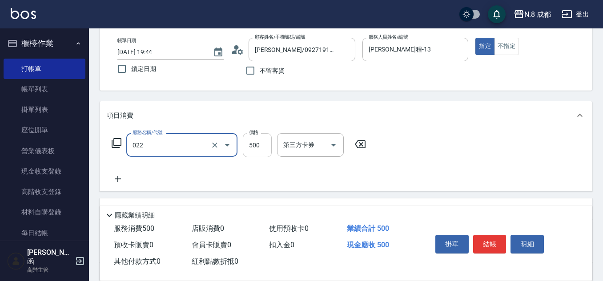
type input "洗+剪(022)"
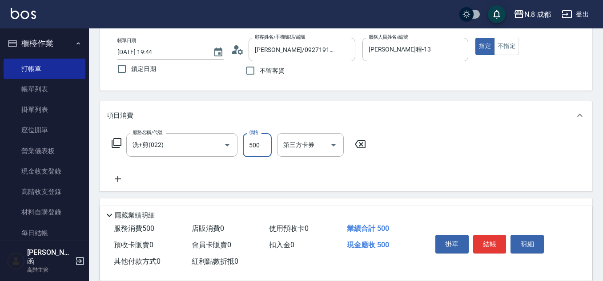
drag, startPoint x: 266, startPoint y: 152, endPoint x: 246, endPoint y: 152, distance: 20.5
click at [266, 152] on input "500" at bounding box center [257, 145] width 29 height 24
type input "600"
click at [122, 179] on icon at bounding box center [118, 179] width 22 height 11
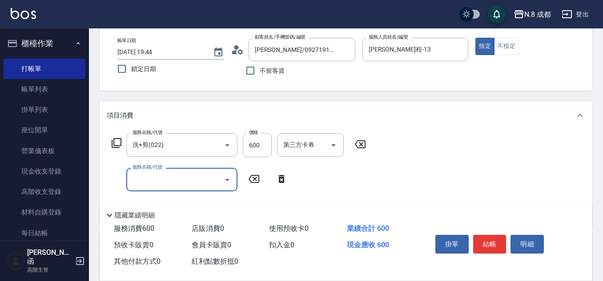
click at [165, 182] on input "服務名稱/代號" at bounding box center [175, 180] width 90 height 16
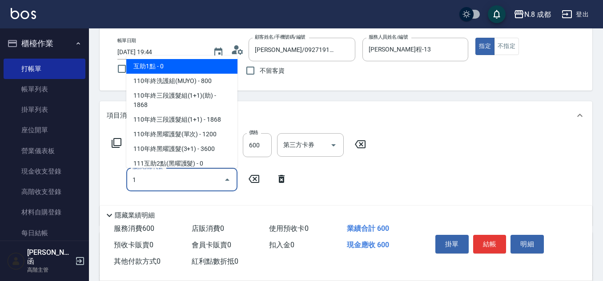
click at [192, 63] on span "互助1點 - 0" at bounding box center [181, 66] width 111 height 15
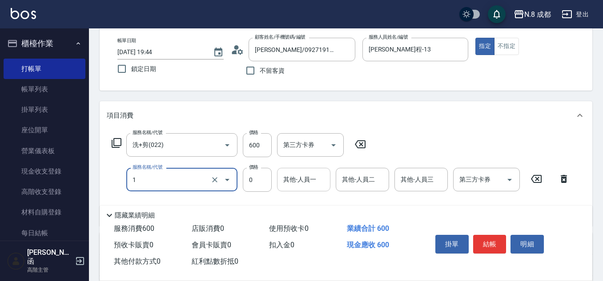
type input "互助1點(1)"
click at [299, 182] on input "其他-人員一" at bounding box center [303, 180] width 45 height 16
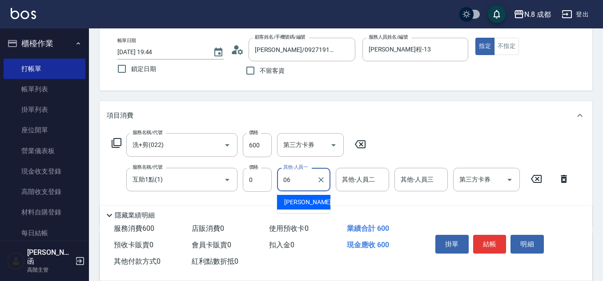
click at [302, 202] on span "[PERSON_NAME] -06" at bounding box center [312, 202] width 56 height 9
type input "[PERSON_NAME]-06"
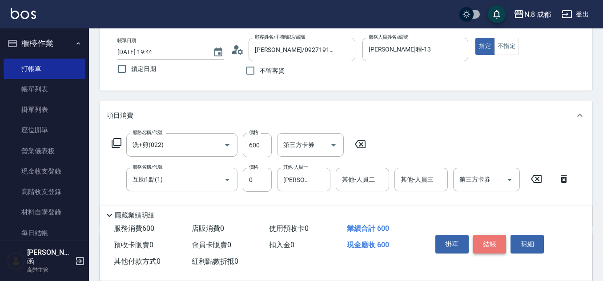
click at [494, 243] on button "結帳" at bounding box center [489, 244] width 33 height 19
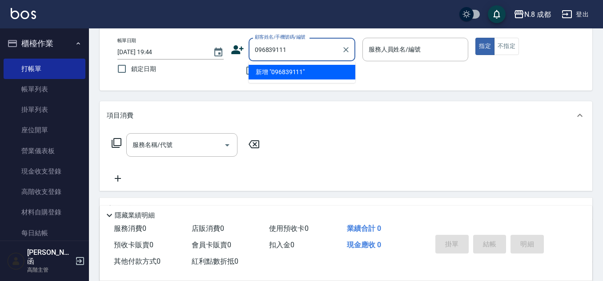
type input "0968391115"
drag, startPoint x: 298, startPoint y: 53, endPoint x: 189, endPoint y: 54, distance: 109.3
click at [189, 54] on div "帳單日期 [DATE] 19:44 鎖定日期 顧客姓名/手機號碼/編號 0968391115 顧客姓名/手機號碼/編號 不留客資 服務人員姓名/編號 服務人員…" at bounding box center [345, 59] width 471 height 42
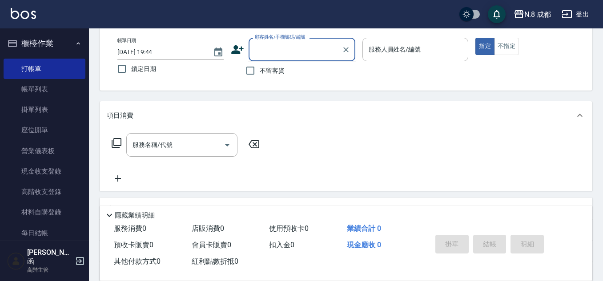
click at [239, 41] on div "顧客姓名/手機號碼/編號 顧客姓名/手機號碼/編號" at bounding box center [293, 50] width 124 height 24
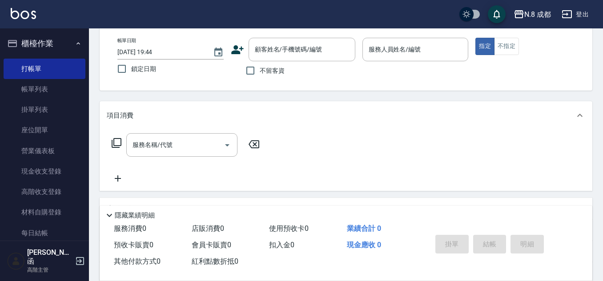
click at [239, 47] on icon at bounding box center [237, 49] width 13 height 13
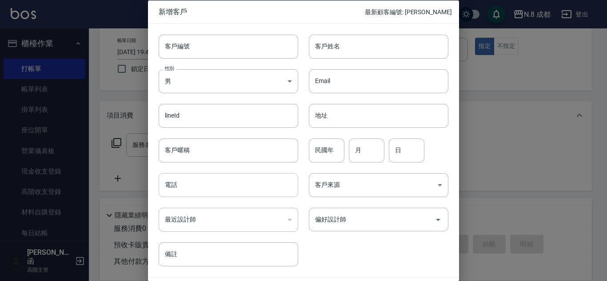
click at [206, 184] on input "電話" at bounding box center [229, 185] width 140 height 24
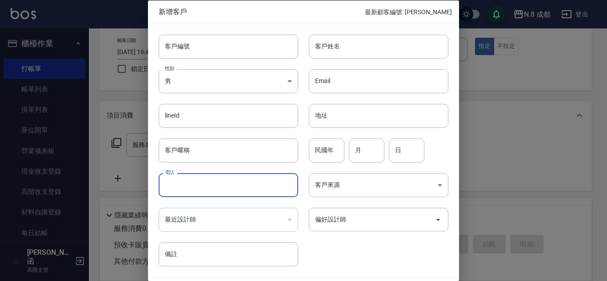
paste input "0968391115"
type input "0968391115"
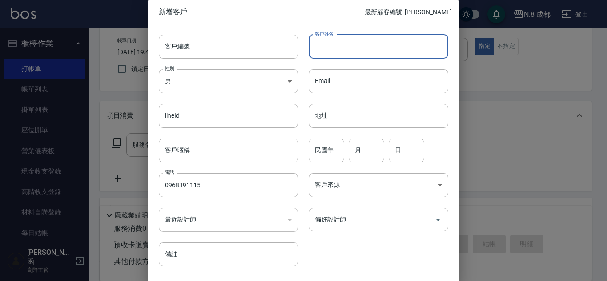
click at [344, 44] on input "客戶姓名" at bounding box center [379, 46] width 140 height 24
type input "[PERSON_NAME]"
click at [319, 147] on input "民國年" at bounding box center [327, 150] width 36 height 24
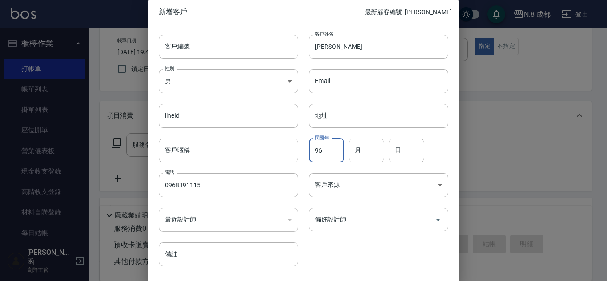
type input "96"
click at [364, 155] on input "月" at bounding box center [367, 150] width 36 height 24
type input "01"
click at [401, 155] on input "日" at bounding box center [407, 150] width 36 height 24
type input "07"
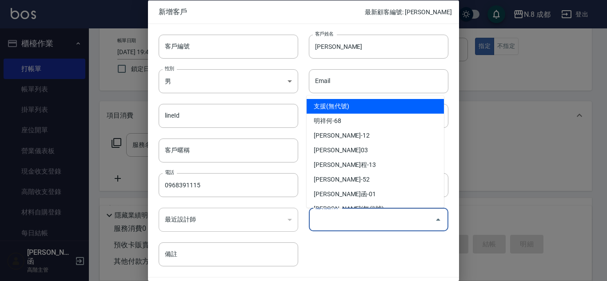
click at [355, 226] on input "偏好設計師" at bounding box center [372, 220] width 118 height 16
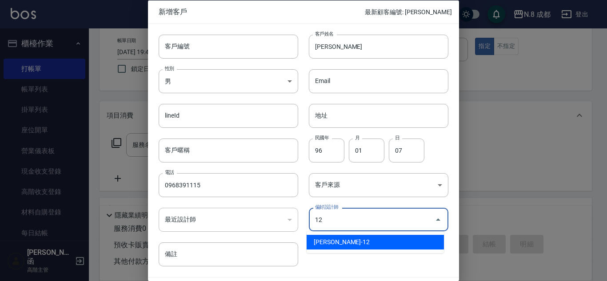
click at [348, 240] on li "[PERSON_NAME]-12" at bounding box center [375, 242] width 137 height 15
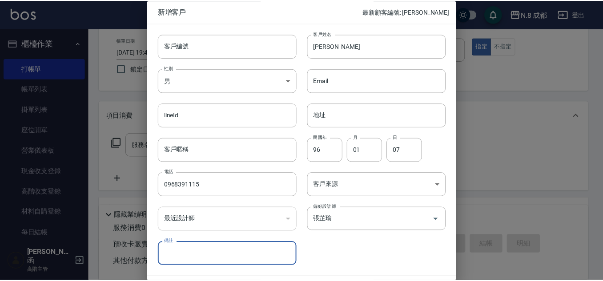
scroll to position [27, 0]
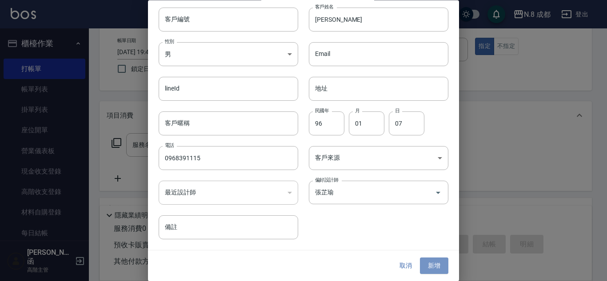
click at [430, 270] on button "新增" at bounding box center [434, 266] width 28 height 16
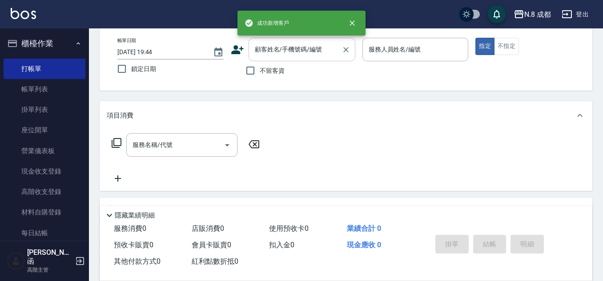
click at [299, 58] on div "顧客姓名/手機號碼/編號" at bounding box center [301, 50] width 107 height 24
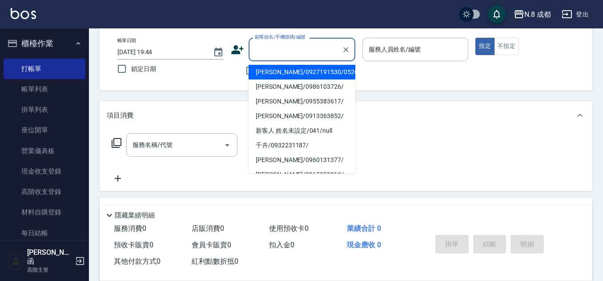
paste input "0968391115"
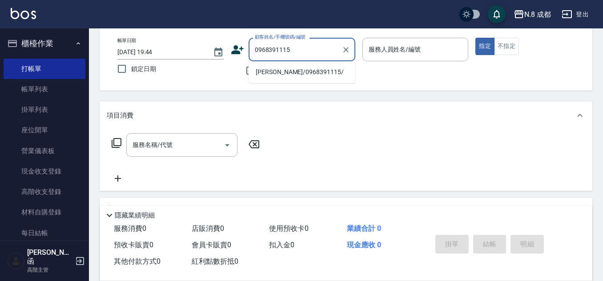
click at [311, 69] on li "[PERSON_NAME]/0968391115/" at bounding box center [301, 72] width 107 height 15
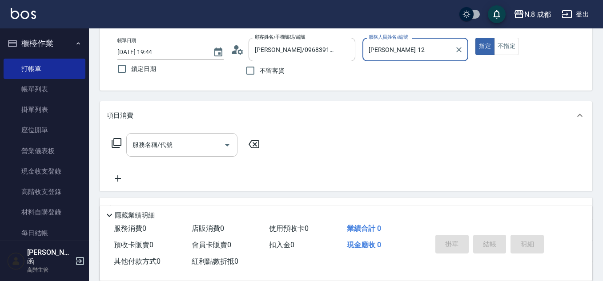
click at [160, 146] on input "服務名稱/代號" at bounding box center [175, 145] width 90 height 16
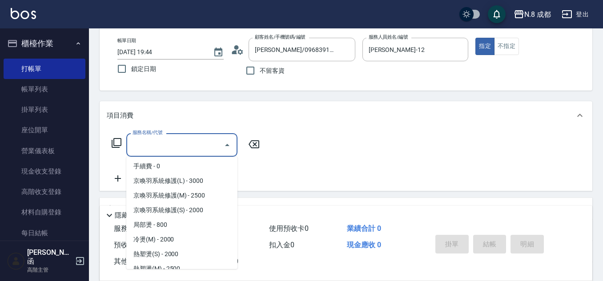
scroll to position [222, 0]
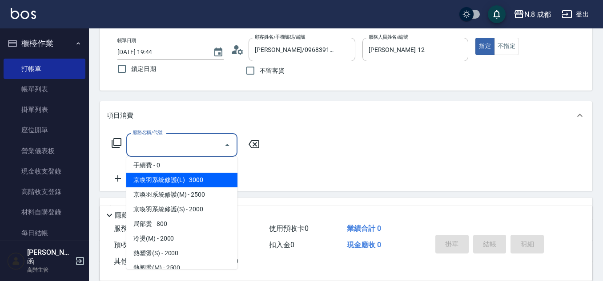
click at [208, 186] on span "京喚羽系統修護(L) - 3000" at bounding box center [181, 180] width 111 height 15
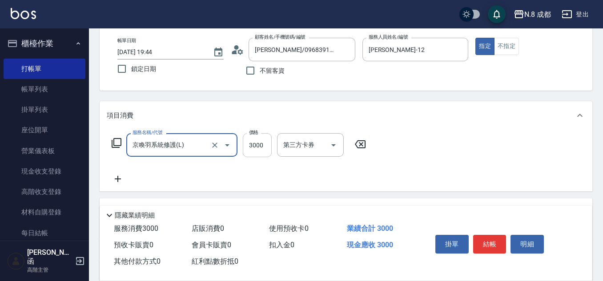
click at [259, 139] on input "3000" at bounding box center [257, 145] width 29 height 24
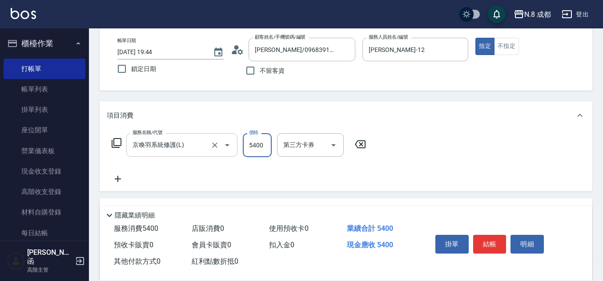
drag, startPoint x: 262, startPoint y: 144, endPoint x: 222, endPoint y: 147, distance: 40.2
click at [222, 147] on div "服務名稱/代號 京喚羽系統修護(L) 服務名稱/代號 價格 5400 價格 第三方卡券 第三方卡券" at bounding box center [239, 145] width 264 height 24
click at [204, 152] on input "京喚羽系統修護(L)" at bounding box center [169, 145] width 78 height 16
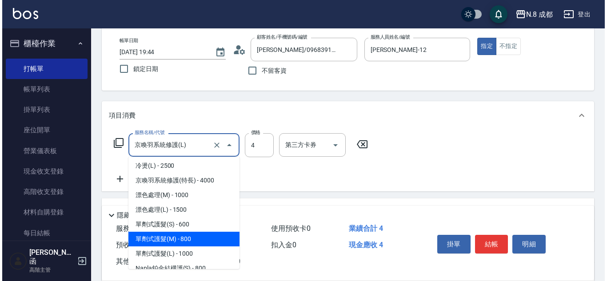
scroll to position [0, 0]
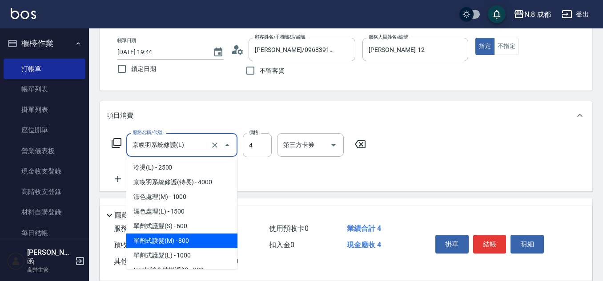
click at [197, 181] on span "京喚羽系統修護(特長) - 4000" at bounding box center [181, 182] width 111 height 15
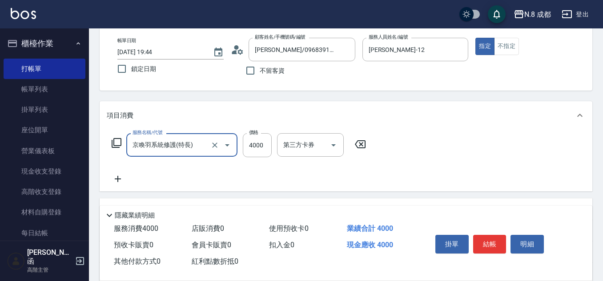
click at [119, 178] on icon at bounding box center [118, 179] width 22 height 11
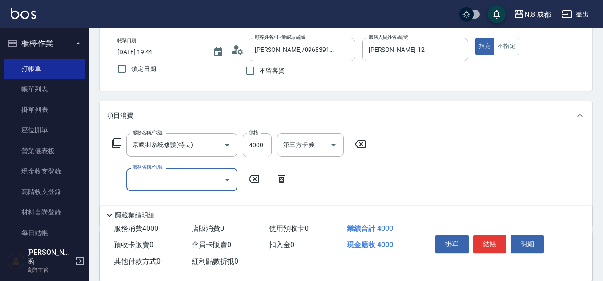
click at [140, 182] on input "服務名稱/代號" at bounding box center [175, 180] width 90 height 16
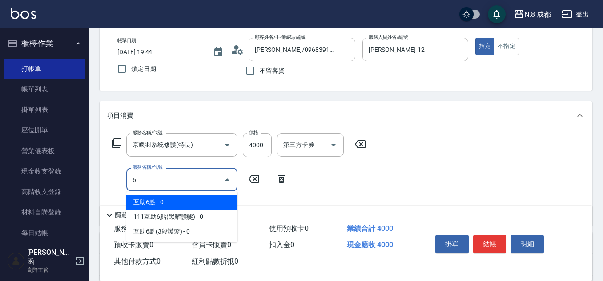
click at [153, 200] on span "互助6點 - 0" at bounding box center [181, 202] width 111 height 15
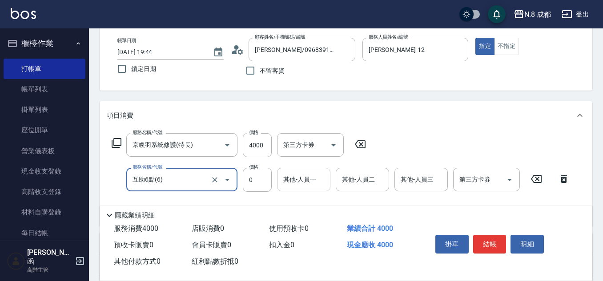
click at [311, 178] on input "其他-人員一" at bounding box center [303, 180] width 45 height 16
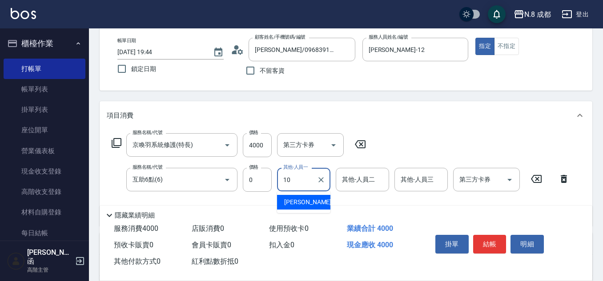
click at [304, 198] on span "[PERSON_NAME]-10" at bounding box center [312, 202] width 56 height 9
click at [498, 241] on button "結帳" at bounding box center [489, 244] width 33 height 19
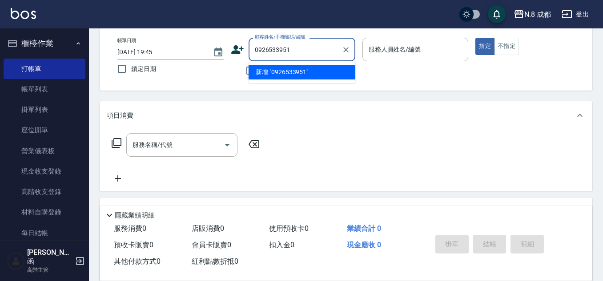
drag, startPoint x: 320, startPoint y: 45, endPoint x: 177, endPoint y: 43, distance: 142.7
click at [177, 43] on div "帳單日期 [DATE] 19:45 鎖定日期 顧客姓名/手機號碼/編號 0926533951 顧客姓名/手機號碼/編號 不留客資 服務人員姓名/編號 服務人員…" at bounding box center [345, 59] width 471 height 42
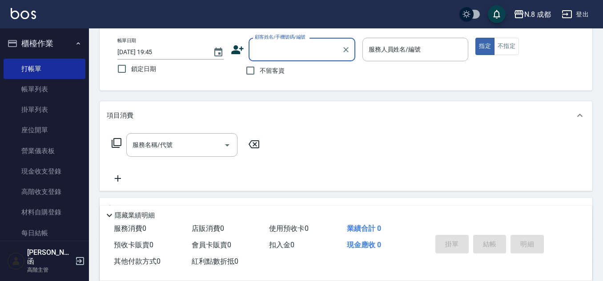
click at [239, 47] on icon at bounding box center [237, 49] width 13 height 13
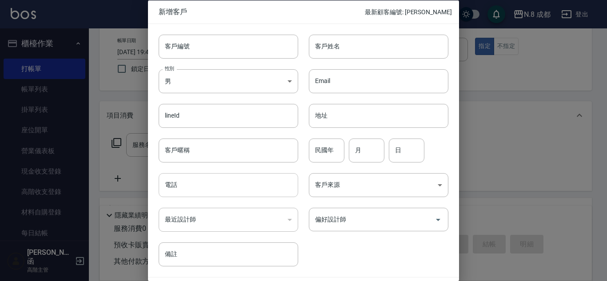
click at [206, 177] on input "電話" at bounding box center [229, 185] width 140 height 24
paste input "0926533951"
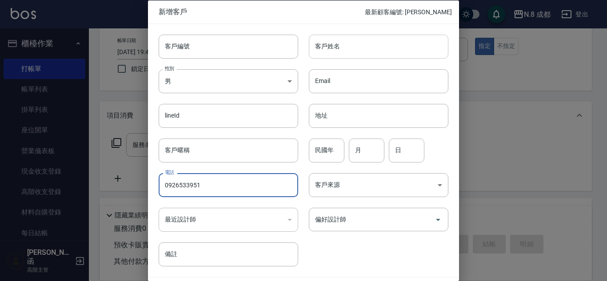
click at [357, 50] on input "客戶姓名" at bounding box center [379, 46] width 140 height 24
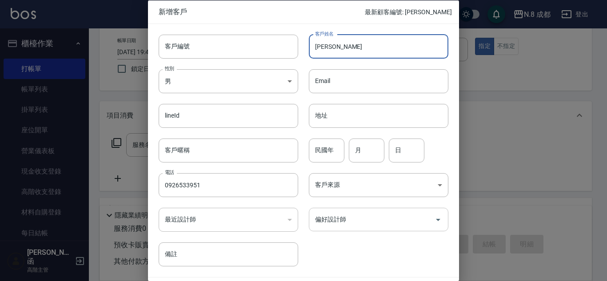
click at [356, 221] on input "偏好設計師" at bounding box center [372, 220] width 118 height 16
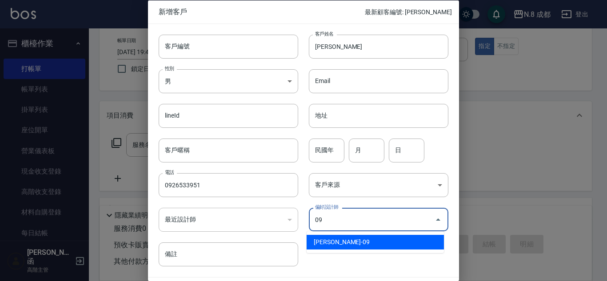
click at [358, 244] on li "[PERSON_NAME]-09" at bounding box center [375, 242] width 137 height 15
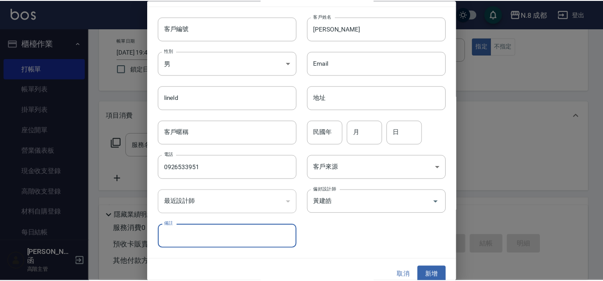
scroll to position [27, 0]
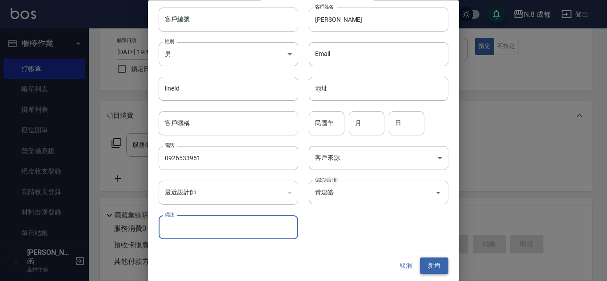
click at [436, 266] on button "新增" at bounding box center [434, 266] width 28 height 16
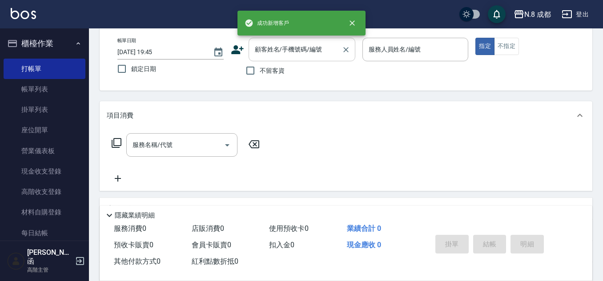
click at [274, 48] on input "顧客姓名/手機號碼/編號" at bounding box center [294, 50] width 85 height 16
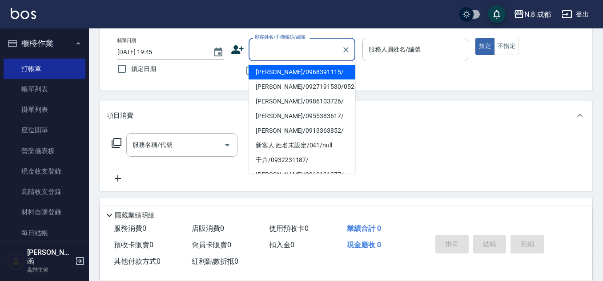
paste input "0926533951"
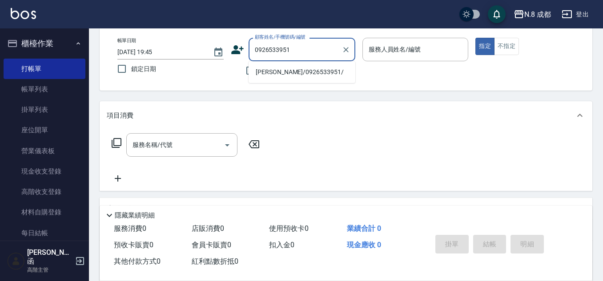
click at [296, 68] on li "[PERSON_NAME]/0926533951/" at bounding box center [301, 72] width 107 height 15
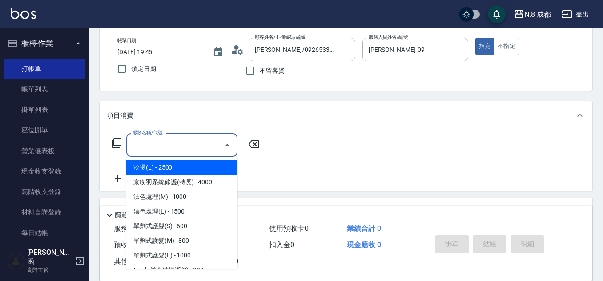
click at [180, 138] on input "服務名稱/代號" at bounding box center [175, 145] width 90 height 16
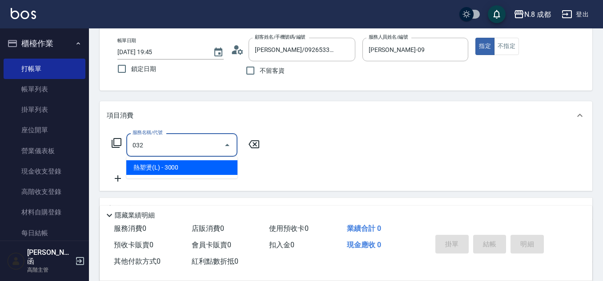
click at [189, 164] on span "熱塑燙(L) - 3000" at bounding box center [181, 167] width 111 height 15
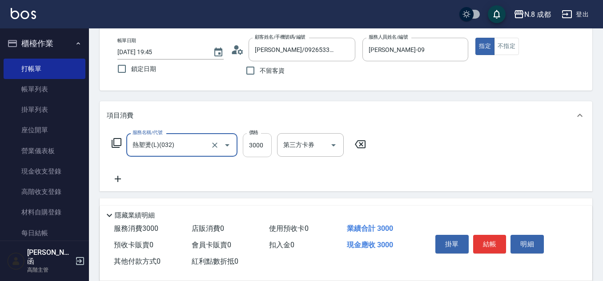
click at [266, 148] on input "3000" at bounding box center [257, 145] width 29 height 24
click at [121, 177] on icon at bounding box center [118, 179] width 22 height 11
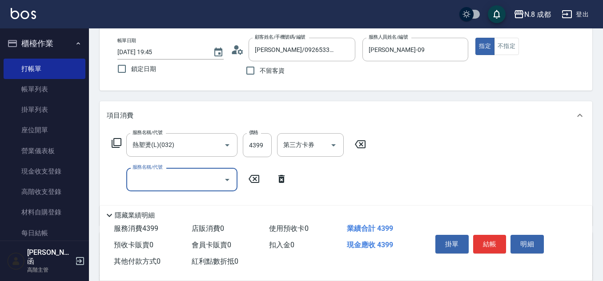
click at [156, 179] on input "服務名稱/代號" at bounding box center [175, 180] width 90 height 16
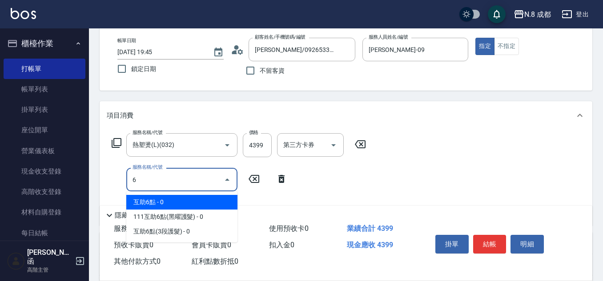
drag, startPoint x: 153, startPoint y: 181, endPoint x: 129, endPoint y: 180, distance: 24.0
click at [129, 180] on div "6 服務名稱/代號" at bounding box center [181, 180] width 111 height 24
click at [186, 196] on span "互助8點 - 0" at bounding box center [181, 202] width 111 height 15
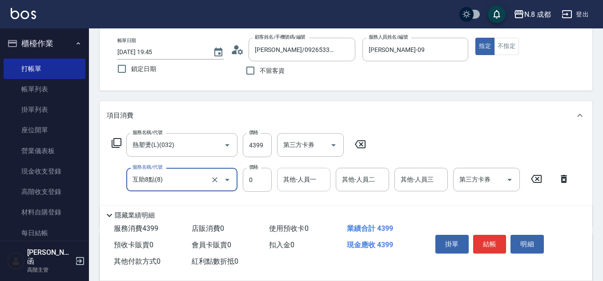
click at [317, 179] on input "其他-人員一" at bounding box center [303, 180] width 45 height 16
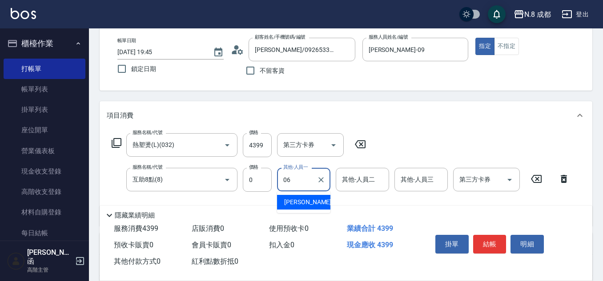
click at [311, 197] on div "[PERSON_NAME] -06" at bounding box center [303, 202] width 53 height 15
click at [158, 188] on div "互助8點(8) 服務名稱/代號" at bounding box center [181, 180] width 111 height 24
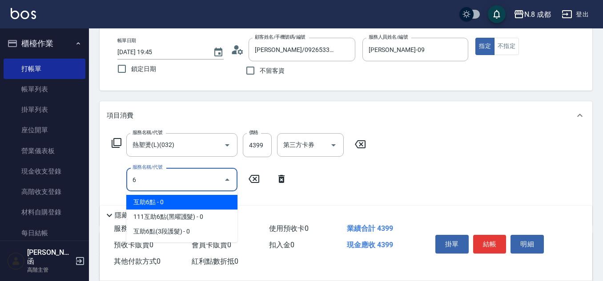
click at [171, 199] on span "互助6點 - 0" at bounding box center [181, 202] width 111 height 15
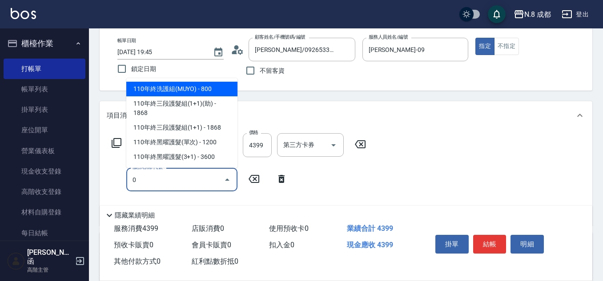
drag, startPoint x: 164, startPoint y: 183, endPoint x: 112, endPoint y: 183, distance: 51.6
click at [112, 183] on div "服務名稱/代號 0 服務名稱/代號" at bounding box center [200, 180] width 186 height 24
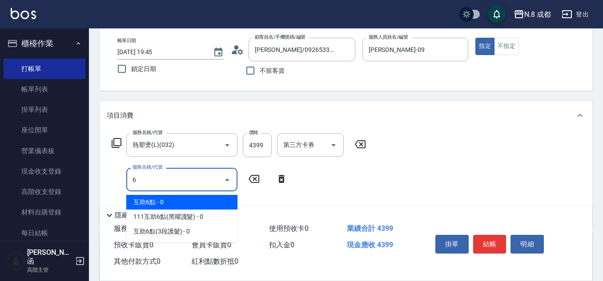
click at [172, 204] on span "互助6點 - 0" at bounding box center [181, 202] width 111 height 15
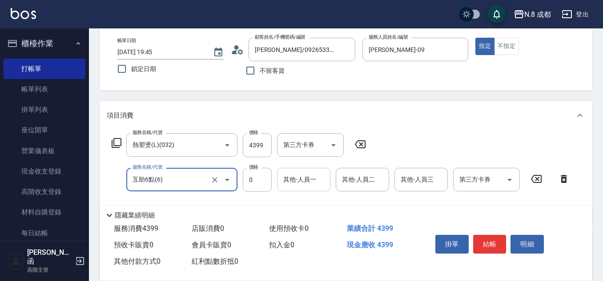
click at [308, 184] on input "其他-人員一" at bounding box center [303, 180] width 45 height 16
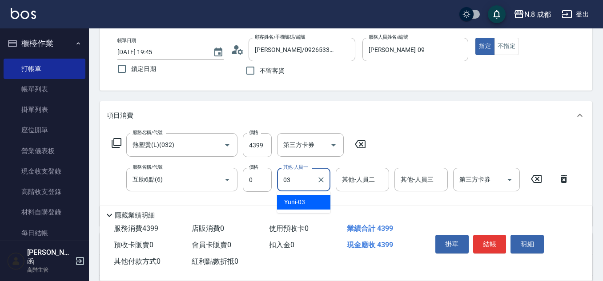
click at [302, 201] on span "Yuni -03" at bounding box center [294, 202] width 21 height 9
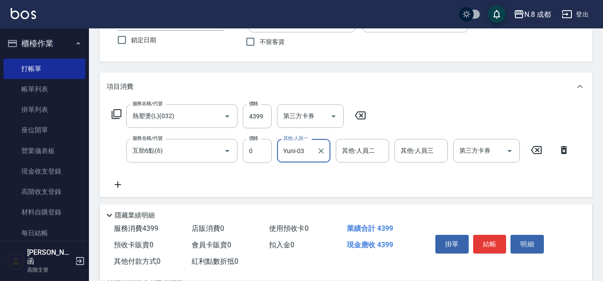
scroll to position [89, 0]
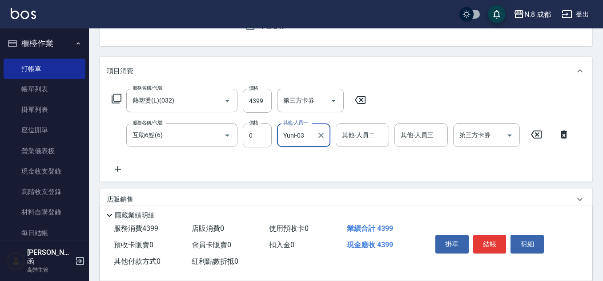
click at [118, 169] on icon at bounding box center [118, 169] width 6 height 6
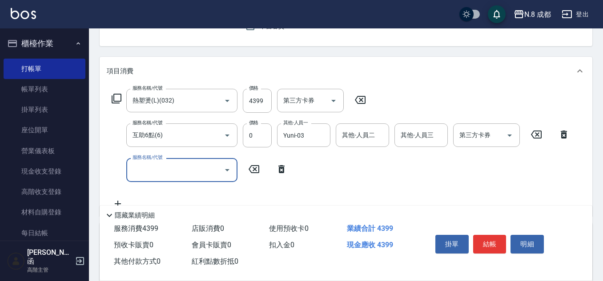
click at [139, 172] on input "服務名稱/代號" at bounding box center [175, 170] width 90 height 16
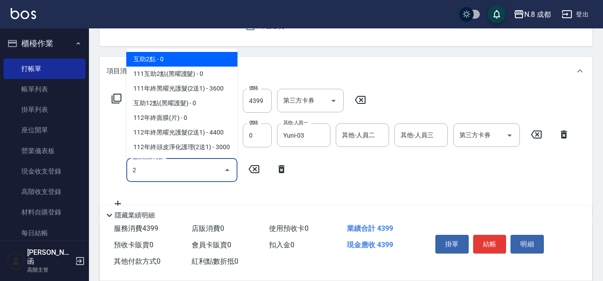
click at [182, 56] on span "互助2點 - 0" at bounding box center [181, 59] width 111 height 15
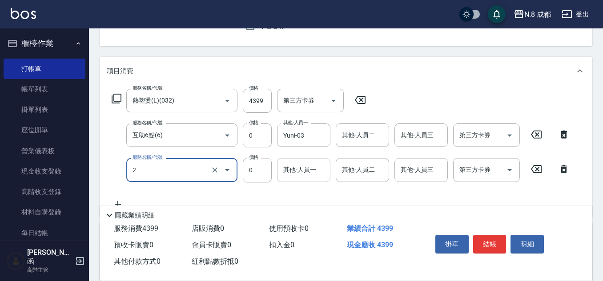
click at [313, 179] on div "其他-人員一" at bounding box center [303, 170] width 53 height 24
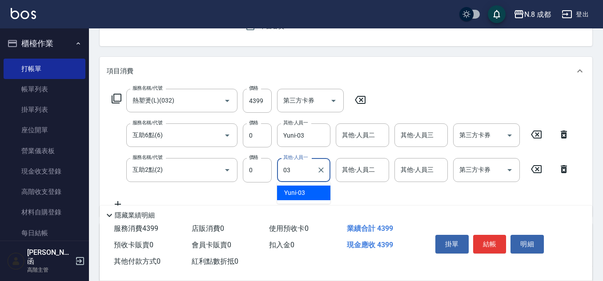
click at [312, 191] on div "Yuni -03" at bounding box center [303, 193] width 53 height 15
click at [499, 238] on button "結帳" at bounding box center [489, 244] width 33 height 19
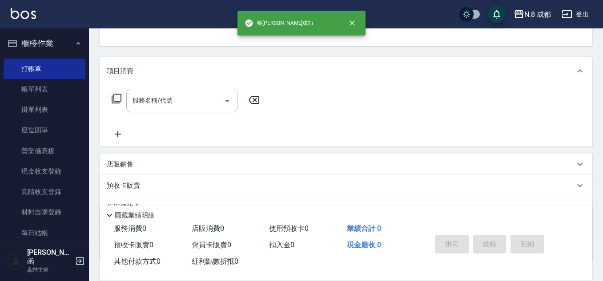
scroll to position [86, 0]
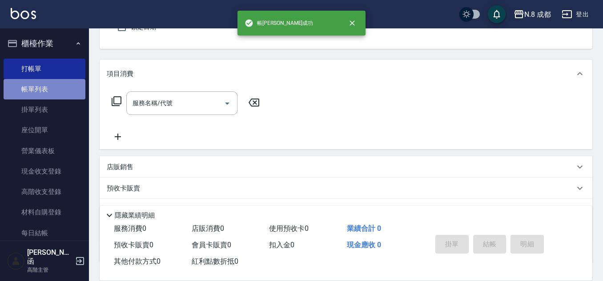
click at [58, 88] on link "帳單列表" at bounding box center [45, 89] width 82 height 20
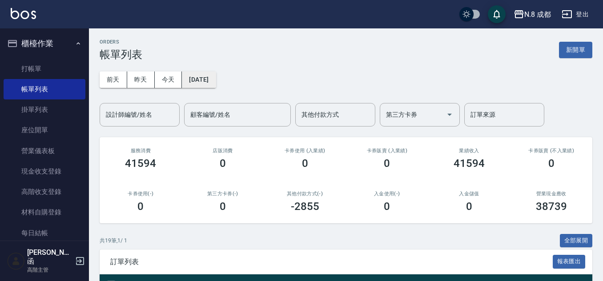
click at [216, 74] on button "[DATE]" at bounding box center [199, 80] width 34 height 16
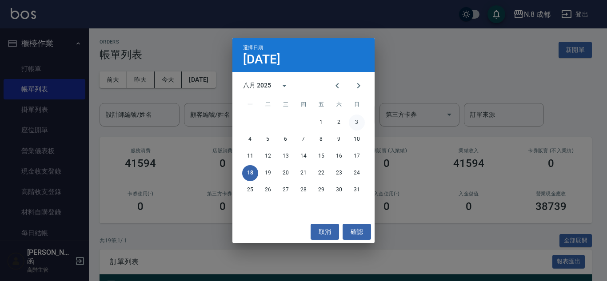
click at [352, 120] on button "3" at bounding box center [357, 123] width 16 height 16
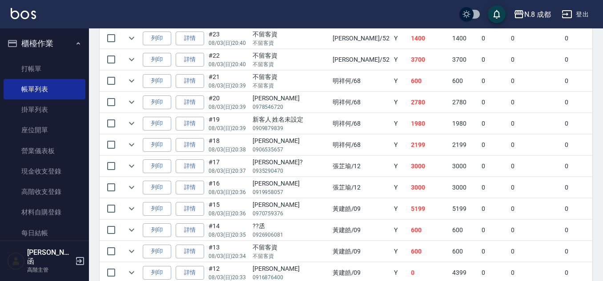
scroll to position [356, 0]
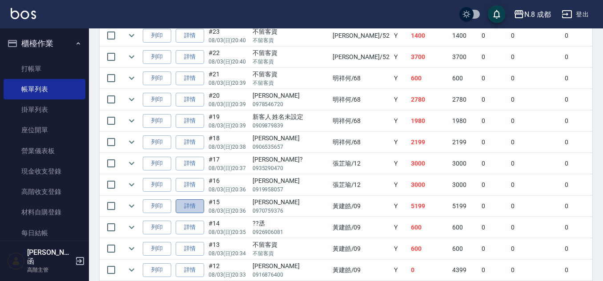
click at [201, 206] on link "詳情" at bounding box center [190, 207] width 28 height 14
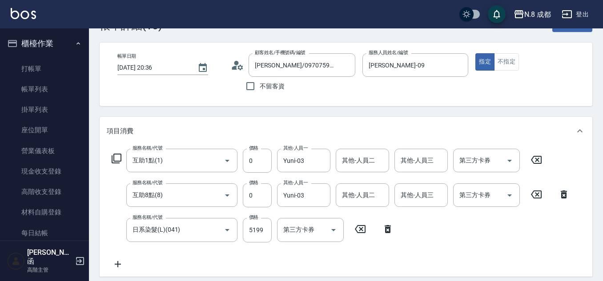
scroll to position [44, 0]
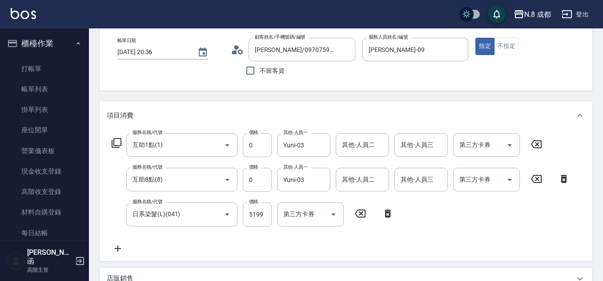
click at [124, 247] on icon at bounding box center [118, 249] width 22 height 11
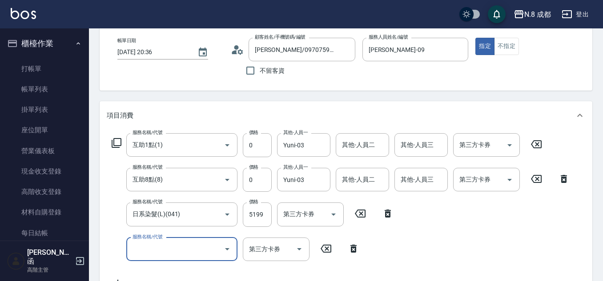
click at [157, 248] on input "服務名稱/代號" at bounding box center [175, 250] width 90 height 16
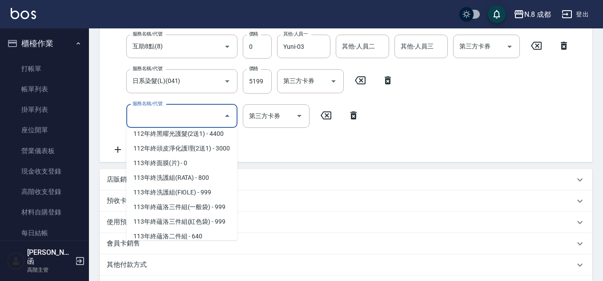
scroll to position [1199, 0]
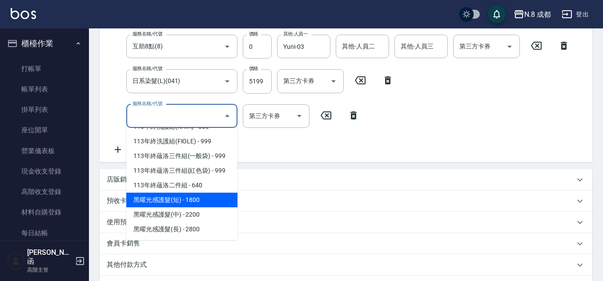
click at [196, 202] on span "黑曜光感護髮(短) - 1800" at bounding box center [181, 200] width 111 height 15
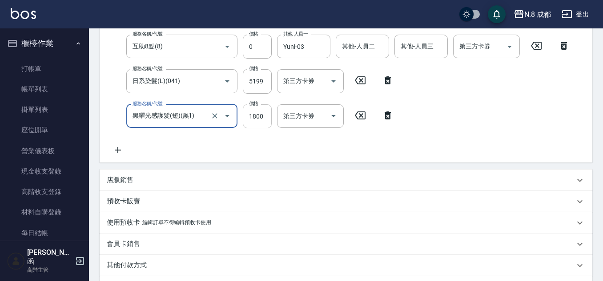
click at [263, 119] on input "1800" at bounding box center [257, 116] width 29 height 24
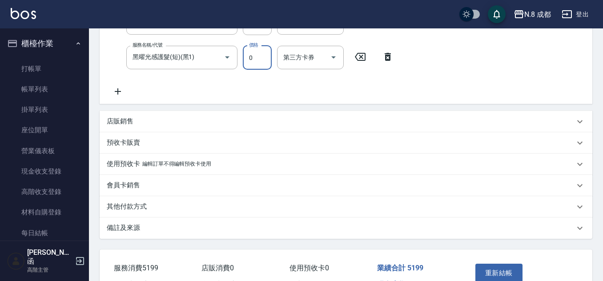
scroll to position [290, 0]
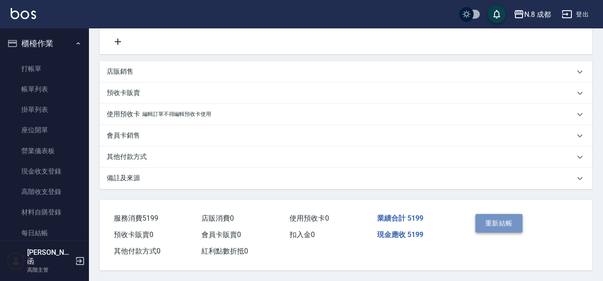
click at [508, 219] on button "重新結帳" at bounding box center [498, 223] width 47 height 19
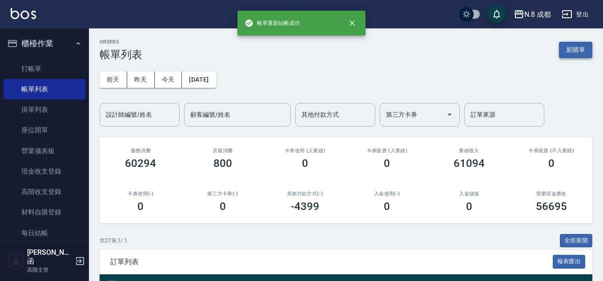
click at [575, 49] on button "新開單" at bounding box center [575, 50] width 33 height 16
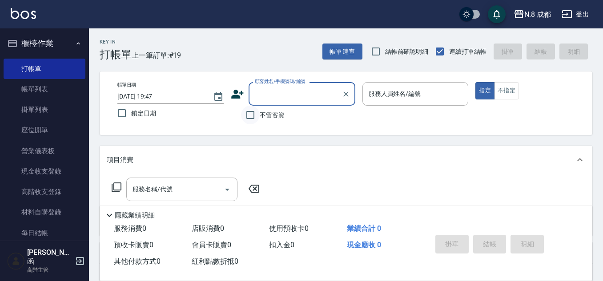
click at [248, 120] on input "不留客資" at bounding box center [250, 115] width 19 height 19
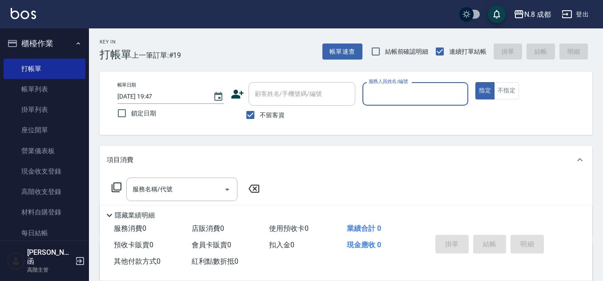
click at [396, 93] on input "服務人員姓名/編號" at bounding box center [415, 94] width 98 height 16
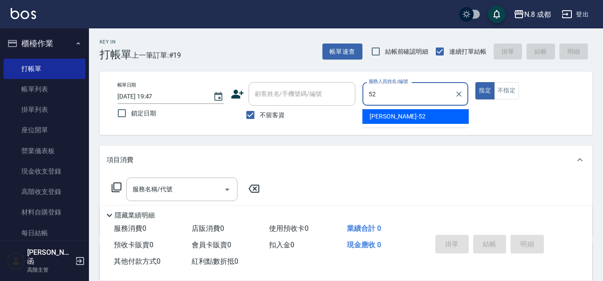
click at [402, 108] on ul "[PERSON_NAME]-52" at bounding box center [415, 117] width 106 height 22
click at [398, 114] on div "[PERSON_NAME]-52" at bounding box center [415, 116] width 106 height 15
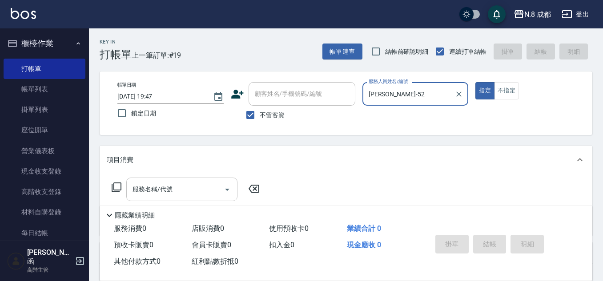
click at [174, 194] on input "服務名稱/代號" at bounding box center [175, 190] width 90 height 16
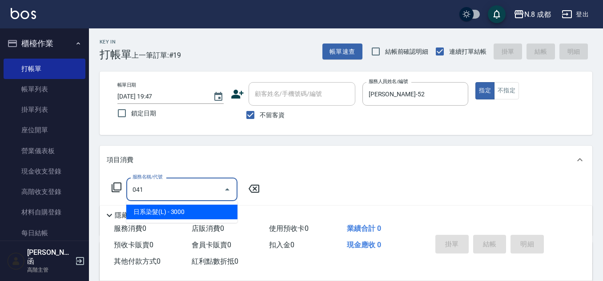
click at [181, 212] on span "日系染髮(L) - 3000" at bounding box center [181, 212] width 111 height 15
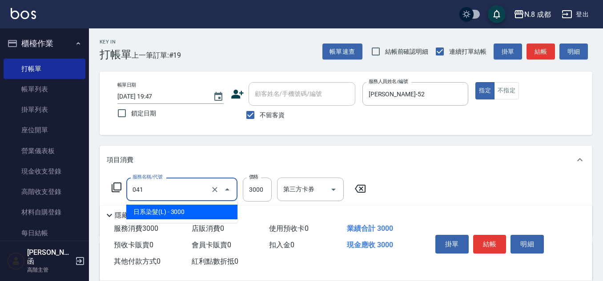
click at [176, 188] on input "041" at bounding box center [169, 190] width 78 height 16
click at [198, 213] on span "日系染髮(L) - 3000" at bounding box center [181, 212] width 111 height 15
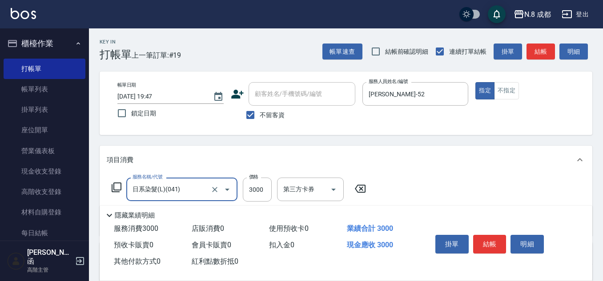
click at [183, 191] on input "日系染髮(L)(041)" at bounding box center [169, 190] width 78 height 16
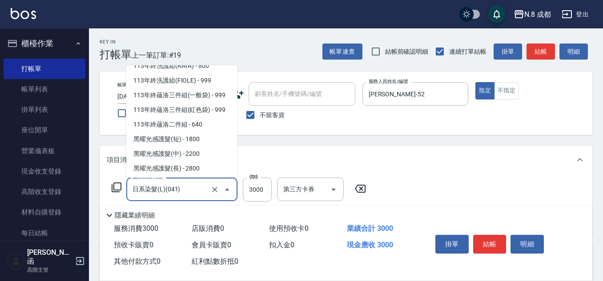
scroll to position [1199, 0]
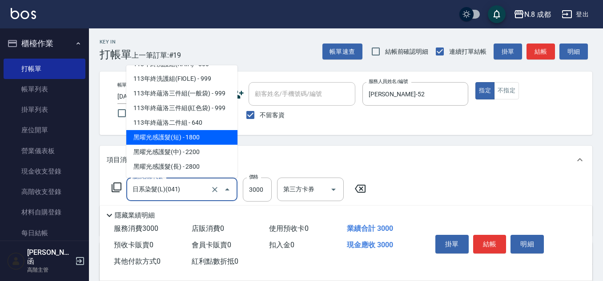
click at [203, 143] on span "黑曜光感護髮(短) - 1800" at bounding box center [181, 137] width 111 height 15
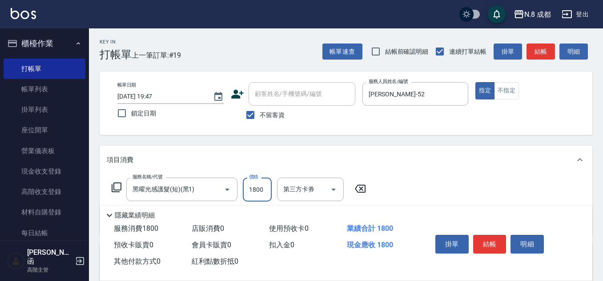
click at [264, 192] on input "1800" at bounding box center [257, 190] width 29 height 24
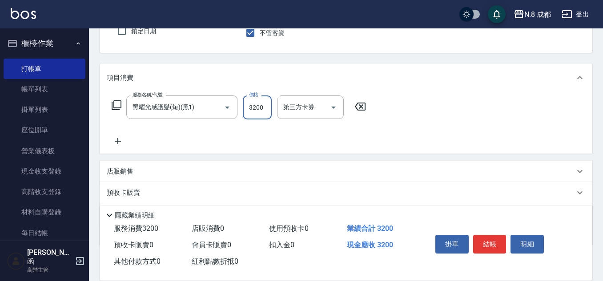
scroll to position [89, 0]
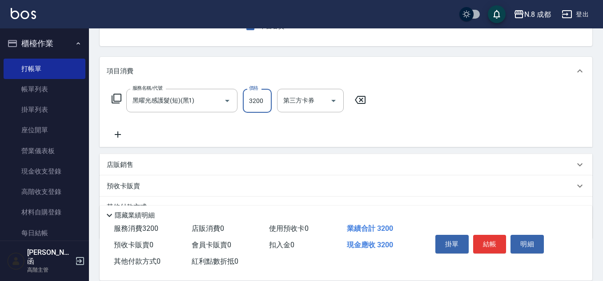
click at [118, 137] on icon at bounding box center [118, 135] width 6 height 6
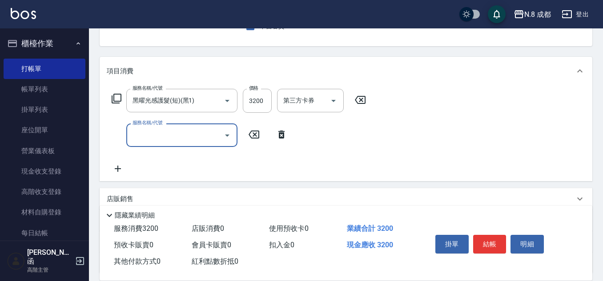
click at [153, 137] on input "服務名稱/代號" at bounding box center [175, 136] width 90 height 16
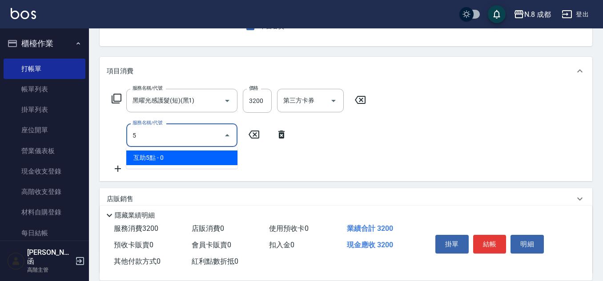
click at [166, 160] on span "互助5點 - 0" at bounding box center [181, 158] width 111 height 15
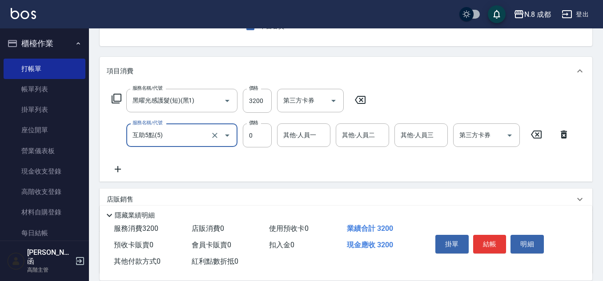
click at [302, 134] on input "其他-人員一" at bounding box center [303, 136] width 45 height 16
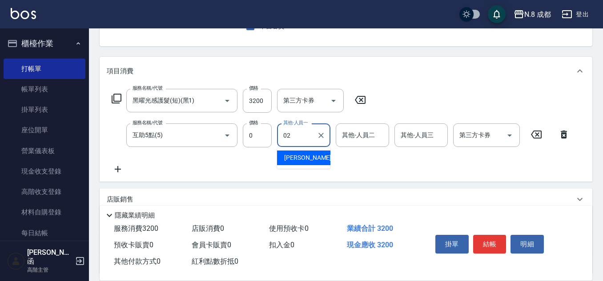
click at [303, 152] on div "[PERSON_NAME]-02" at bounding box center [303, 158] width 53 height 15
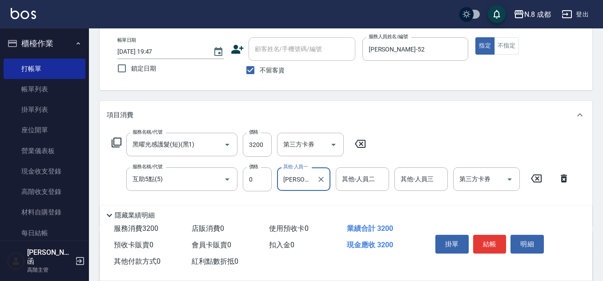
scroll to position [44, 0]
click at [495, 239] on button "結帳" at bounding box center [489, 244] width 33 height 19
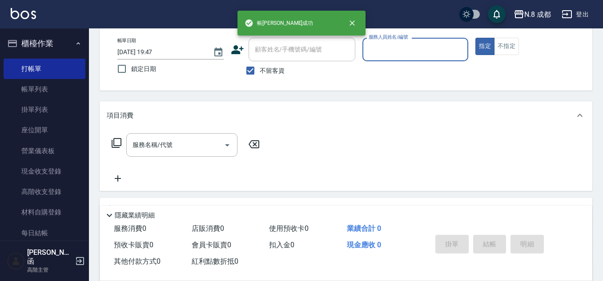
click at [390, 48] on input "服務人員姓名/編號" at bounding box center [415, 50] width 98 height 16
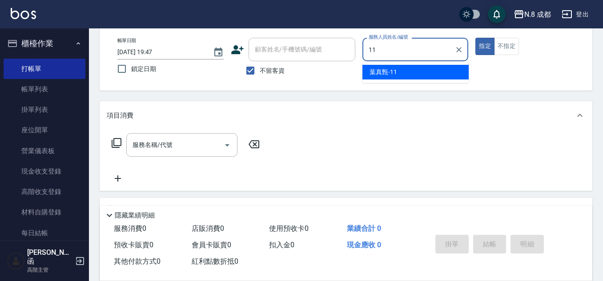
click at [383, 70] on span "[PERSON_NAME]-11" at bounding box center [383, 72] width 28 height 9
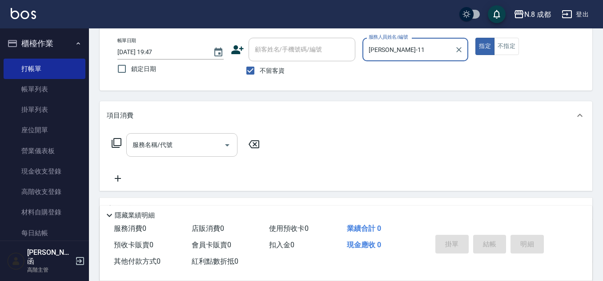
click at [169, 142] on input "服務名稱/代號" at bounding box center [175, 145] width 90 height 16
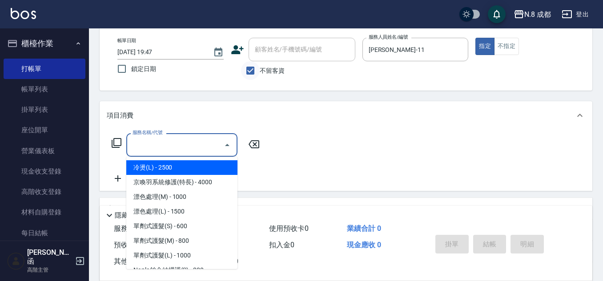
click at [256, 68] on input "不留客資" at bounding box center [250, 70] width 19 height 19
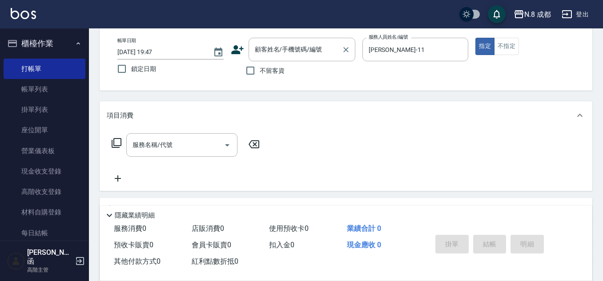
click at [275, 49] on input "顧客姓名/手機號碼/編號" at bounding box center [294, 50] width 85 height 16
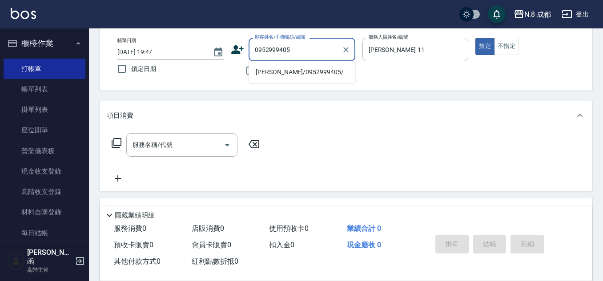
click at [284, 73] on li "[PERSON_NAME]/0952999405/" at bounding box center [301, 72] width 107 height 15
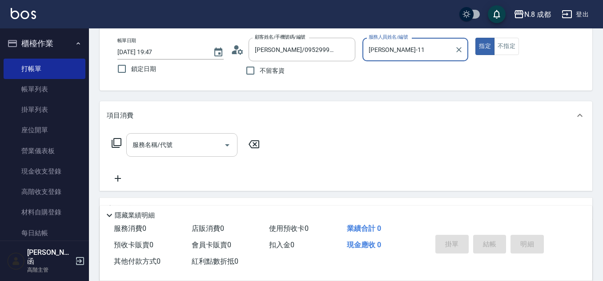
click at [196, 142] on input "服務名稱/代號" at bounding box center [175, 145] width 90 height 16
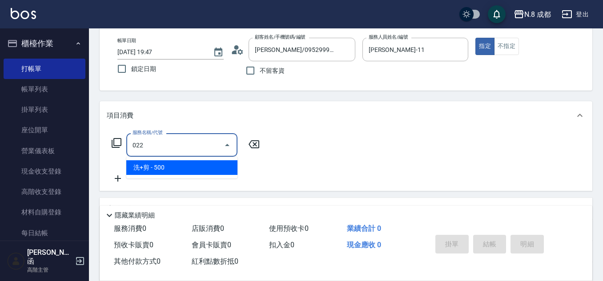
click at [189, 162] on span "洗+剪 - 500" at bounding box center [181, 167] width 111 height 15
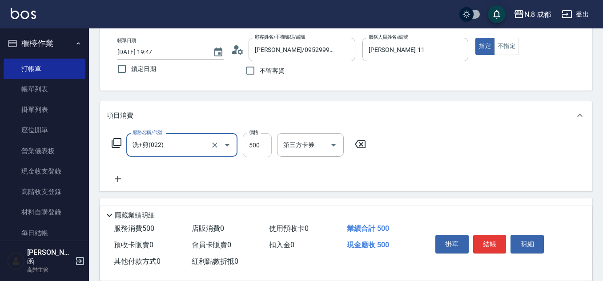
click at [260, 150] on input "500" at bounding box center [257, 145] width 29 height 24
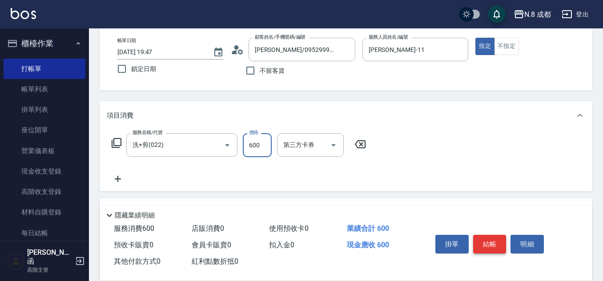
click at [481, 238] on button "結帳" at bounding box center [489, 244] width 33 height 19
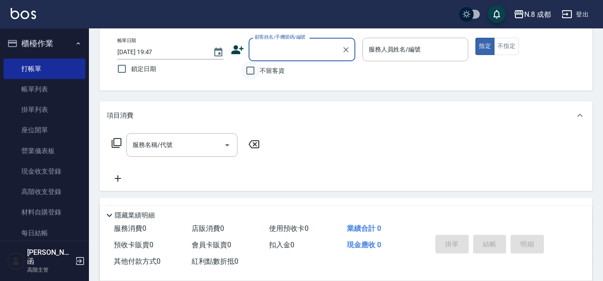
click at [253, 67] on input "不留客資" at bounding box center [250, 70] width 19 height 19
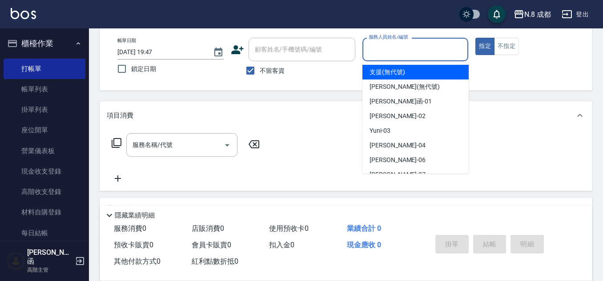
click at [367, 53] on input "服務人員姓名/編號" at bounding box center [415, 50] width 98 height 16
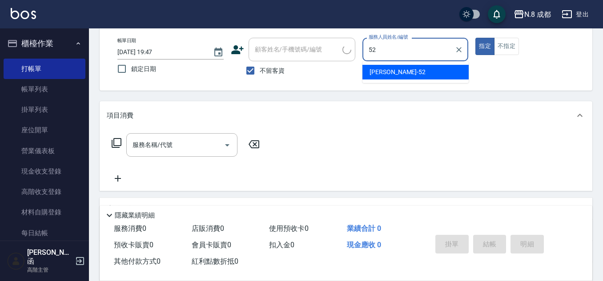
click at [392, 76] on span "[PERSON_NAME]-52" at bounding box center [397, 72] width 56 height 9
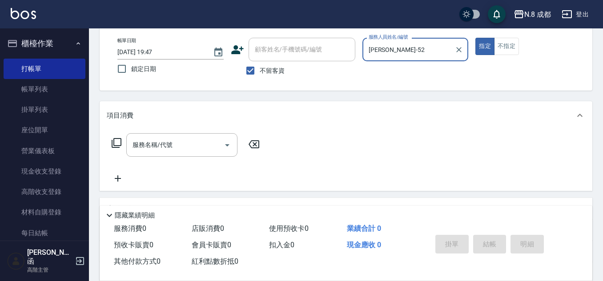
click at [167, 149] on input "服務名稱/代號" at bounding box center [175, 145] width 90 height 16
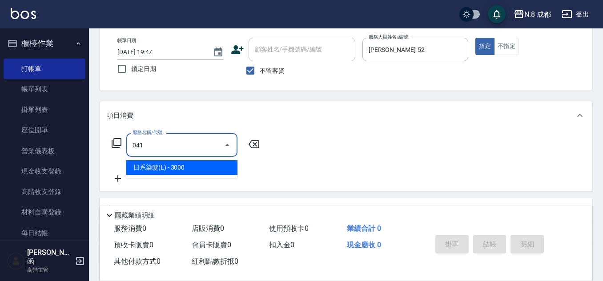
click at [167, 173] on span "日系染髮(L) - 3000" at bounding box center [181, 167] width 111 height 15
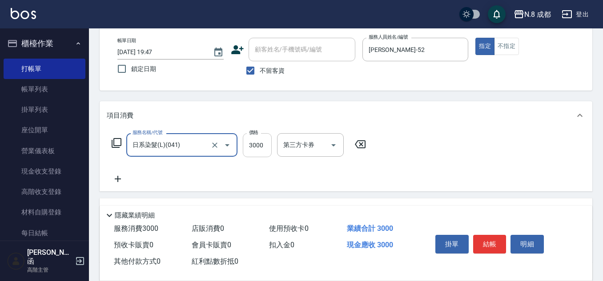
click at [264, 143] on input "3000" at bounding box center [257, 145] width 29 height 24
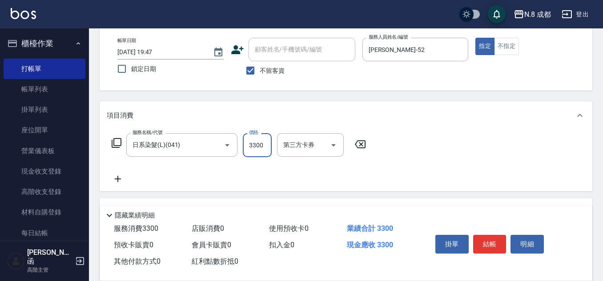
click at [118, 179] on icon at bounding box center [118, 179] width 6 height 6
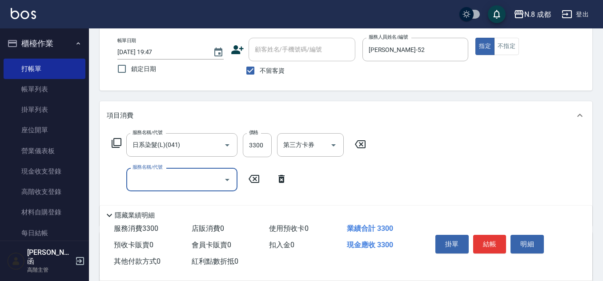
click at [137, 182] on input "服務名稱/代號" at bounding box center [175, 180] width 90 height 16
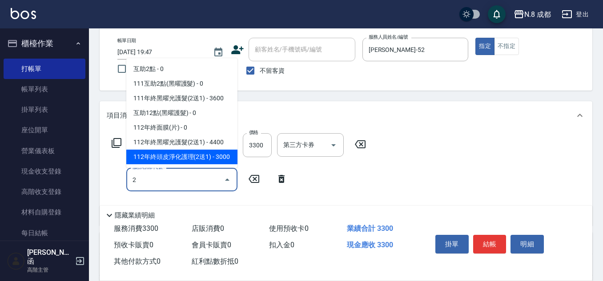
drag, startPoint x: 146, startPoint y: 180, endPoint x: 127, endPoint y: 178, distance: 19.2
click at [127, 178] on div "2 服務名稱/代號" at bounding box center [181, 180] width 111 height 24
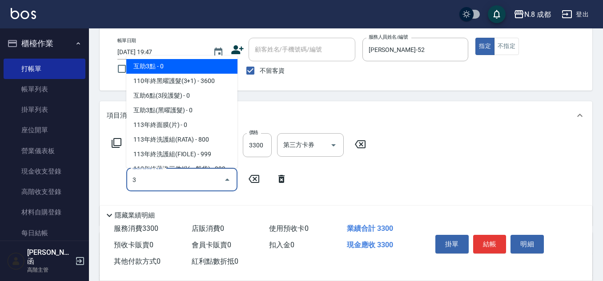
click at [185, 68] on span "互助3點 - 0" at bounding box center [181, 66] width 111 height 15
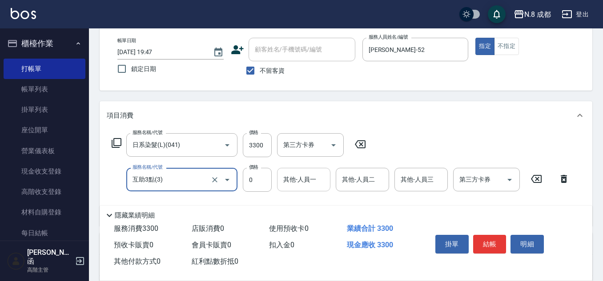
click at [307, 177] on input "其他-人員一" at bounding box center [303, 180] width 45 height 16
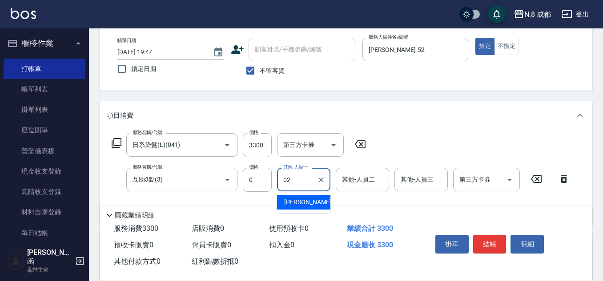
click at [305, 202] on span "[PERSON_NAME]-02" at bounding box center [312, 202] width 56 height 9
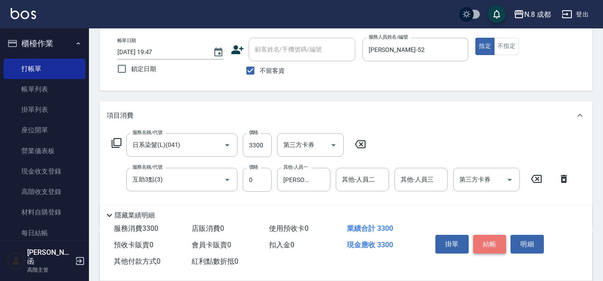
click at [482, 238] on button "結帳" at bounding box center [489, 244] width 33 height 19
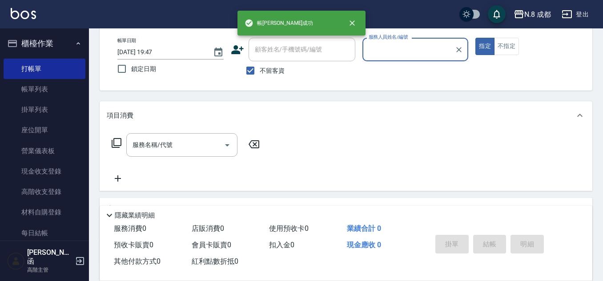
click at [232, 62] on div "不留客資" at bounding box center [293, 70] width 124 height 19
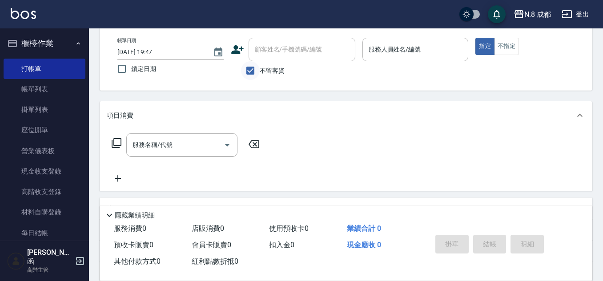
click at [251, 68] on input "不留客資" at bounding box center [250, 70] width 19 height 19
drag, startPoint x: 271, startPoint y: 55, endPoint x: 274, endPoint y: 61, distance: 7.2
click at [274, 60] on div "顧客姓名/手機號碼/編號" at bounding box center [301, 50] width 107 height 24
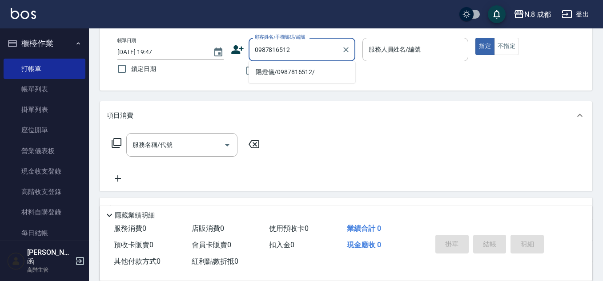
click at [284, 70] on li "陽燈儀/0987816512/" at bounding box center [301, 72] width 107 height 15
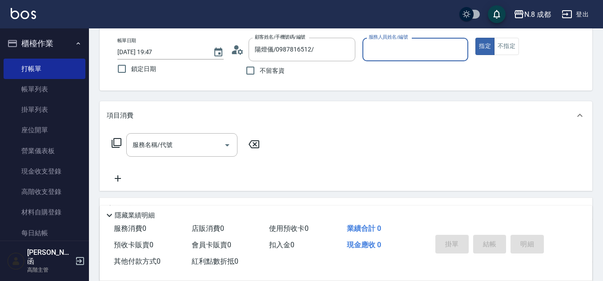
click at [401, 53] on input "服務人員姓名/編號" at bounding box center [415, 50] width 98 height 16
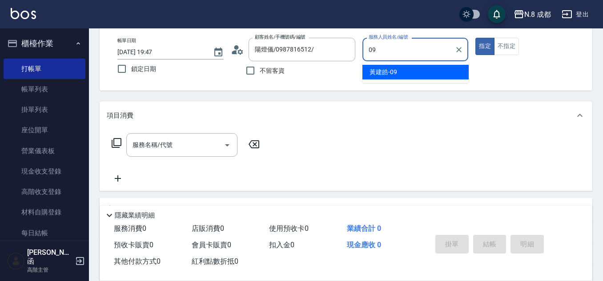
click at [401, 69] on div "[PERSON_NAME]-09" at bounding box center [415, 72] width 106 height 15
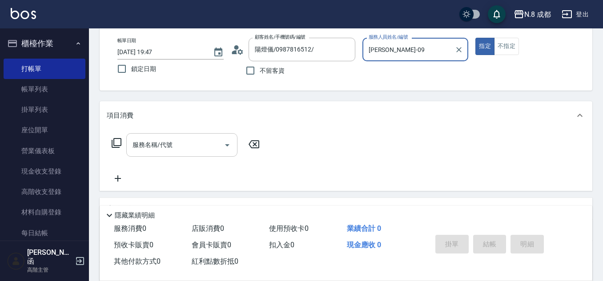
click at [167, 147] on input "服務名稱/代號" at bounding box center [175, 145] width 90 height 16
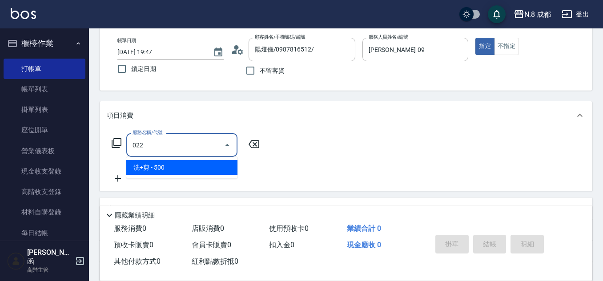
click at [167, 169] on span "洗+剪 - 500" at bounding box center [181, 167] width 111 height 15
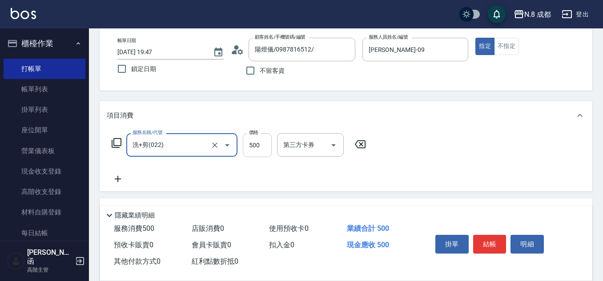
click at [261, 147] on input "500" at bounding box center [257, 145] width 29 height 24
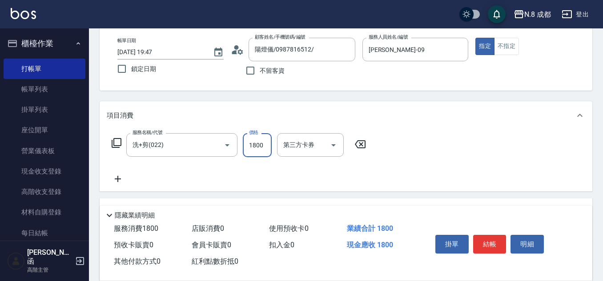
click at [119, 177] on icon at bounding box center [118, 179] width 22 height 11
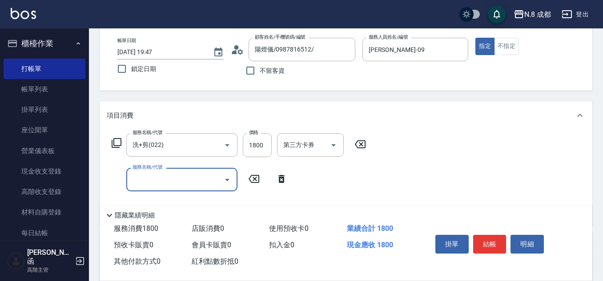
click at [140, 180] on input "服務名稱/代號" at bounding box center [175, 180] width 90 height 16
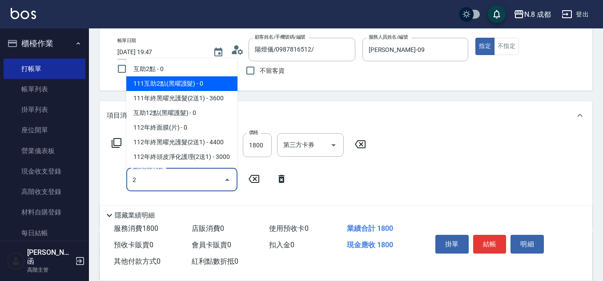
click at [177, 66] on span "互助2點 - 0" at bounding box center [181, 69] width 111 height 15
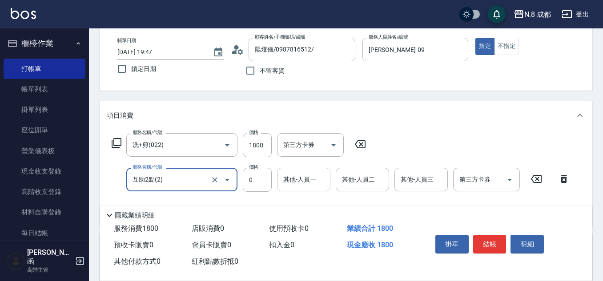
click at [295, 183] on input "其他-人員一" at bounding box center [303, 180] width 45 height 16
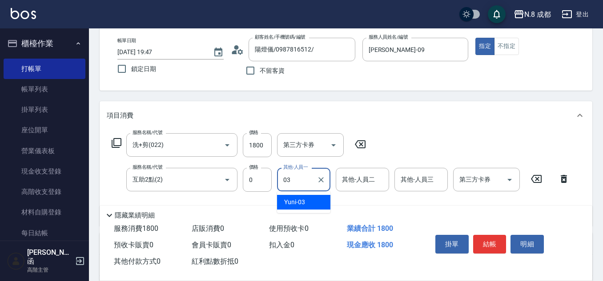
click at [300, 201] on span "Yuni -03" at bounding box center [294, 202] width 21 height 9
click at [494, 245] on button "結帳" at bounding box center [489, 244] width 33 height 19
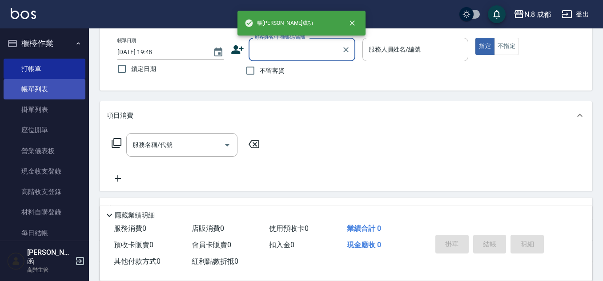
click at [40, 85] on link "帳單列表" at bounding box center [45, 89] width 82 height 20
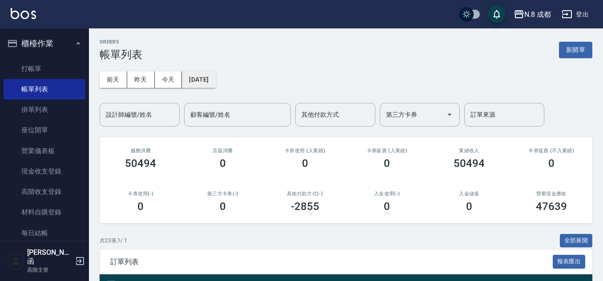
click at [211, 78] on button "[DATE]" at bounding box center [199, 80] width 34 height 16
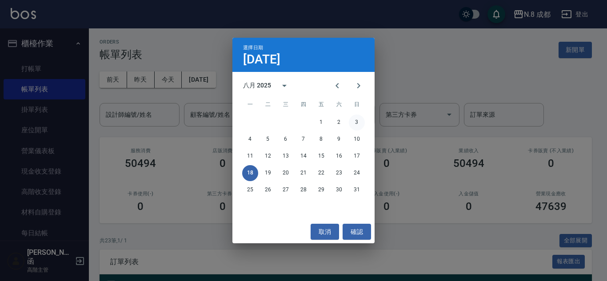
click at [360, 116] on button "3" at bounding box center [357, 123] width 16 height 16
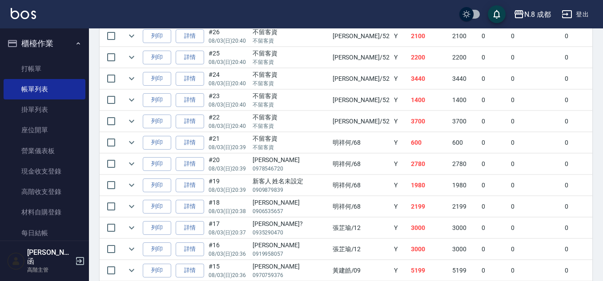
scroll to position [311, 0]
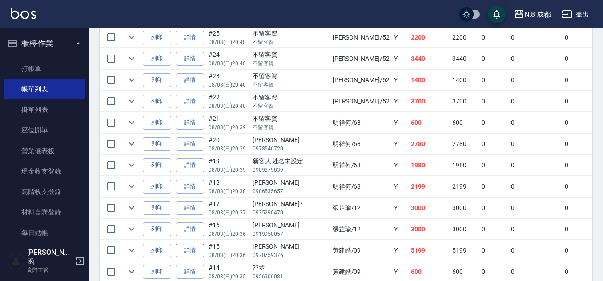
click at [200, 249] on link "詳情" at bounding box center [190, 251] width 28 height 14
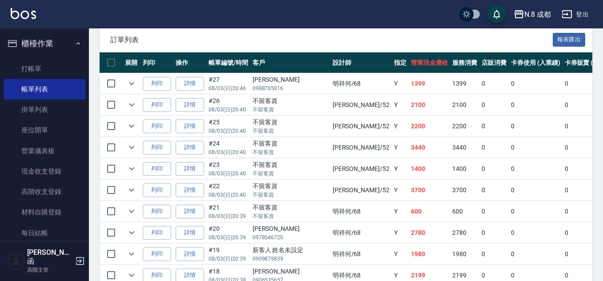
scroll to position [400, 0]
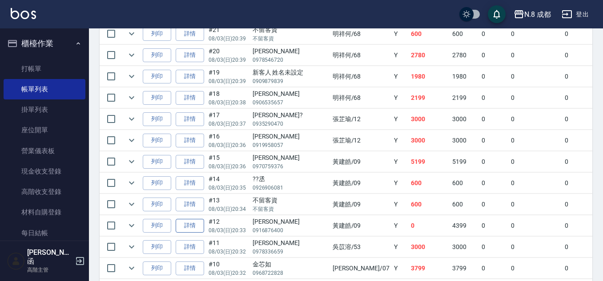
click at [194, 230] on link "詳情" at bounding box center [190, 226] width 28 height 14
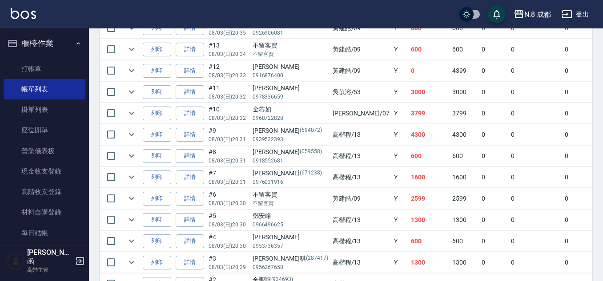
scroll to position [632, 0]
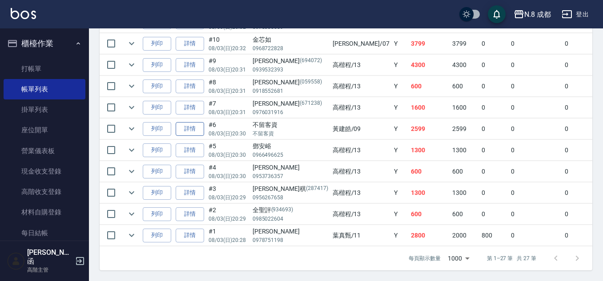
click at [196, 124] on link "詳情" at bounding box center [190, 129] width 28 height 14
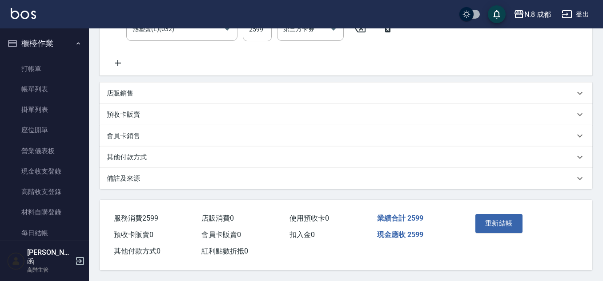
scroll to position [21, 0]
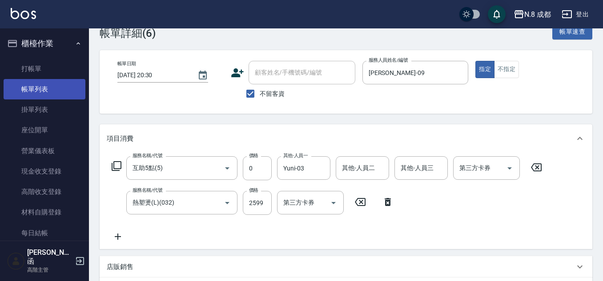
click at [67, 93] on link "帳單列表" at bounding box center [45, 89] width 82 height 20
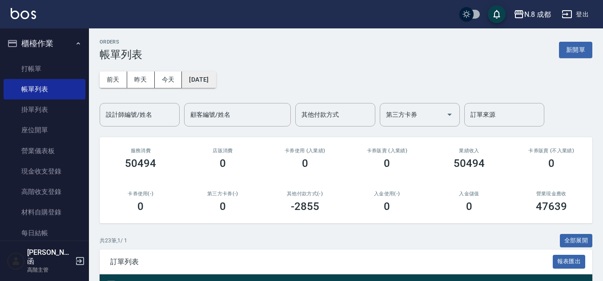
click at [197, 78] on button "[DATE]" at bounding box center [199, 80] width 34 height 16
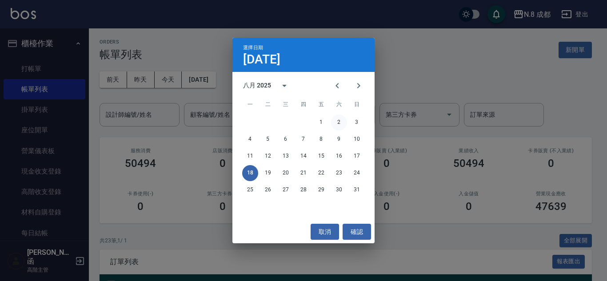
click at [334, 121] on button "2" at bounding box center [339, 123] width 16 height 16
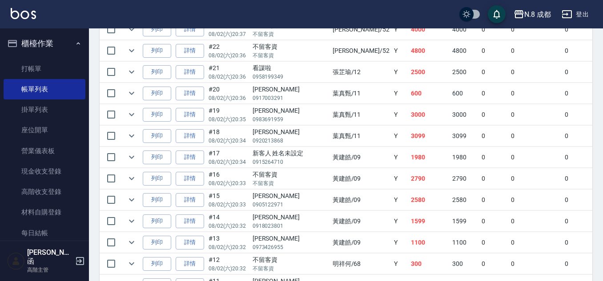
scroll to position [400, 0]
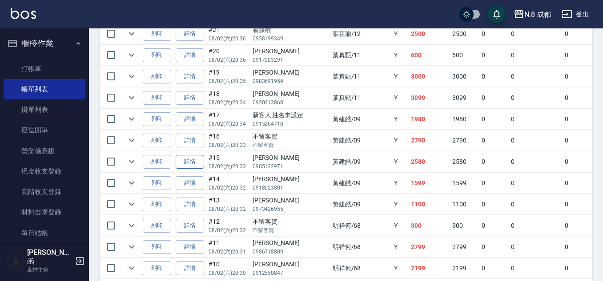
click at [184, 164] on link "詳情" at bounding box center [190, 162] width 28 height 14
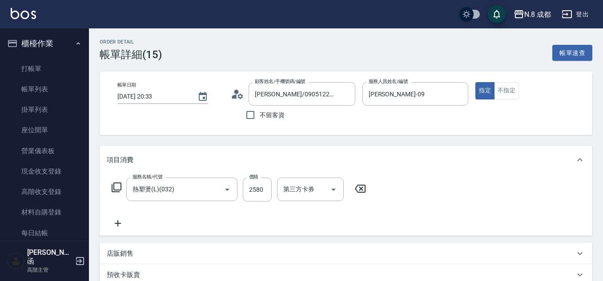
click at [120, 222] on icon at bounding box center [118, 223] width 22 height 11
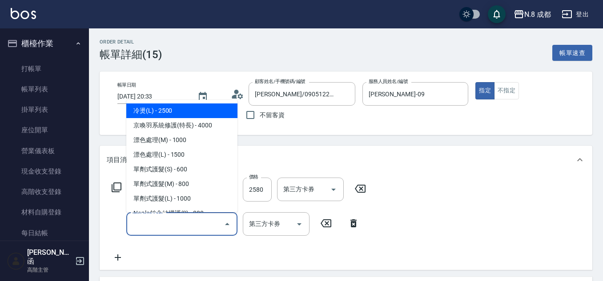
click at [155, 224] on input "服務名稱/代號" at bounding box center [175, 224] width 90 height 16
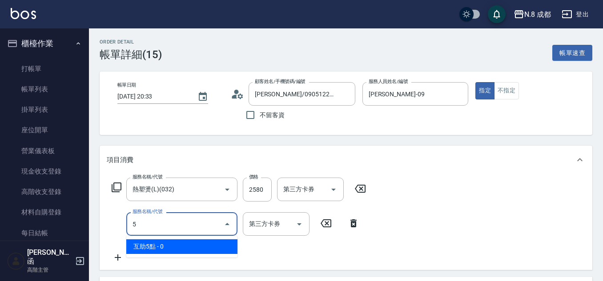
click at [164, 245] on span "互助5點 - 0" at bounding box center [181, 247] width 111 height 15
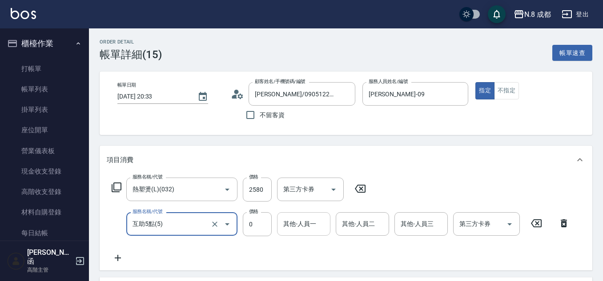
click at [308, 228] on input "其他-人員一" at bounding box center [303, 224] width 45 height 16
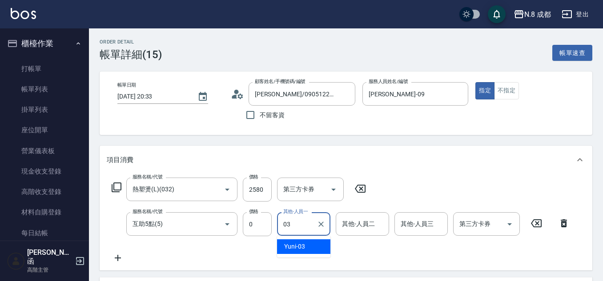
click at [304, 246] on span "Yuni -03" at bounding box center [294, 246] width 21 height 9
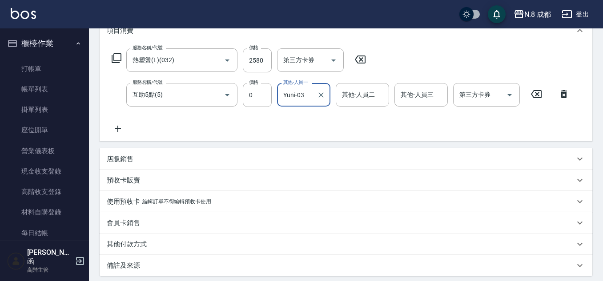
scroll to position [220, 0]
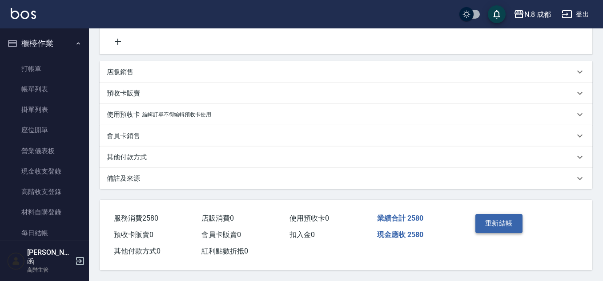
click at [512, 224] on button "重新結帳" at bounding box center [498, 223] width 47 height 19
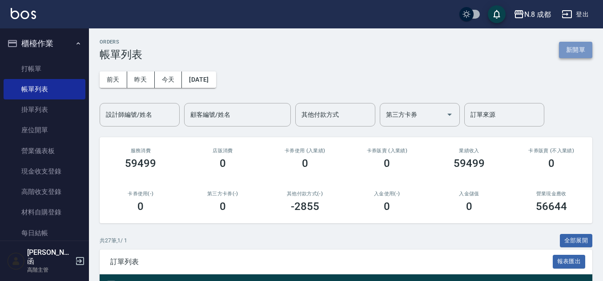
click at [579, 45] on button "新開單" at bounding box center [575, 50] width 33 height 16
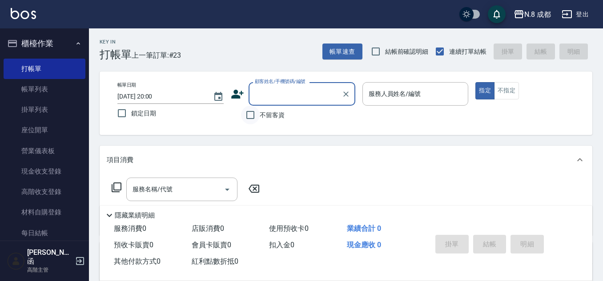
click at [259, 116] on input "不留客資" at bounding box center [250, 115] width 19 height 19
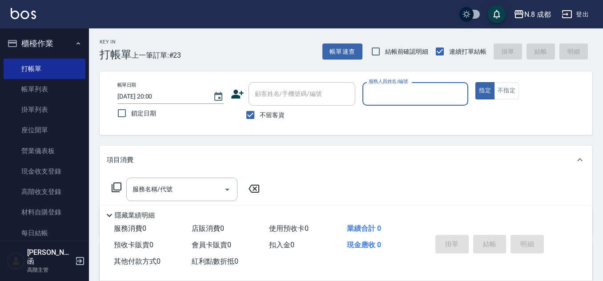
click at [388, 90] on input "服務人員姓名/編號" at bounding box center [415, 94] width 98 height 16
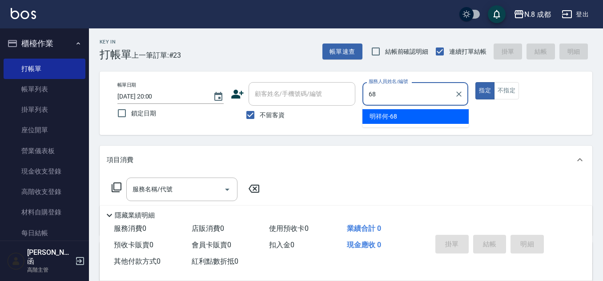
click at [390, 113] on span "明祥何 -68" at bounding box center [383, 116] width 28 height 9
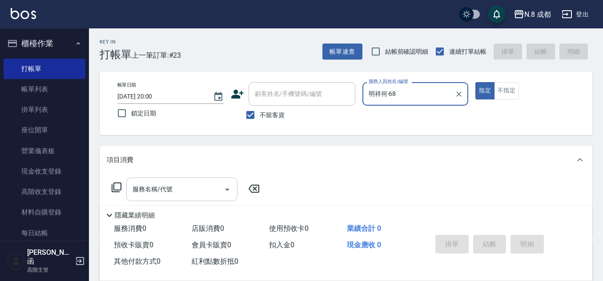
click at [170, 200] on div "服務名稱/代號" at bounding box center [181, 190] width 111 height 24
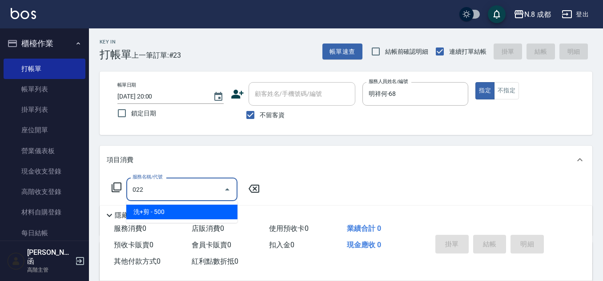
drag, startPoint x: 167, startPoint y: 215, endPoint x: 237, endPoint y: 200, distance: 71.6
click at [168, 214] on span "洗+剪 - 500" at bounding box center [181, 212] width 111 height 15
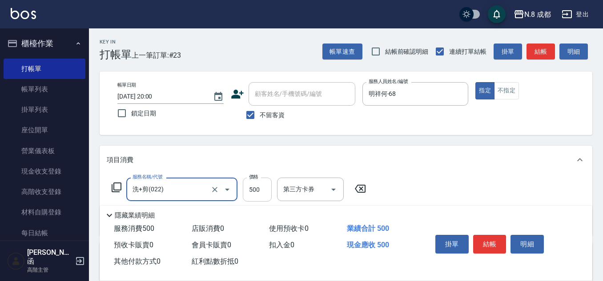
click at [253, 186] on input "500" at bounding box center [257, 190] width 29 height 24
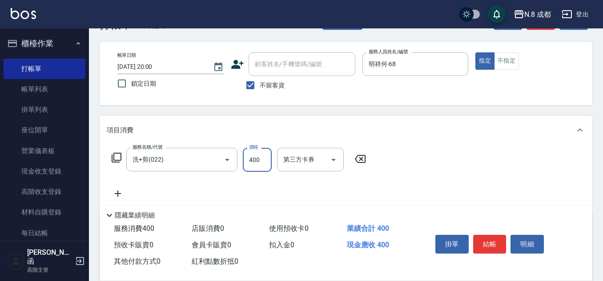
scroll to position [44, 0]
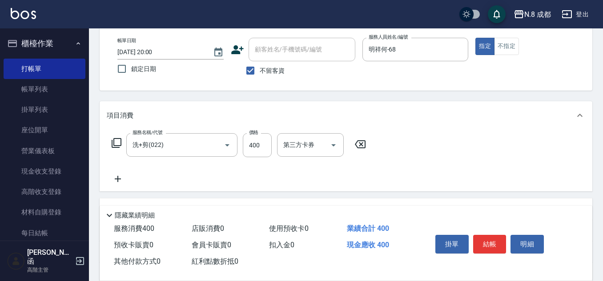
click at [119, 182] on icon at bounding box center [118, 179] width 22 height 11
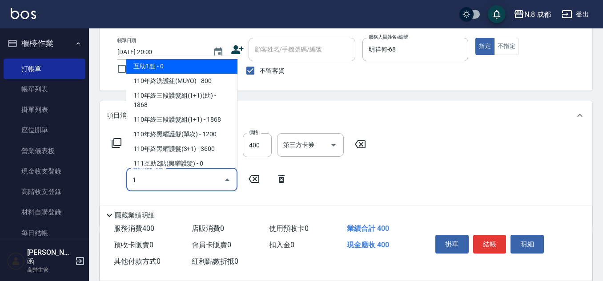
click at [185, 61] on span "互助1點 - 0" at bounding box center [181, 66] width 111 height 15
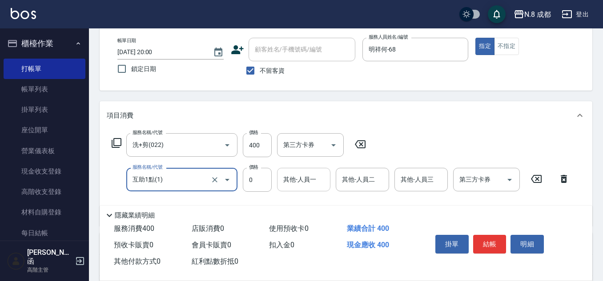
click at [296, 173] on div "其他-人員一 其他-人員一" at bounding box center [303, 180] width 53 height 24
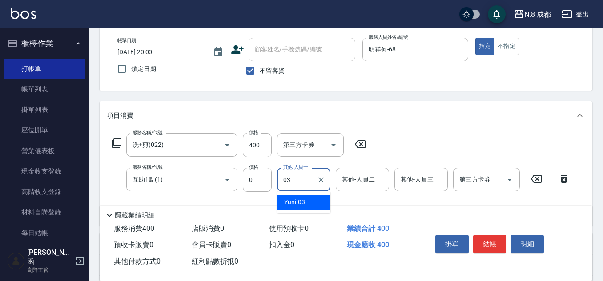
click at [304, 208] on div "Yuni -03" at bounding box center [303, 202] width 53 height 15
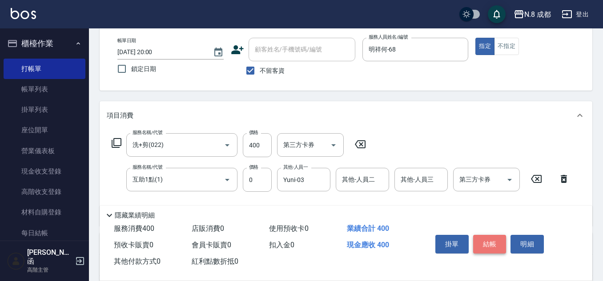
click at [494, 239] on button "結帳" at bounding box center [489, 244] width 33 height 19
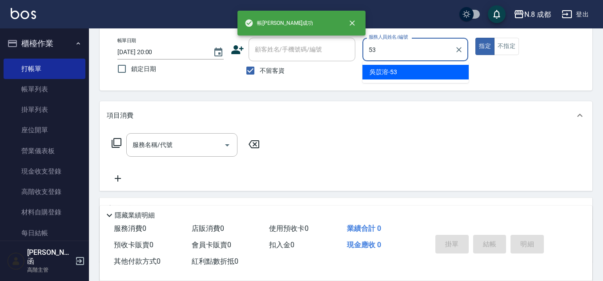
click at [387, 72] on span "[PERSON_NAME]-53" at bounding box center [383, 72] width 28 height 9
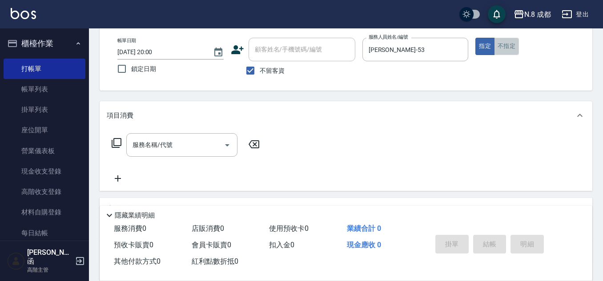
click at [508, 49] on button "不指定" at bounding box center [506, 46] width 25 height 17
click at [166, 141] on div "服務名稱/代號 服務名稱/代號" at bounding box center [181, 145] width 111 height 24
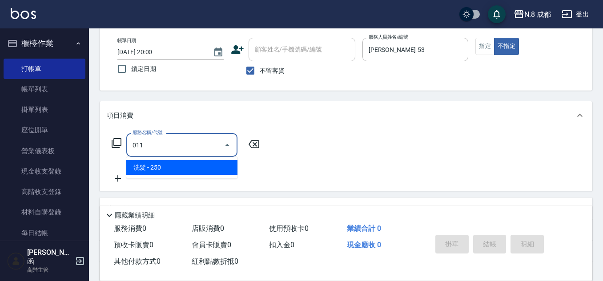
drag, startPoint x: 164, startPoint y: 167, endPoint x: 240, endPoint y: 167, distance: 76.9
click at [170, 167] on span "洗髮 - 250" at bounding box center [181, 167] width 111 height 15
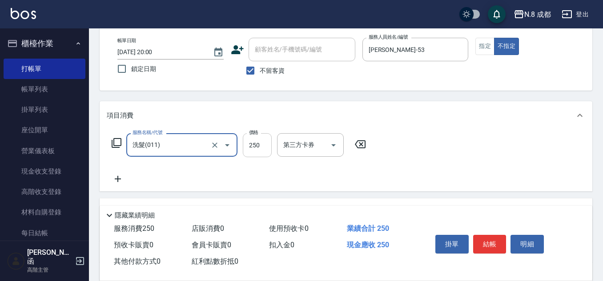
click at [267, 147] on input "250" at bounding box center [257, 145] width 29 height 24
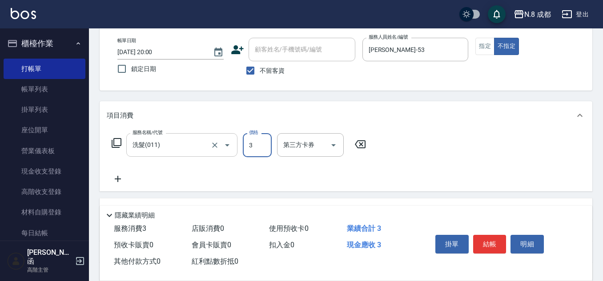
drag, startPoint x: 261, startPoint y: 147, endPoint x: 234, endPoint y: 147, distance: 27.1
click at [234, 147] on div "服務名稱/代號 洗髮(011) 服務名稱/代號 價格 3 價格 第三方卡券 第三方卡券" at bounding box center [239, 145] width 264 height 24
click at [492, 243] on button "結帳" at bounding box center [489, 244] width 33 height 19
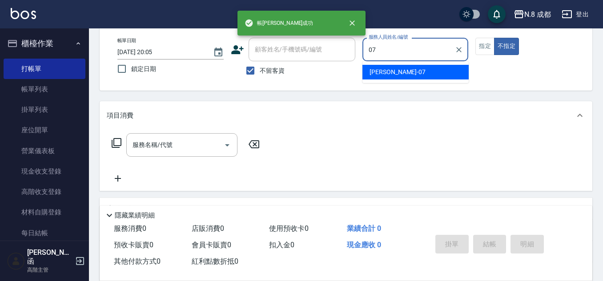
click at [405, 63] on ul "[PERSON_NAME] -07" at bounding box center [415, 72] width 106 height 22
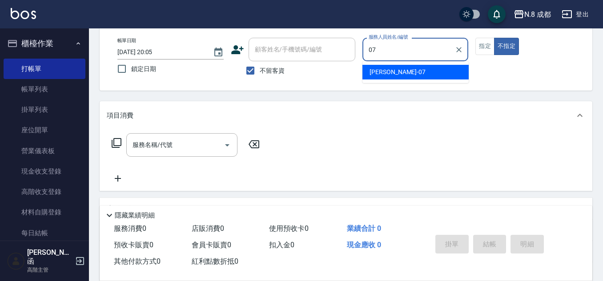
click at [401, 73] on div "[PERSON_NAME] -07" at bounding box center [415, 72] width 106 height 15
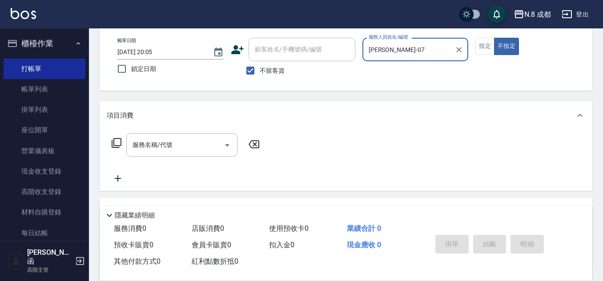
click at [149, 144] on input "服務名稱/代號" at bounding box center [175, 145] width 90 height 16
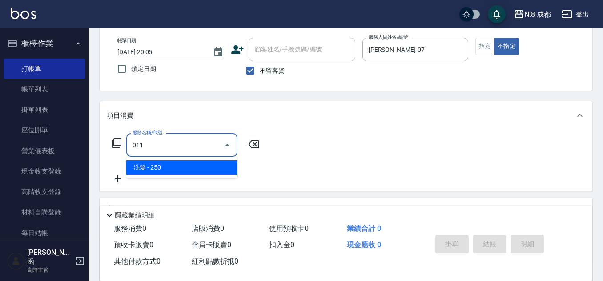
click at [165, 167] on span "洗髮 - 250" at bounding box center [181, 167] width 111 height 15
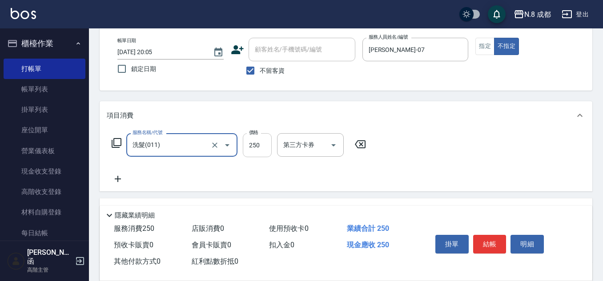
click at [252, 145] on input "250" at bounding box center [257, 145] width 29 height 24
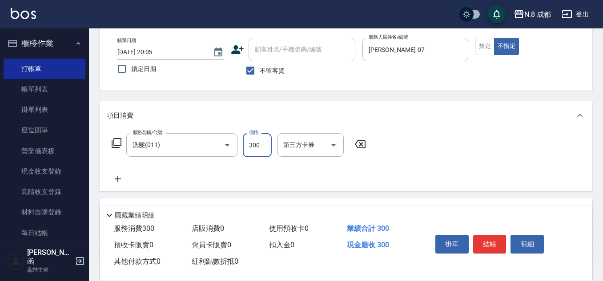
click at [122, 182] on icon at bounding box center [118, 179] width 22 height 11
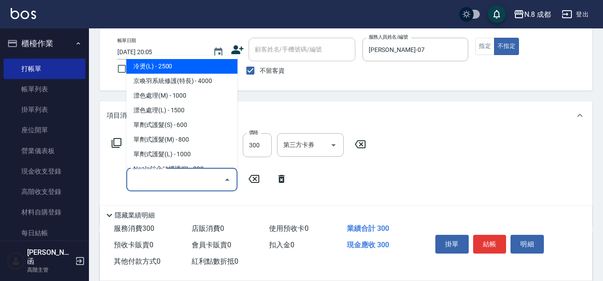
click at [162, 183] on input "服務名稱/代號" at bounding box center [175, 180] width 90 height 16
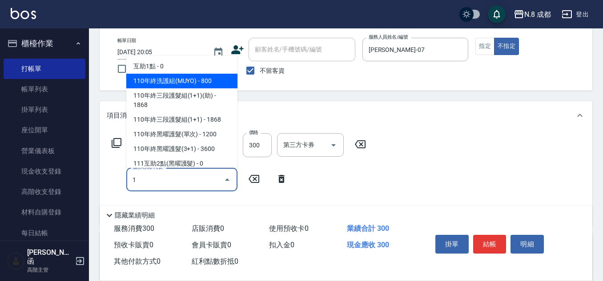
click at [187, 72] on span "互助1點 - 0" at bounding box center [181, 66] width 111 height 15
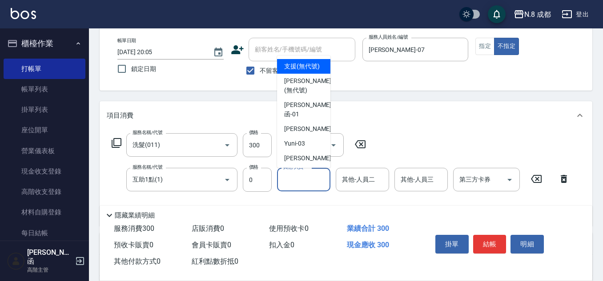
click at [308, 186] on input "其他-人員一" at bounding box center [303, 180] width 45 height 16
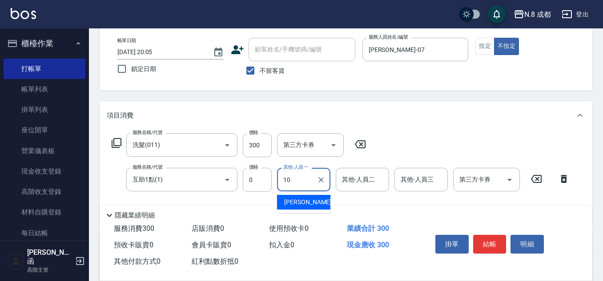
click at [305, 204] on span "[PERSON_NAME]-10" at bounding box center [312, 202] width 56 height 9
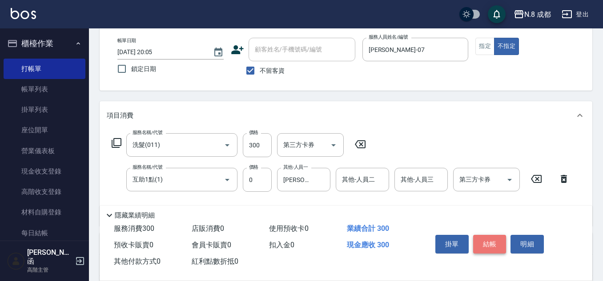
click at [491, 239] on button "結帳" at bounding box center [489, 244] width 33 height 19
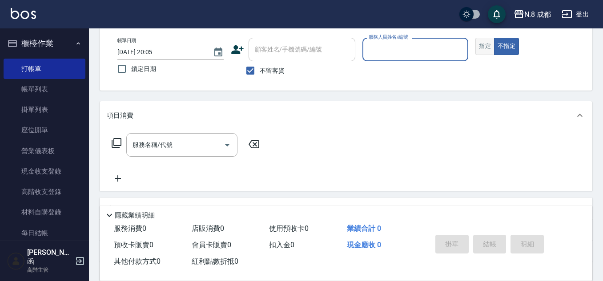
click at [484, 49] on button "指定" at bounding box center [484, 46] width 19 height 17
